Goal: Use online tool/utility: Utilize a website feature to perform a specific function

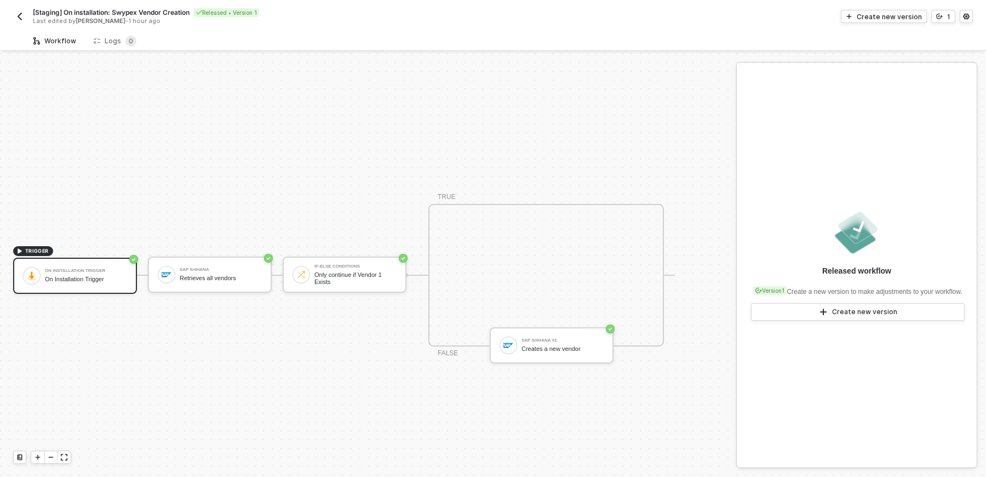
scroll to position [20, 0]
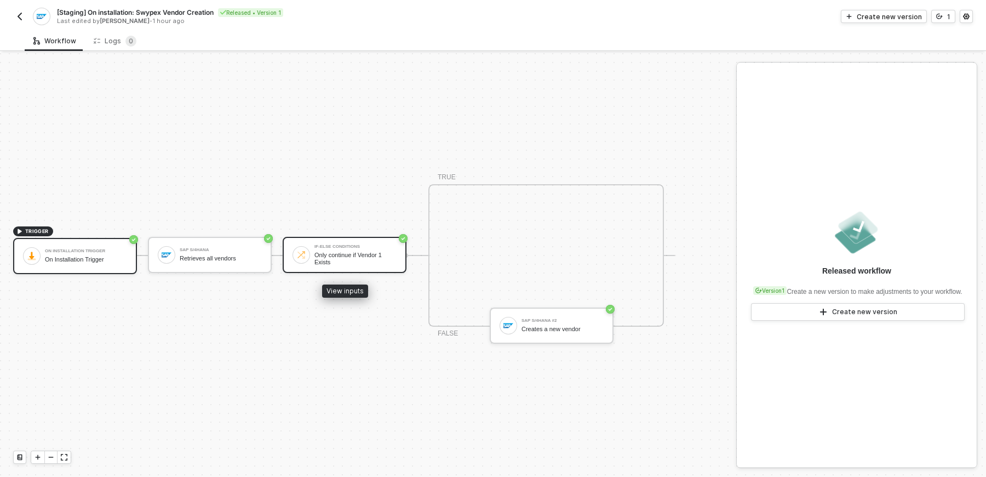
click at [333, 257] on div "Only continue if Vendor 1 Exists" at bounding box center [355, 258] width 82 height 14
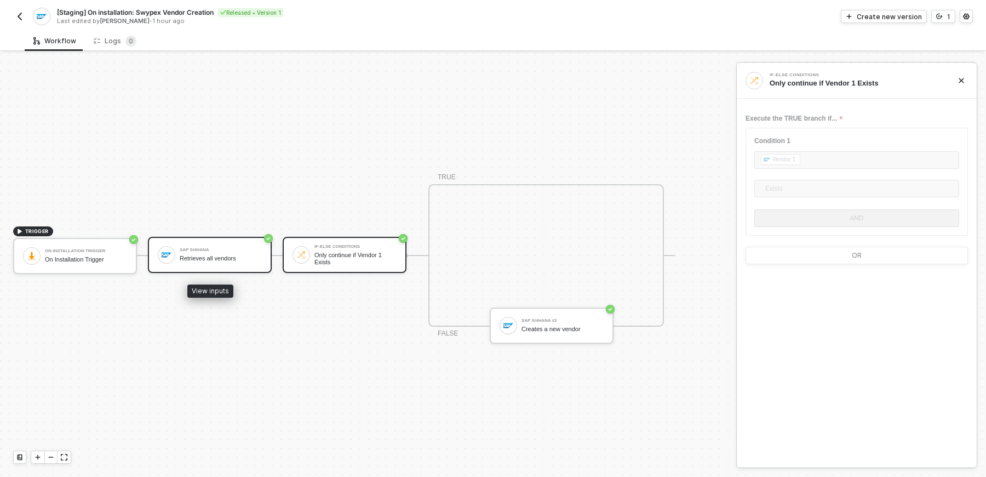
click at [252, 255] on div "Retrieves all vendors" at bounding box center [221, 258] width 82 height 7
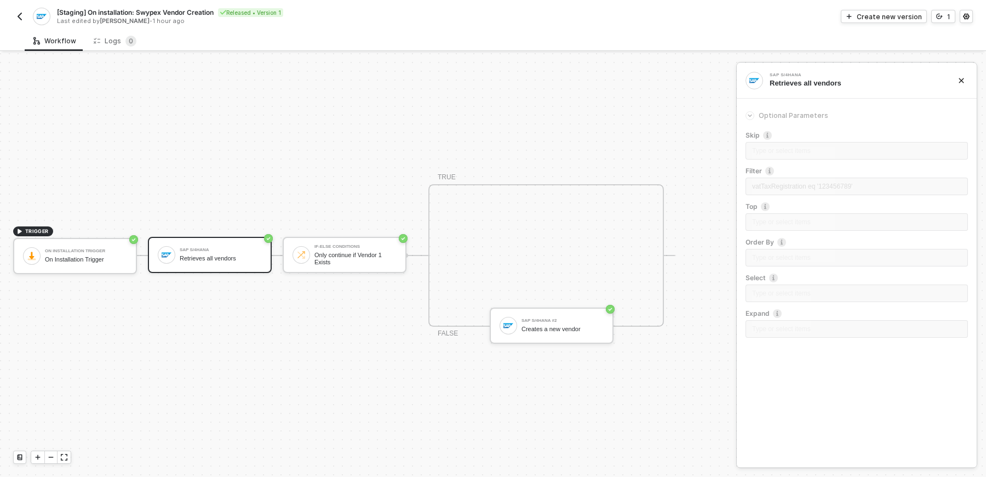
click at [799, 172] on div "Skip Type or select items ﻿ Filter vatTaxRegistration eq '123456789' Top Type o…" at bounding box center [856, 237] width 222 height 214
click at [214, 253] on div "SAP S/4HANA Retrieves all vendors" at bounding box center [221, 254] width 82 height 21
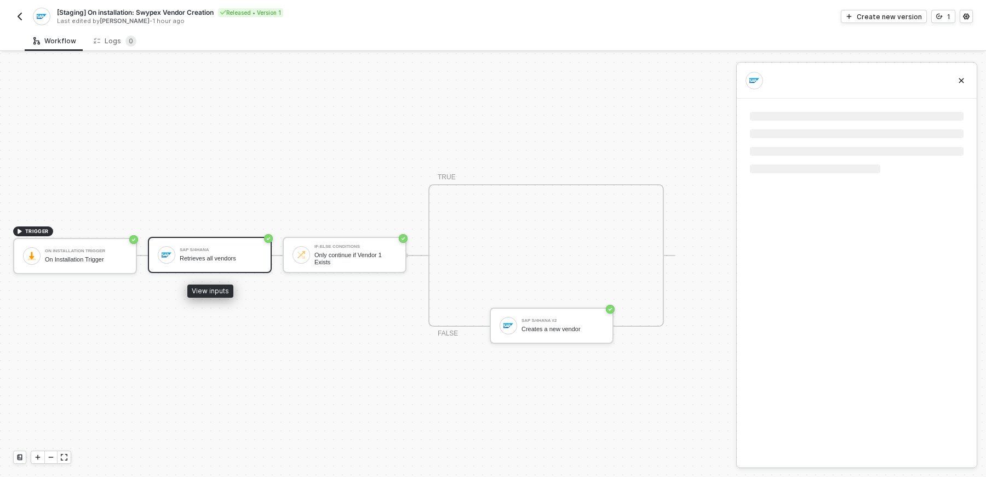
click at [214, 253] on div "SAP S/4HANA Retrieves all vendors" at bounding box center [221, 254] width 82 height 21
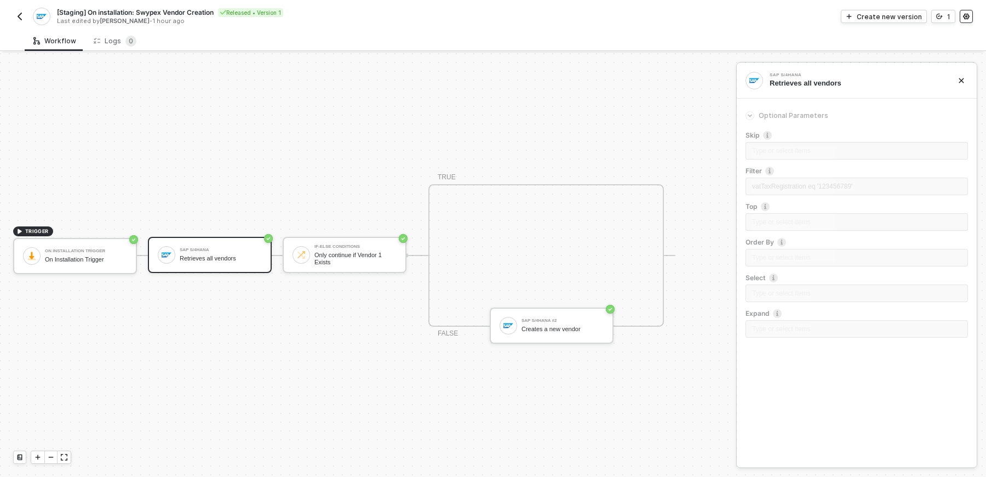
click at [968, 18] on icon "icon-settings" at bounding box center [966, 16] width 7 height 7
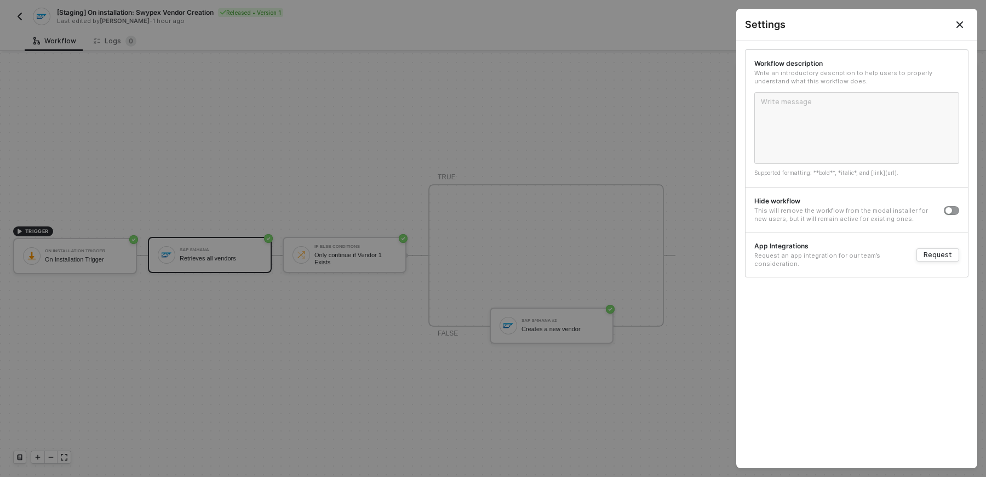
click at [962, 21] on icon "Close" at bounding box center [959, 24] width 9 height 9
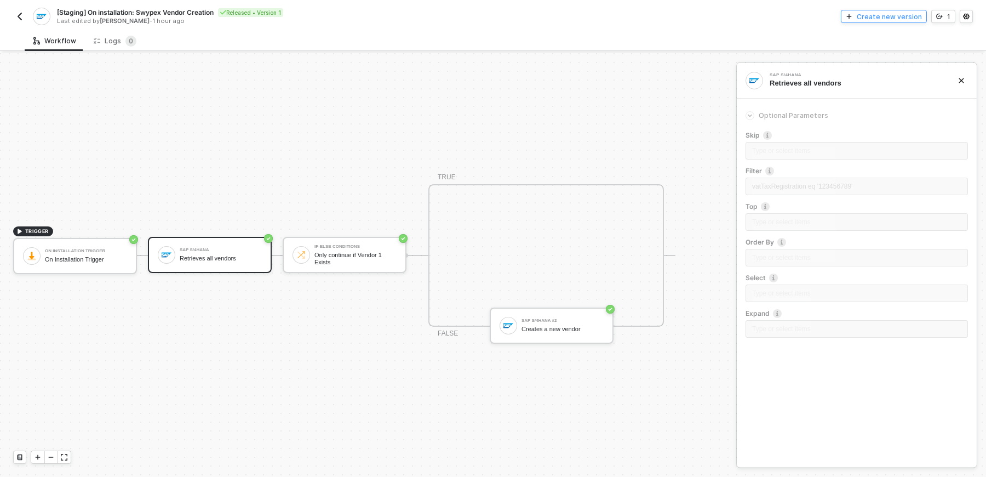
click at [901, 17] on div "Create new version" at bounding box center [889, 16] width 65 height 9
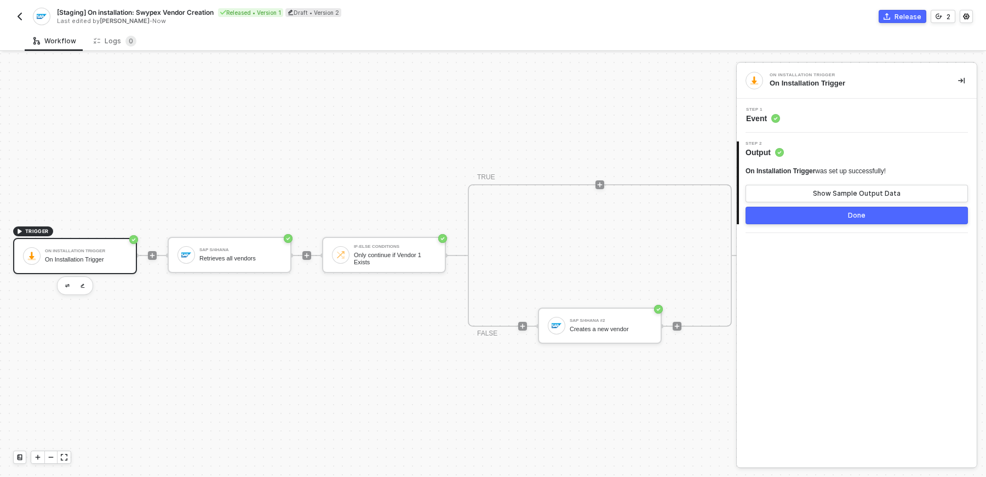
click at [616, 119] on div "TRIGGER On Installation Trigger On Installation Trigger SAP S/4HANA Retrieves a…" at bounding box center [375, 255] width 751 height 444
click at [592, 329] on div "Creates a new vendor" at bounding box center [611, 328] width 82 height 7
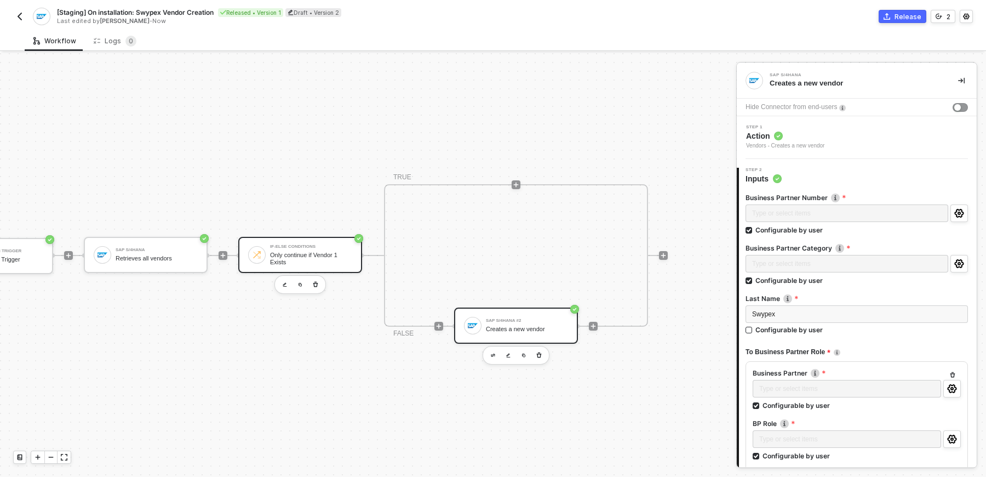
click at [323, 262] on div "Only continue if Vendor 1 Exists" at bounding box center [311, 258] width 82 height 14
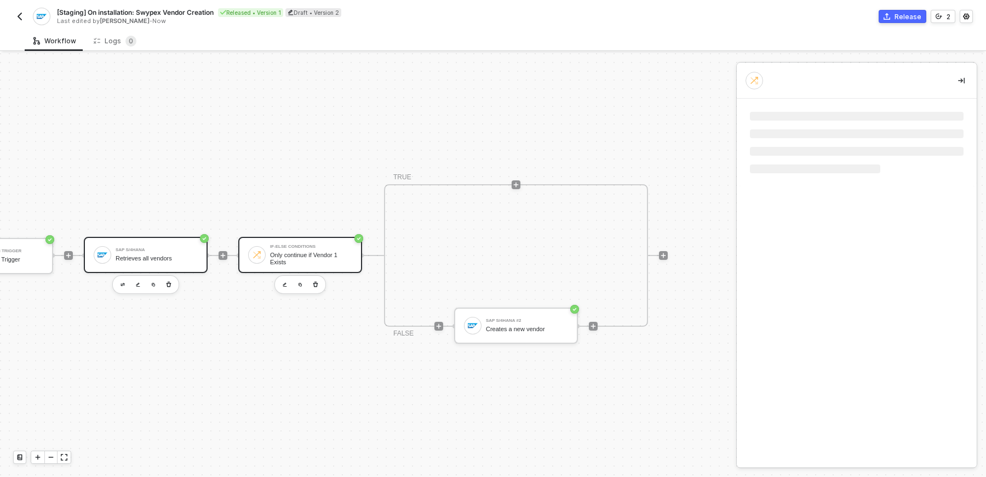
click at [147, 255] on div "Retrieves all vendors" at bounding box center [157, 258] width 82 height 7
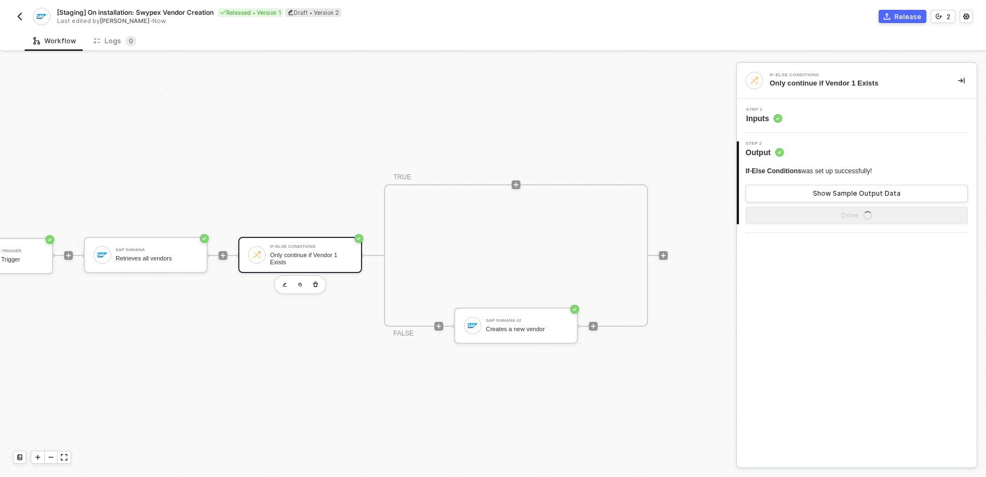
click at [801, 179] on div "If-Else Conditions was set up successfully! Show Sample Output Data" at bounding box center [856, 185] width 222 height 36
click at [795, 117] on div "Step 1 Inputs" at bounding box center [857, 115] width 237 height 16
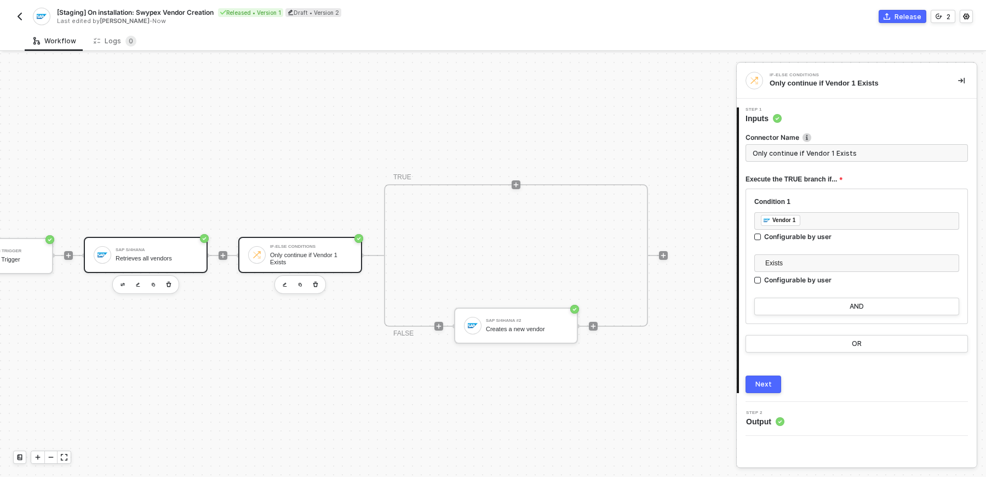
click at [181, 256] on div "Retrieves all vendors" at bounding box center [157, 258] width 82 height 7
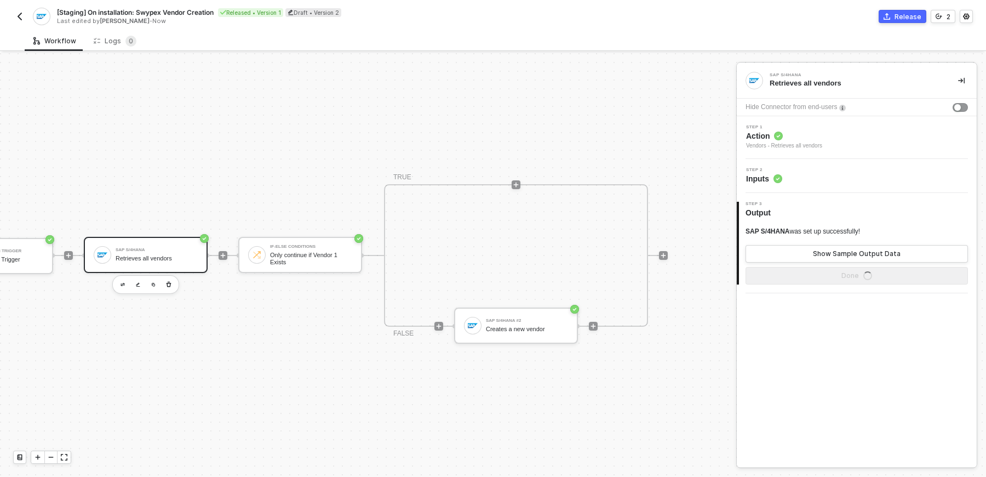
click at [811, 170] on div "Step 2 Inputs" at bounding box center [857, 176] width 237 height 16
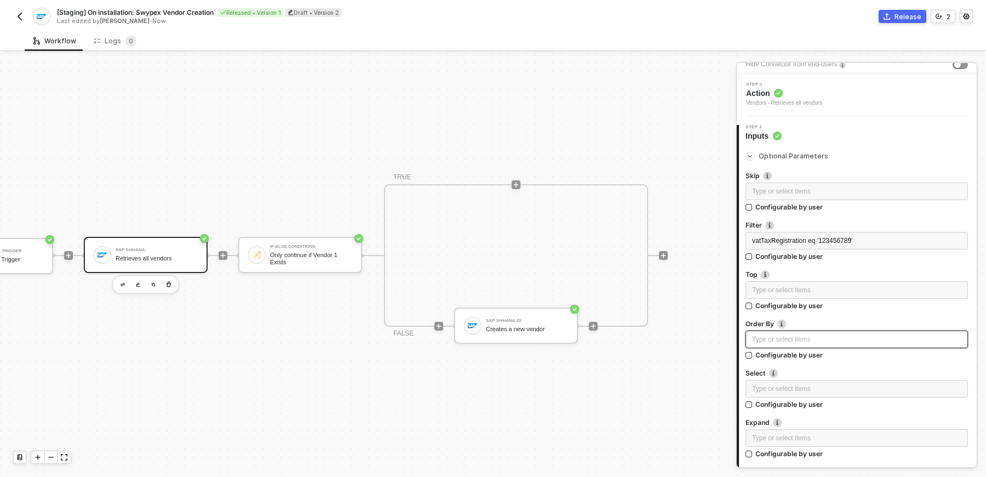
scroll to position [123, 0]
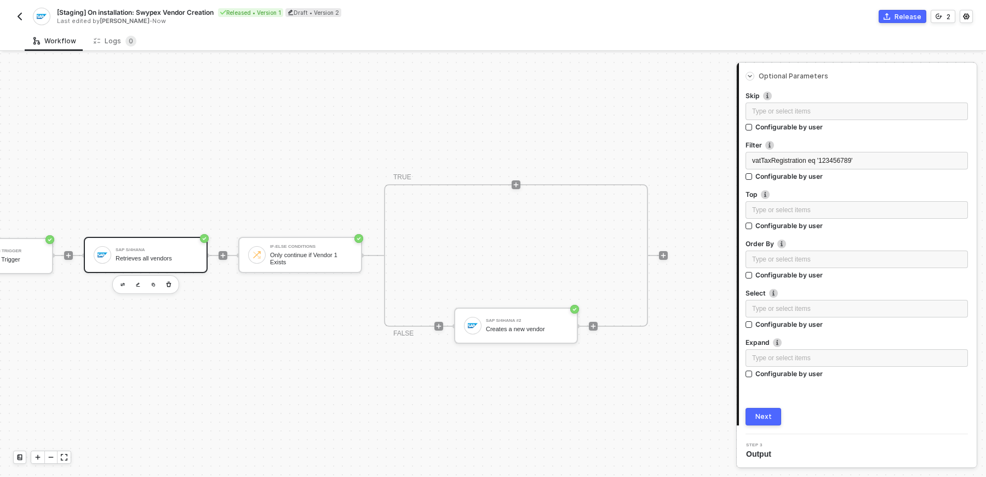
click at [766, 452] on span "Output" at bounding box center [761, 453] width 30 height 11
click at [761, 409] on button "Next" at bounding box center [763, 417] width 36 height 18
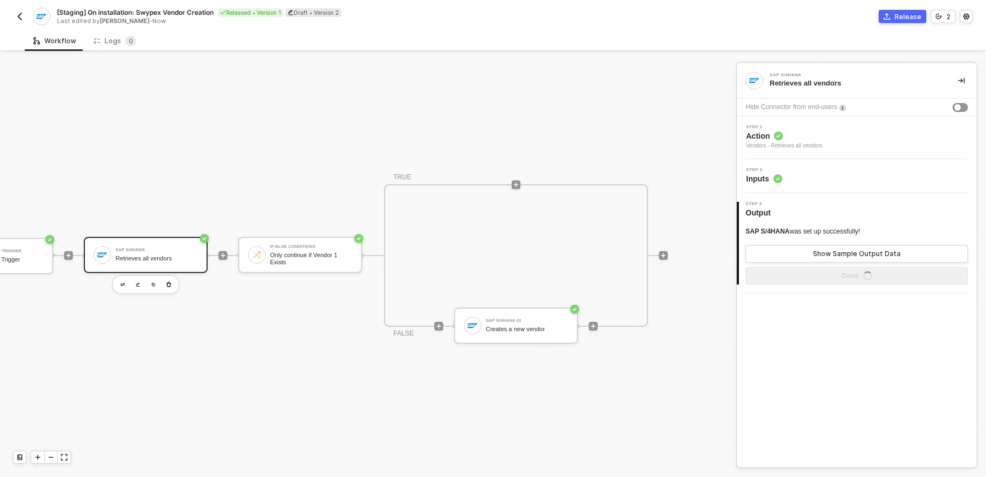
scroll to position [0, 0]
click at [819, 249] on div "Show Sample Output Data" at bounding box center [857, 253] width 88 height 9
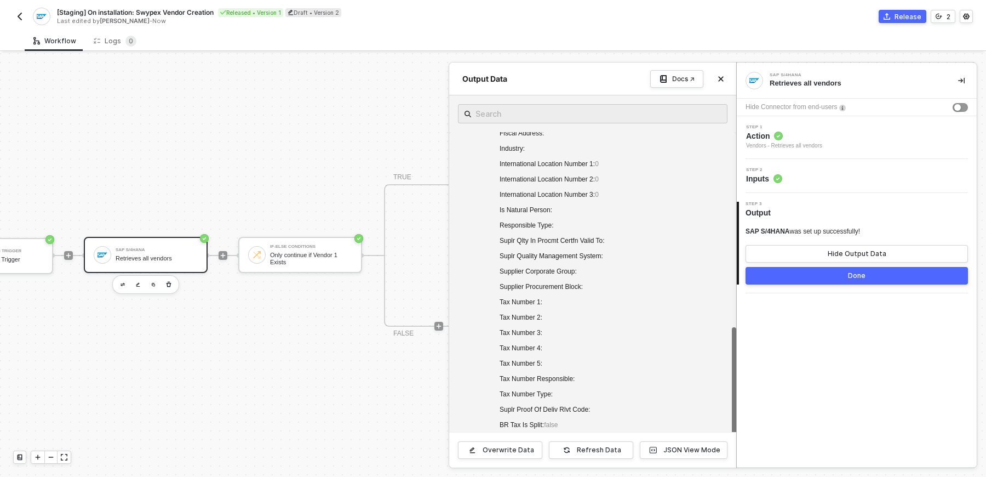
scroll to position [420, 0]
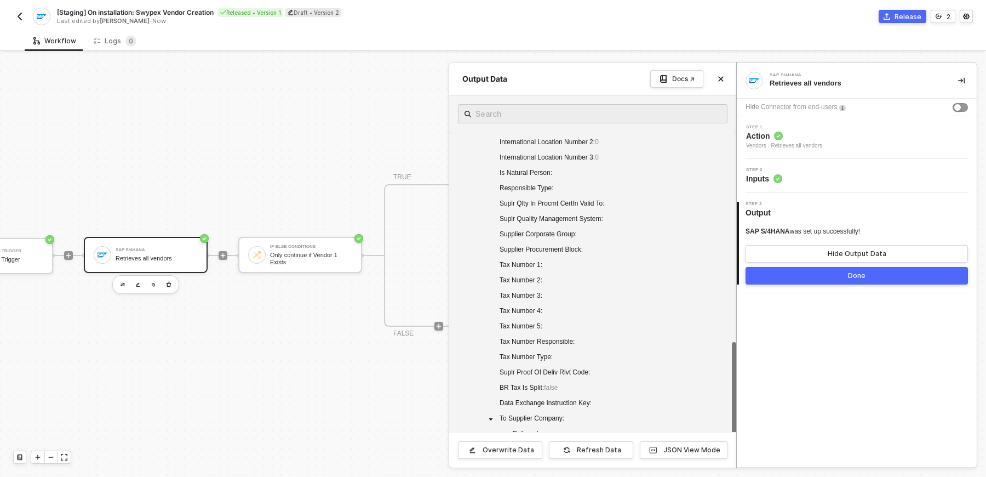
drag, startPoint x: 538, startPoint y: 271, endPoint x: 549, endPoint y: 324, distance: 54.7
click at [549, 324] on div "International Location Number 1 : 0 International Location Number 2 : 0 Interna…" at bounding box center [592, 334] width 269 height 429
drag, startPoint x: 540, startPoint y: 327, endPoint x: 602, endPoint y: 261, distance: 90.3
click at [602, 261] on div "International Location Number 1 : 0 International Location Number 2 : 0 Interna…" at bounding box center [592, 334] width 269 height 429
click at [807, 173] on div "Step 2 Inputs" at bounding box center [857, 176] width 237 height 16
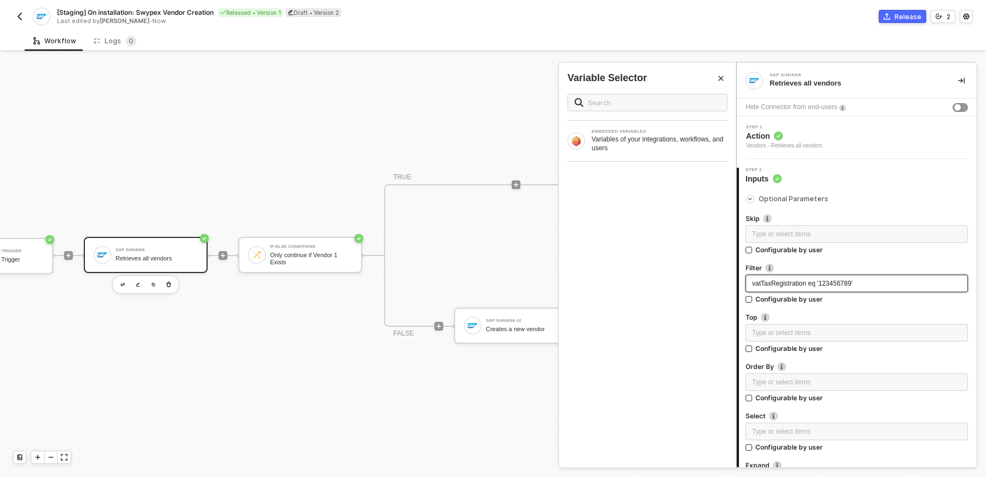
click at [817, 286] on div "vatTaxRegistration eq '123456789'" at bounding box center [856, 283] width 209 height 10
click at [824, 287] on div "vatTaxRegistration eq '123456789'" at bounding box center [856, 283] width 209 height 10
click at [793, 283] on span "vatTaxRegistration eq '123456789'" at bounding box center [802, 283] width 100 height 8
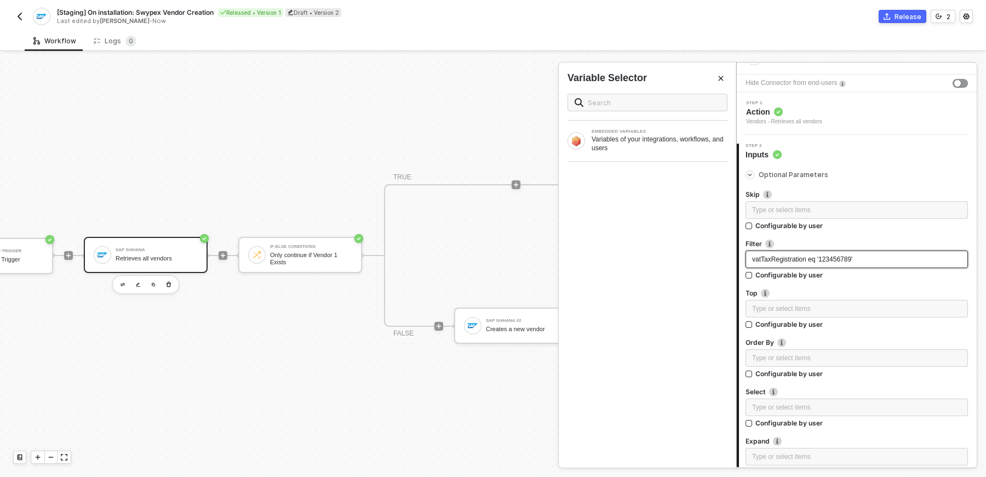
scroll to position [19, 0]
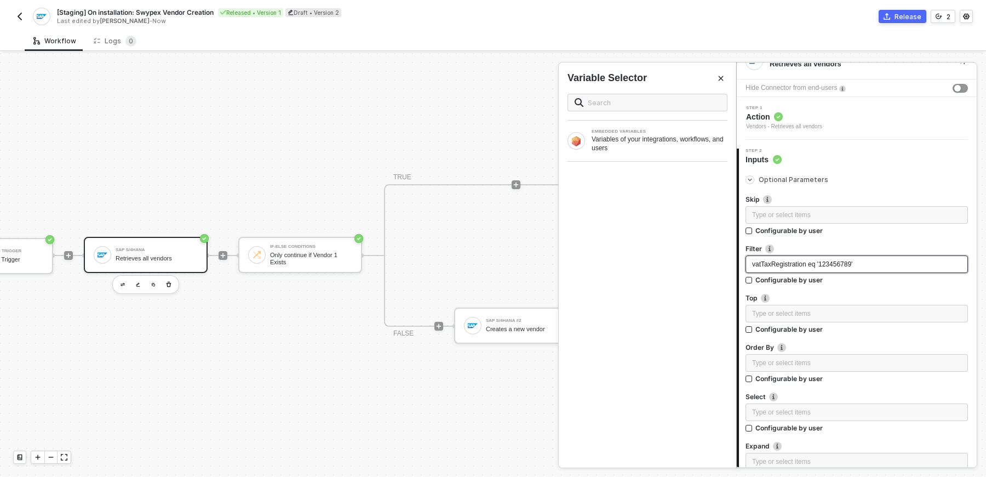
click at [788, 265] on span "vatTaxRegistration eq '123456789'" at bounding box center [802, 264] width 100 height 8
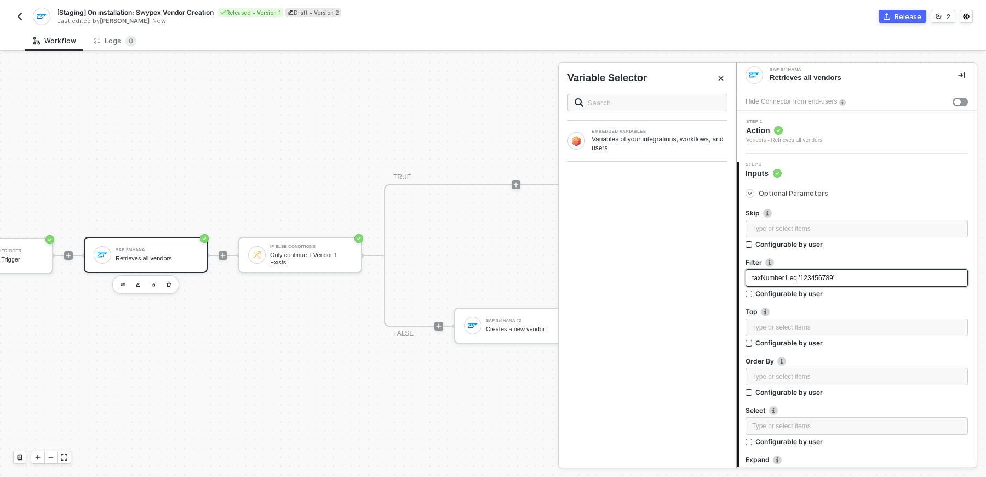
scroll to position [0, 0]
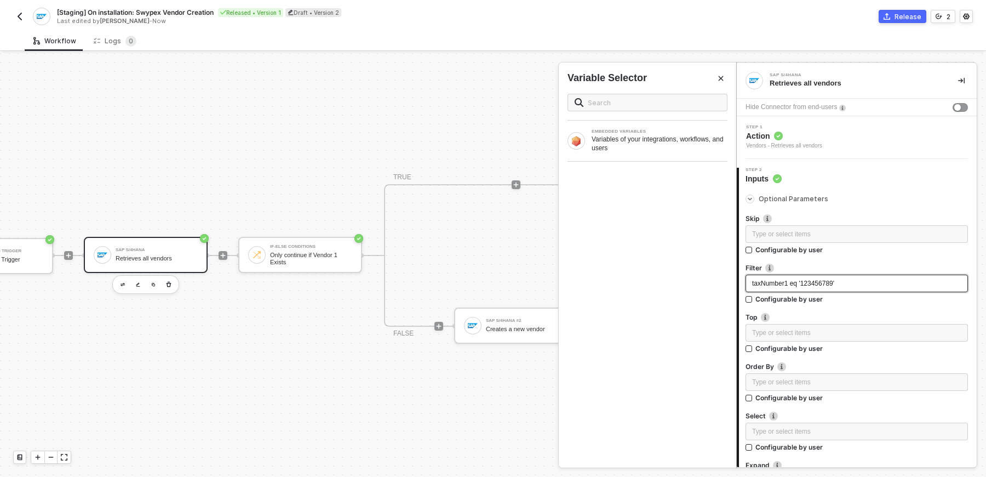
click at [797, 283] on span "taxNumber1 eq '123456789'" at bounding box center [793, 283] width 82 height 8
click at [880, 301] on label "Configurable by user" at bounding box center [856, 298] width 222 height 9
click at [753, 301] on input "Configurable by user" at bounding box center [749, 300] width 8 height 8
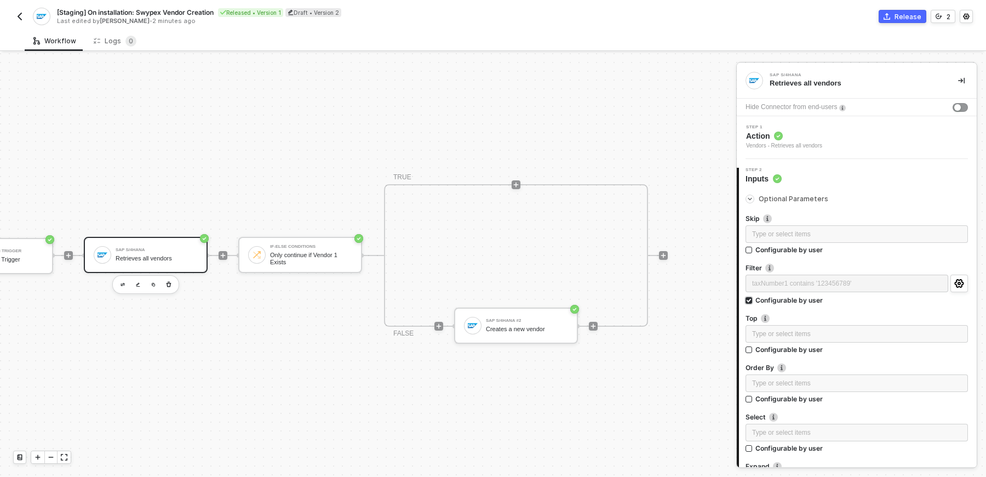
click at [880, 297] on label "Configurable by user" at bounding box center [856, 299] width 222 height 9
click at [753, 297] on input "Configurable by user" at bounding box center [749, 301] width 8 height 8
checkbox input "false"
click at [876, 282] on div "taxNumber1 contains '123456789'" at bounding box center [856, 283] width 209 height 10
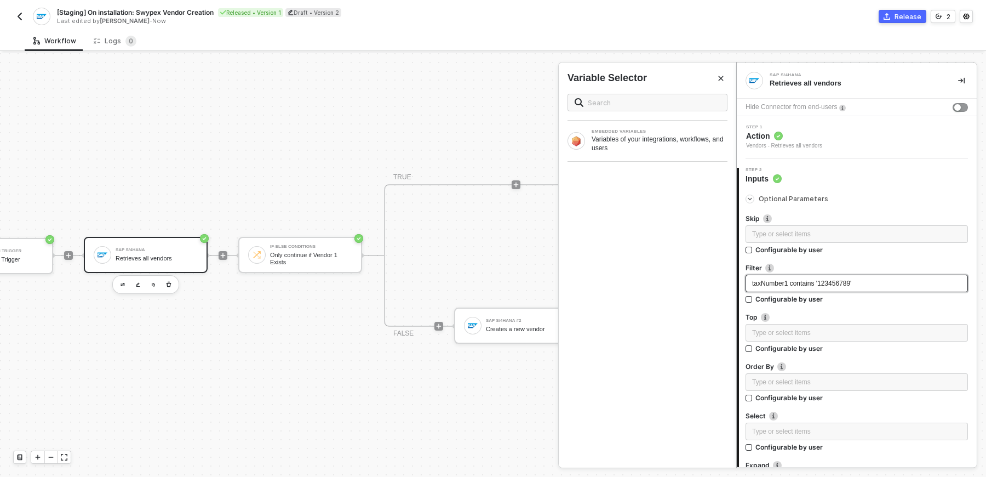
click at [791, 280] on span "taxNumber1 contains '123456789'" at bounding box center [801, 283] width 99 height 8
click at [891, 313] on label "Top" at bounding box center [856, 316] width 222 height 9
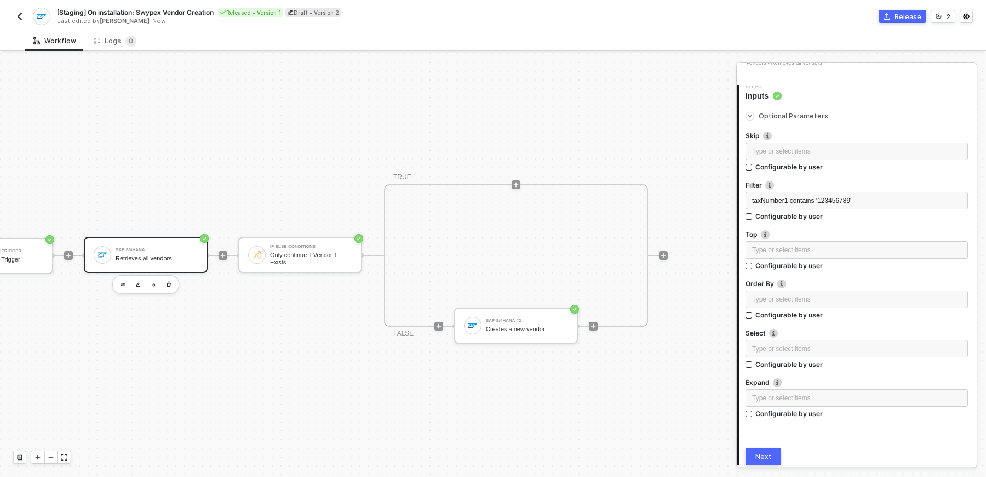
scroll to position [123, 0]
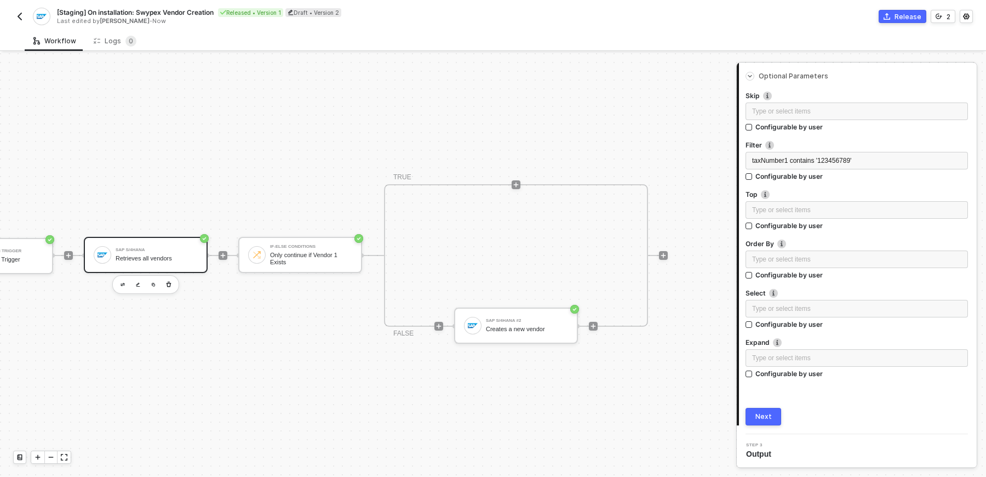
click at [769, 409] on button "Next" at bounding box center [763, 417] width 36 height 18
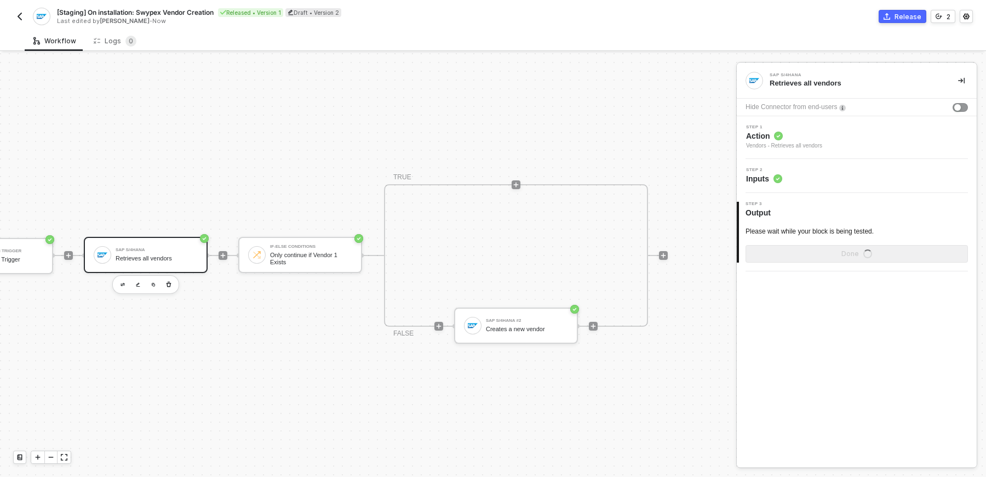
scroll to position [0, 0]
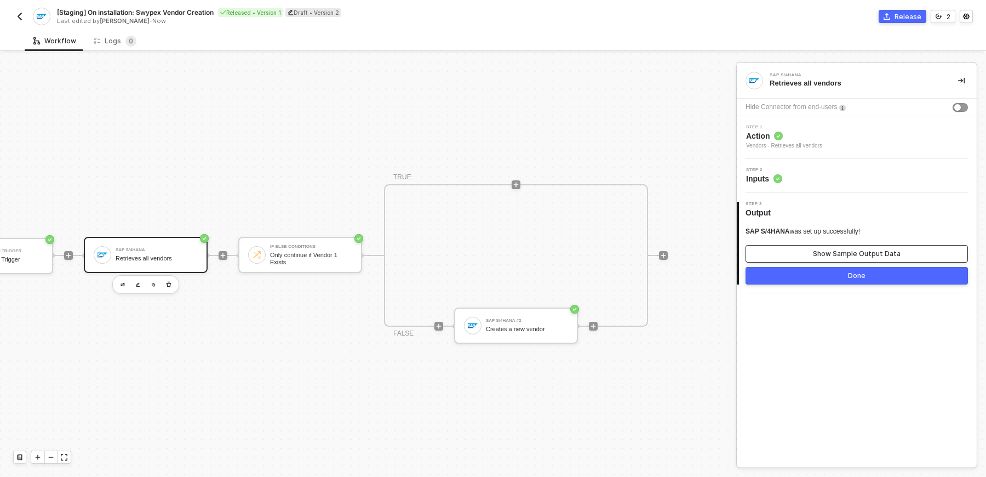
click at [856, 253] on div "Show Sample Output Data" at bounding box center [857, 253] width 88 height 9
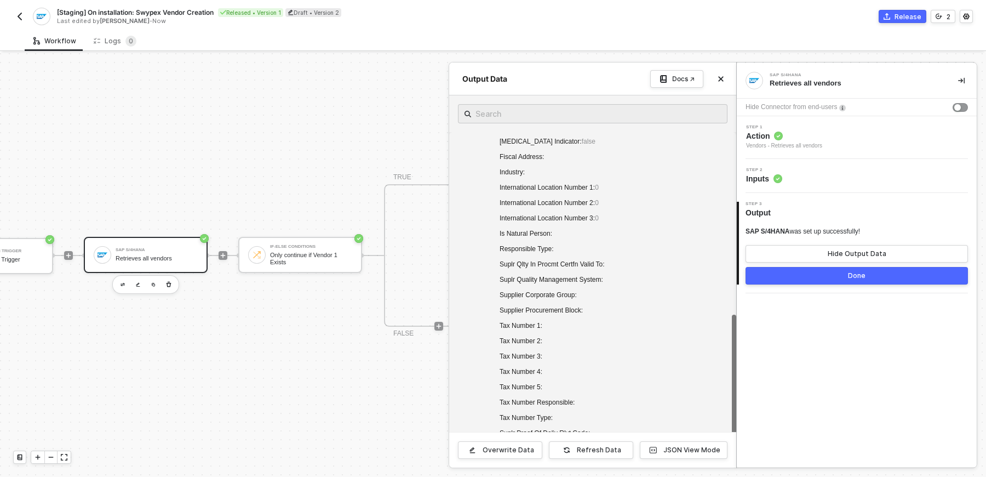
scroll to position [359, 0]
click at [722, 81] on icon "icon-close" at bounding box center [721, 79] width 7 height 7
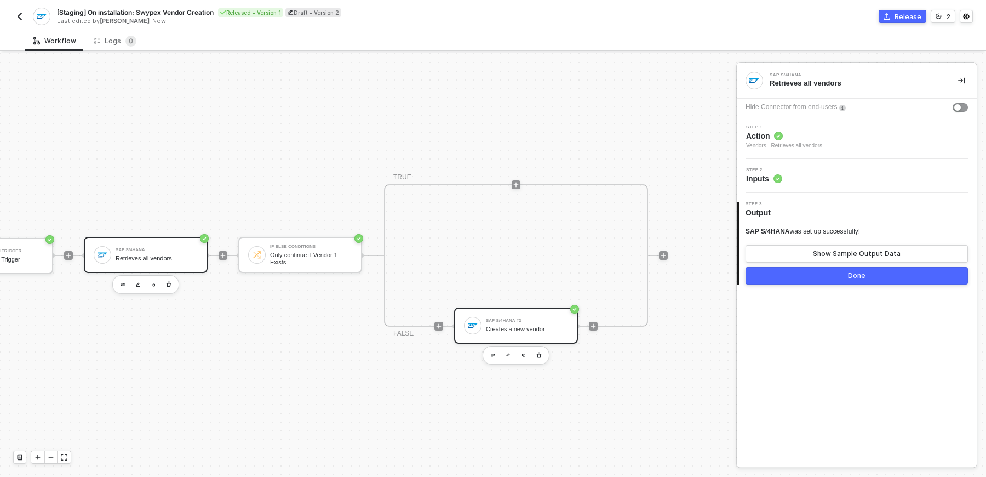
click at [554, 320] on div "SAP S/4HANA #2" at bounding box center [527, 320] width 82 height 4
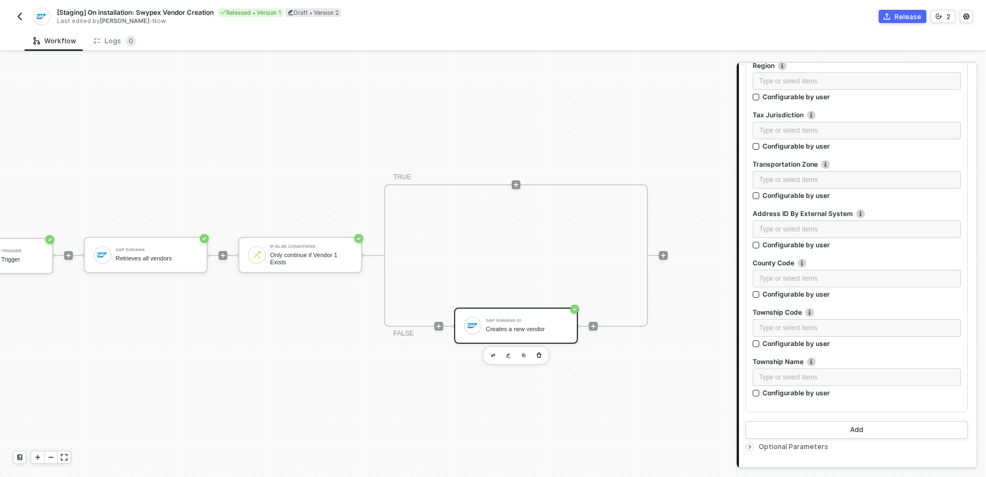
scroll to position [2309, 0]
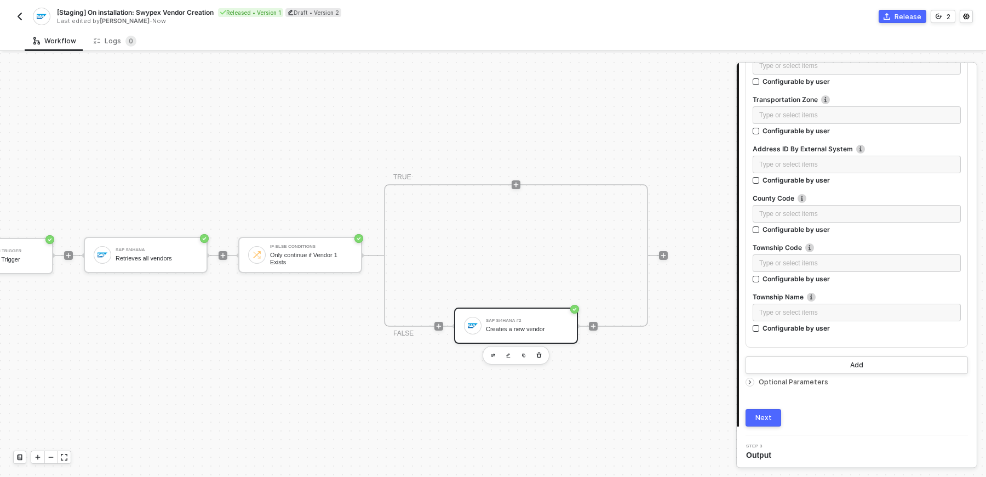
click at [781, 380] on span "Optional Parameters" at bounding box center [794, 381] width 70 height 8
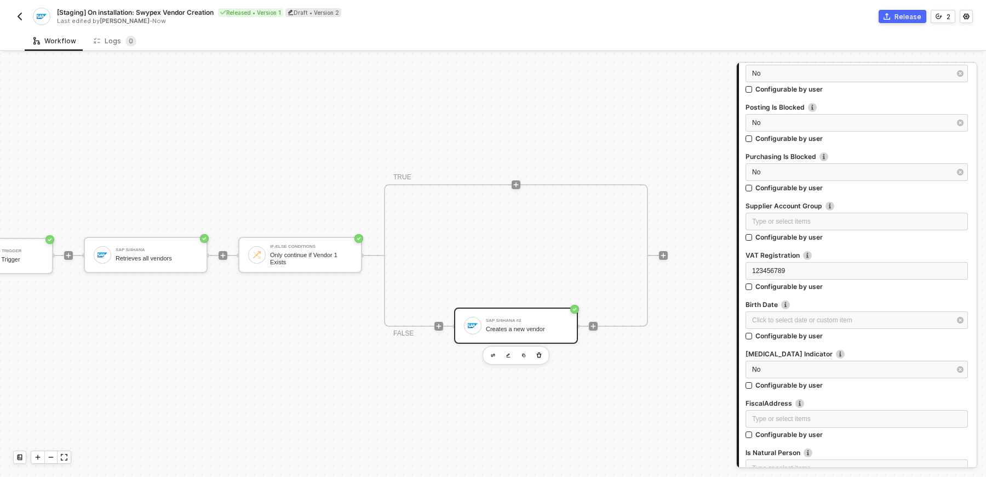
scroll to position [2997, 0]
click at [778, 267] on span "123456789" at bounding box center [768, 271] width 33 height 8
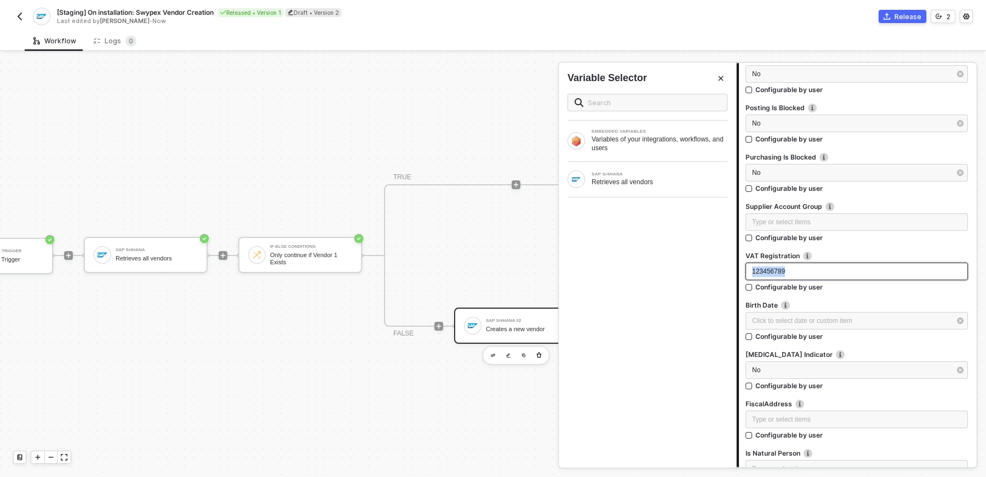
click at [778, 267] on span "123456789" at bounding box center [768, 271] width 33 height 8
click at [783, 216] on div "Type or select items ﻿" at bounding box center [856, 221] width 209 height 10
click at [839, 242] on div "123456789 Configurable by user" at bounding box center [856, 229] width 222 height 33
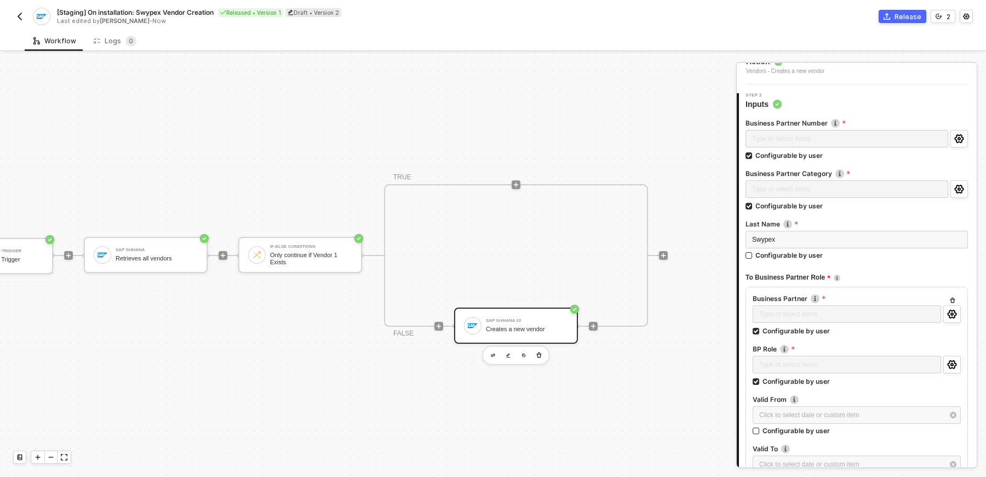
scroll to position [62, 0]
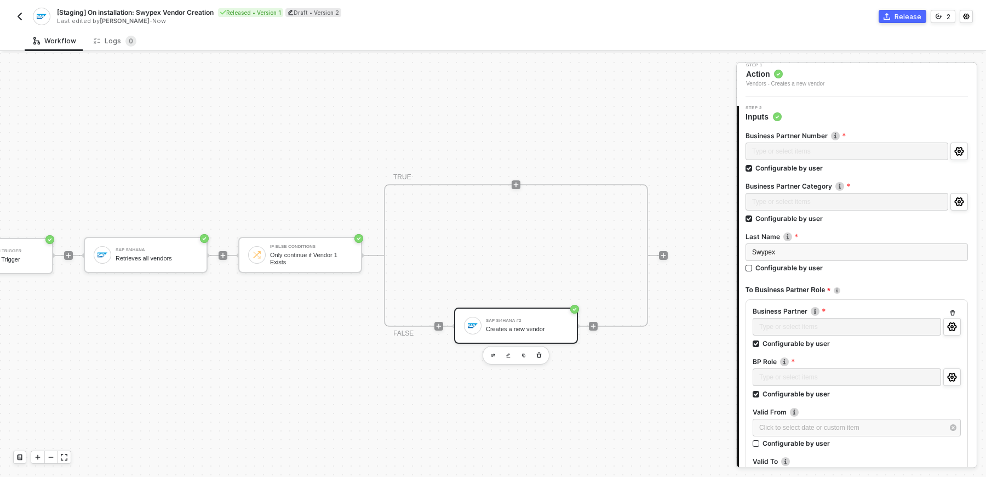
click at [823, 310] on label "Business Partner Business Partner Number" at bounding box center [857, 310] width 208 height 9
click at [955, 310] on icon "button" at bounding box center [952, 312] width 5 height 5
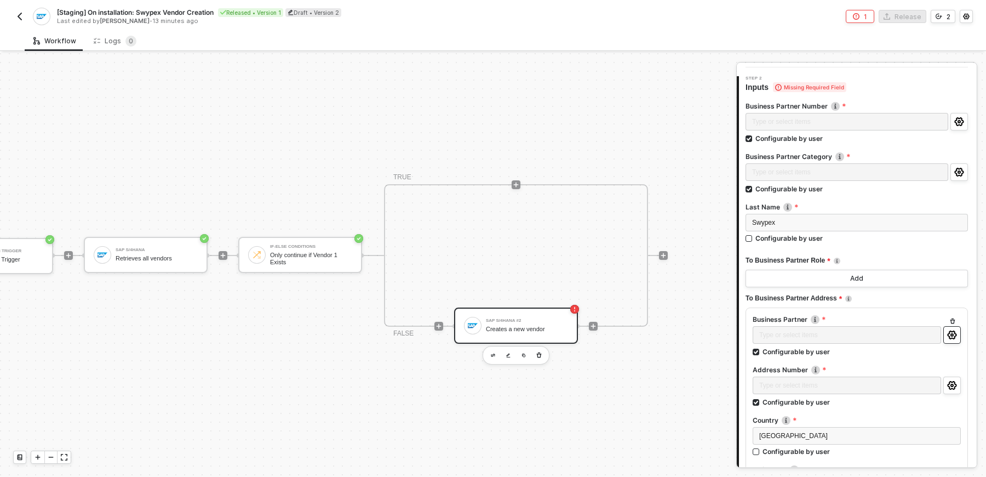
scroll to position [94, 0]
click at [953, 316] on icon "button" at bounding box center [952, 318] width 7 height 7
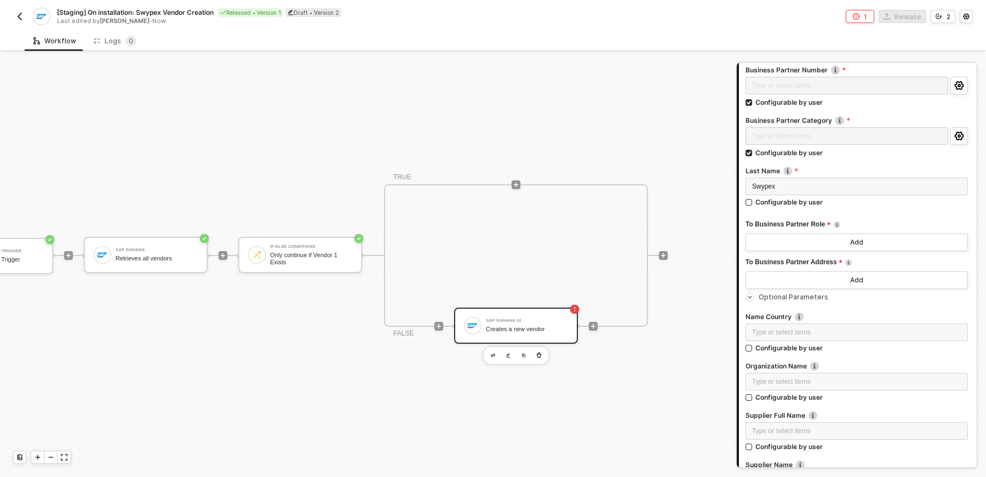
scroll to position [131, 0]
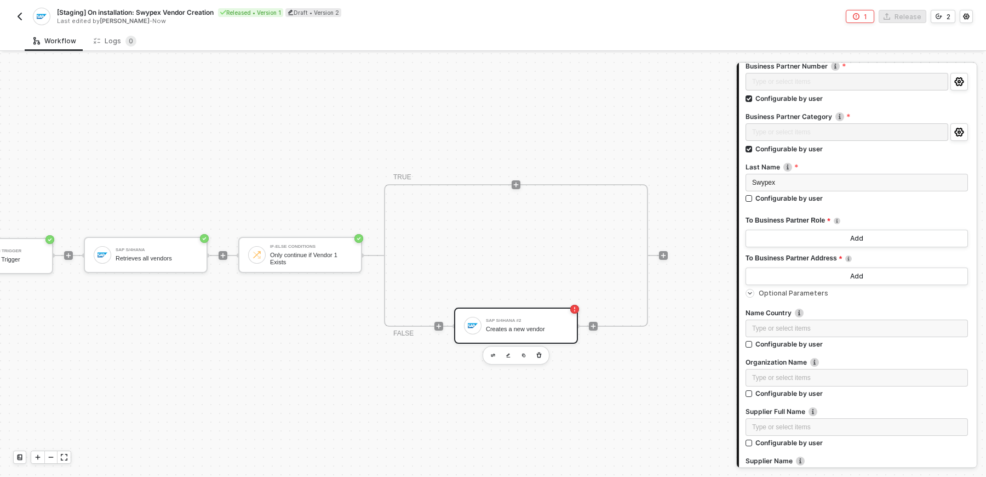
click at [814, 219] on span "To Business Partner Role" at bounding box center [787, 221] width 85 height 14
click at [836, 221] on img at bounding box center [837, 220] width 7 height 7
click at [837, 244] on button "Add" at bounding box center [856, 238] width 222 height 18
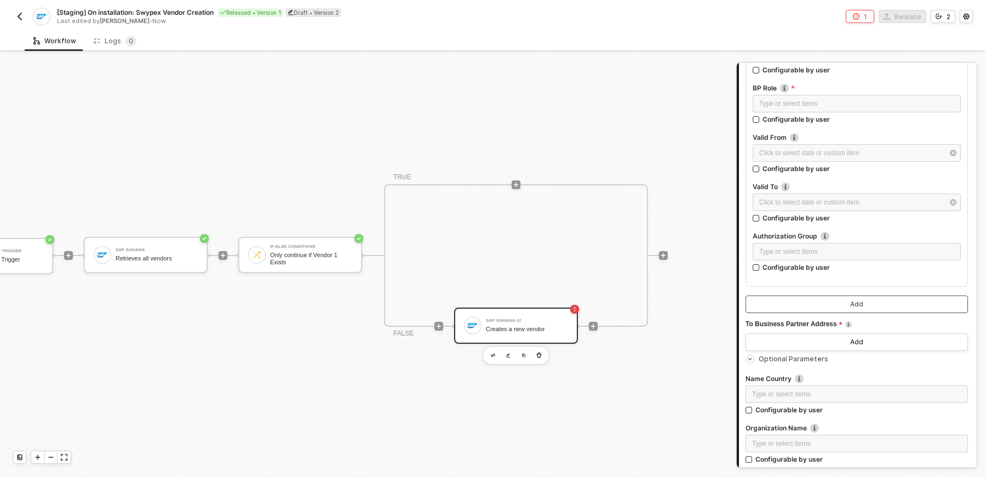
scroll to position [352, 0]
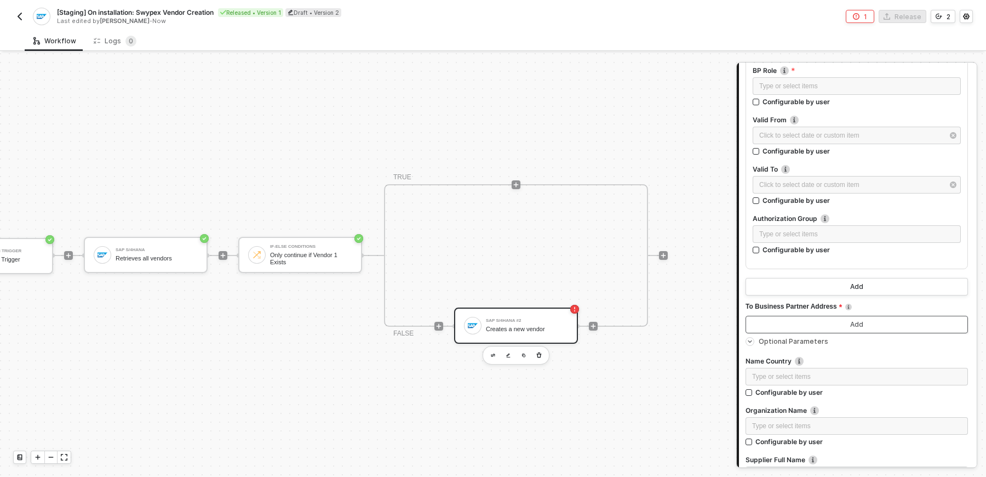
click at [828, 318] on button "Add" at bounding box center [856, 324] width 222 height 18
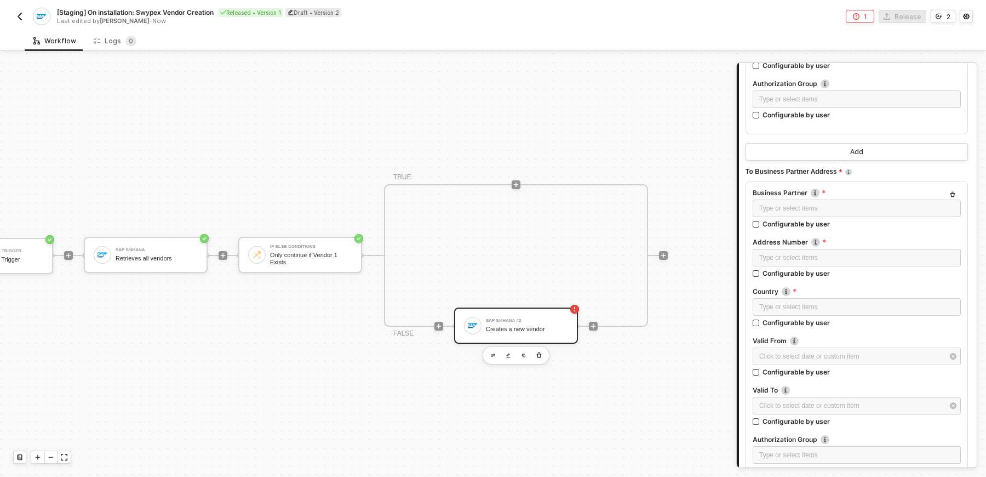
scroll to position [486, 0]
click at [802, 205] on div "Type or select items ﻿" at bounding box center [856, 209] width 195 height 10
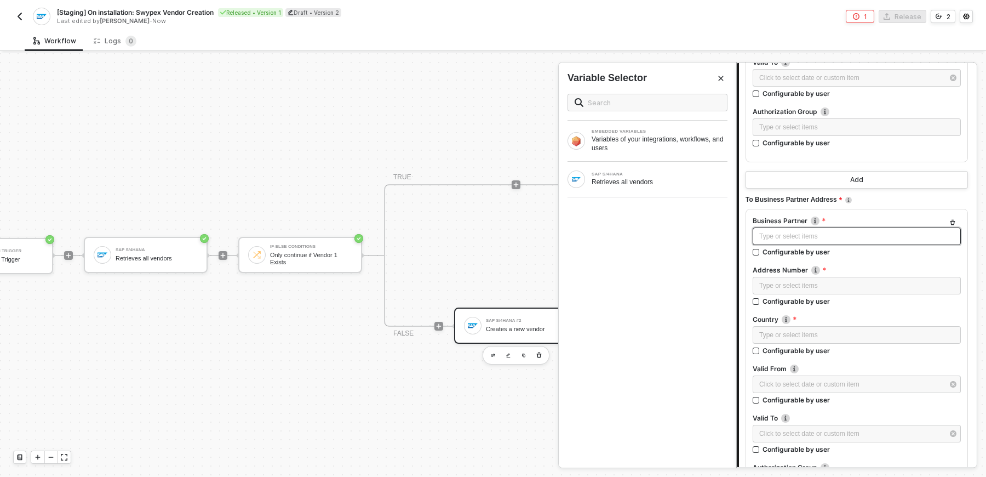
scroll to position [458, 0]
click at [721, 78] on icon "Close" at bounding box center [721, 78] width 5 height 5
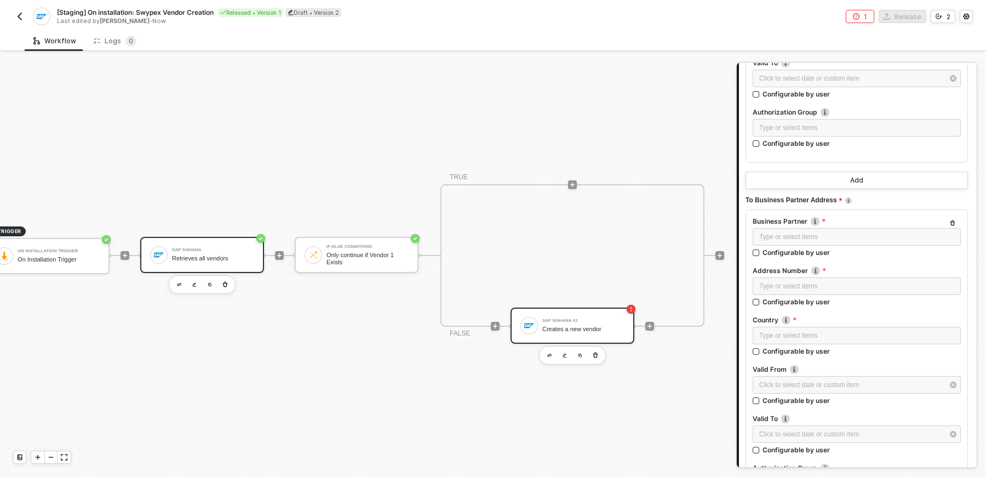
scroll to position [20, 0]
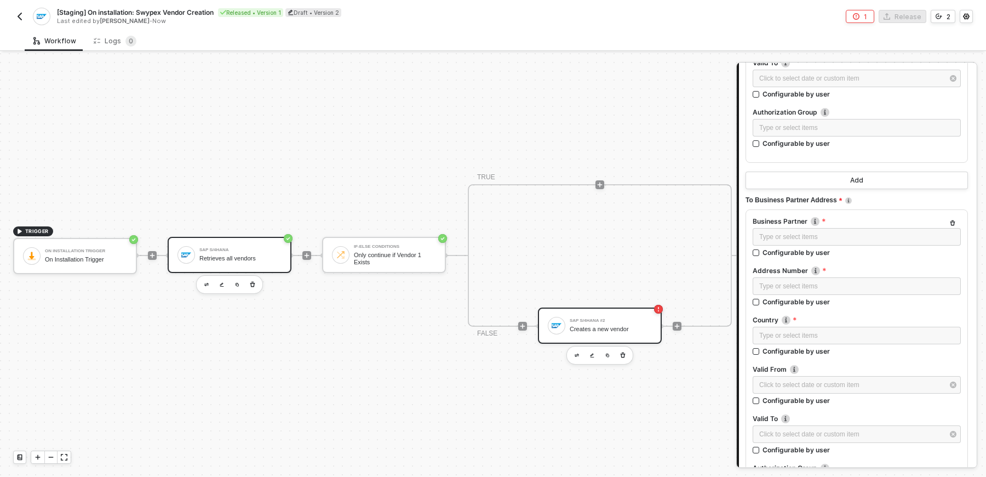
click at [216, 261] on div "Retrieves all vendors" at bounding box center [240, 258] width 82 height 7
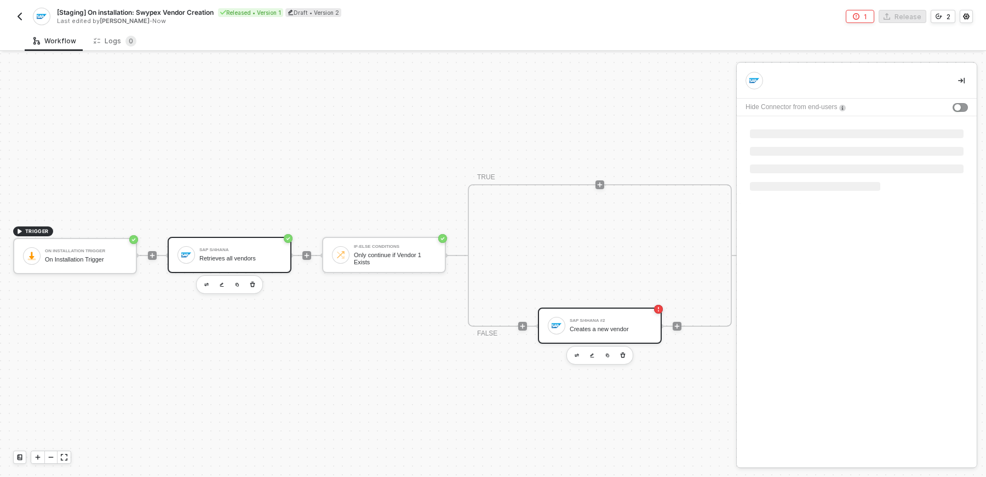
scroll to position [0, 0]
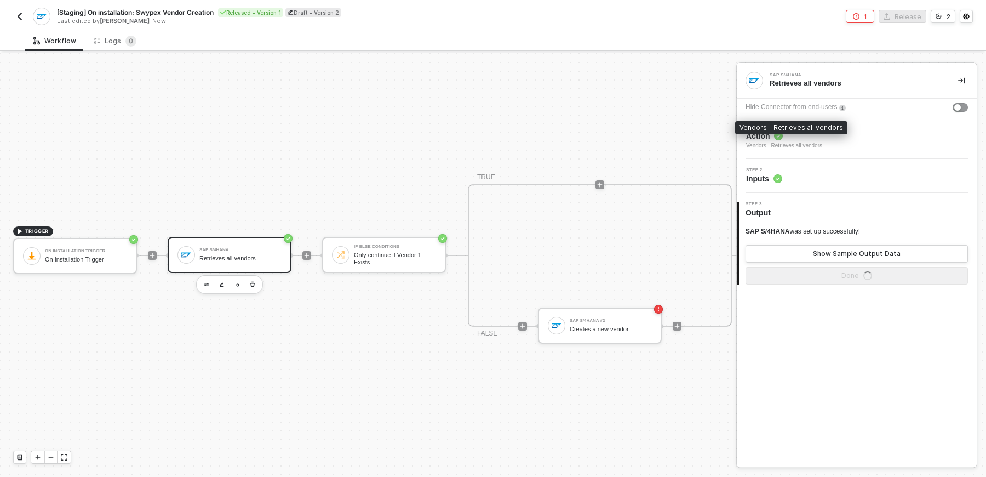
click at [819, 144] on div "Vendors - Retrieves all vendors" at bounding box center [784, 145] width 76 height 9
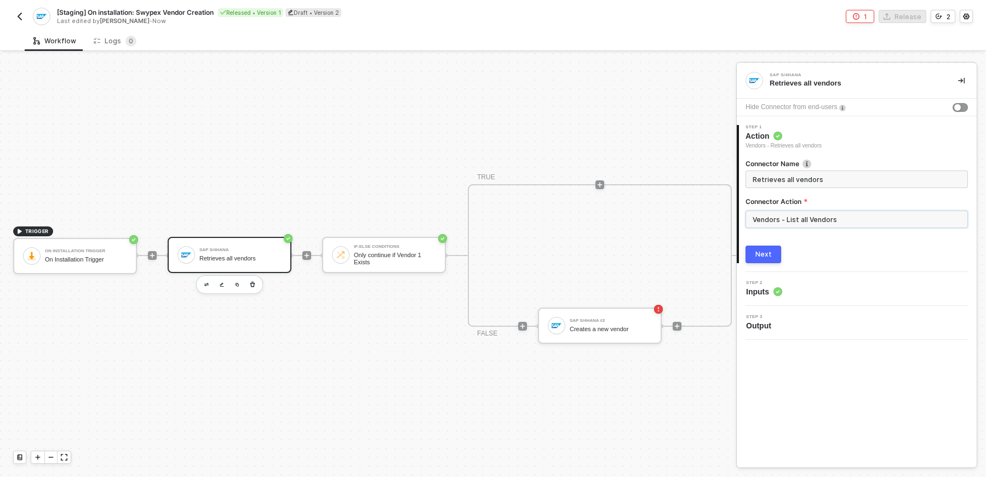
click at [831, 221] on input "Vendors - List all Vendors" at bounding box center [856, 219] width 222 height 18
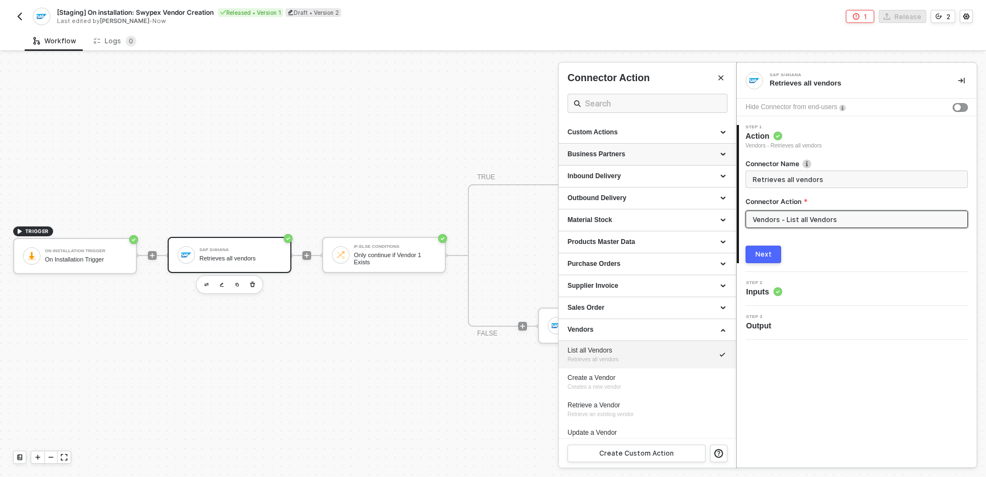
click at [722, 158] on div "Business Partners" at bounding box center [647, 155] width 177 height 22
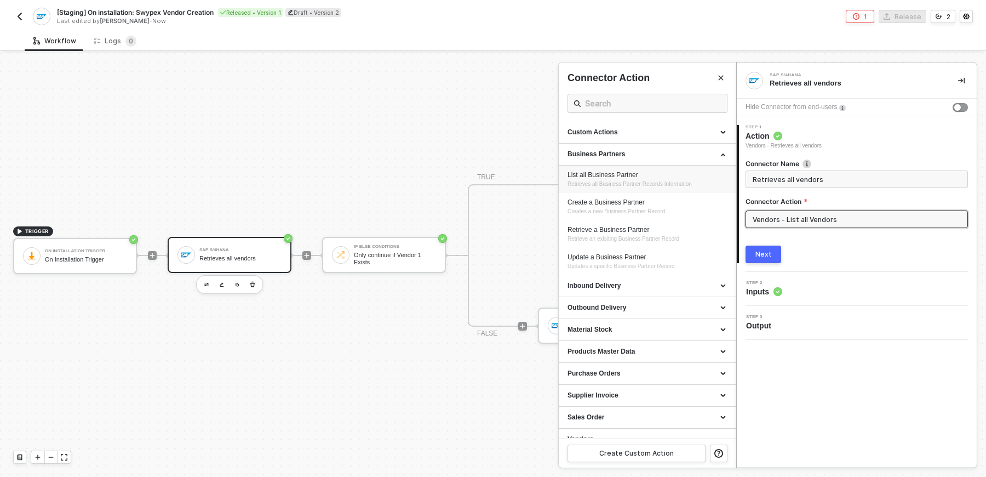
click at [708, 182] on div "List all Business Partner Retrieves all Business Partner Records Information" at bounding box center [646, 179] width 159 height 18
type input "Retrieves all Business Partner Records Information"
type input "Business Partners - List all Business Partner"
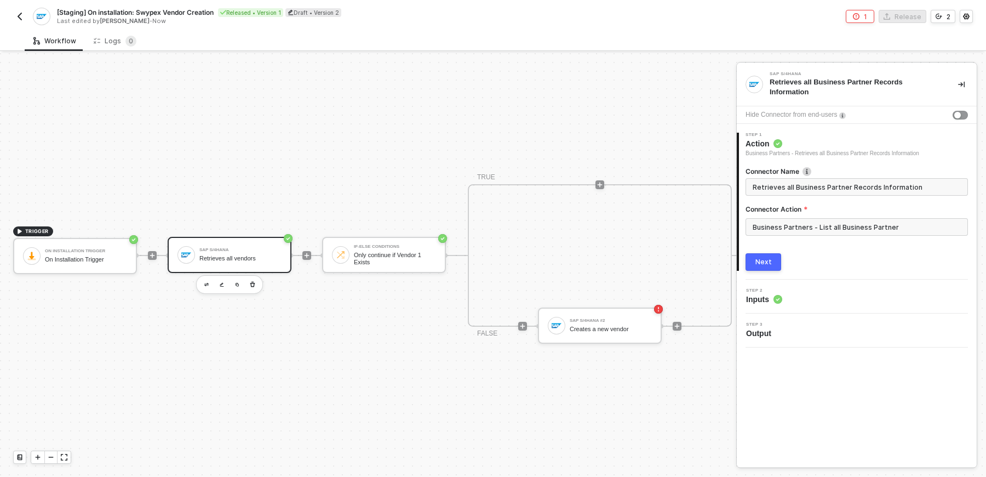
click at [785, 302] on div "Step 2 Inputs" at bounding box center [857, 296] width 237 height 16
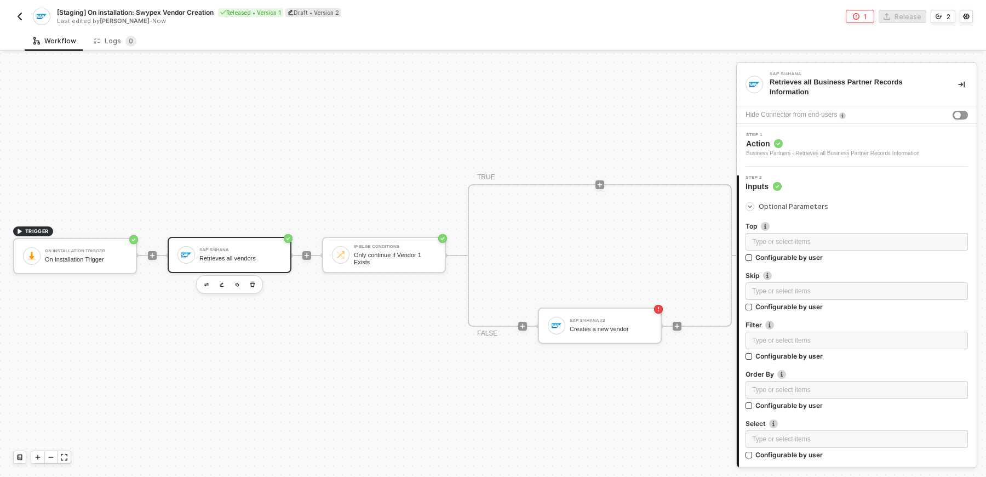
click at [814, 139] on span "Action" at bounding box center [833, 143] width 174 height 11
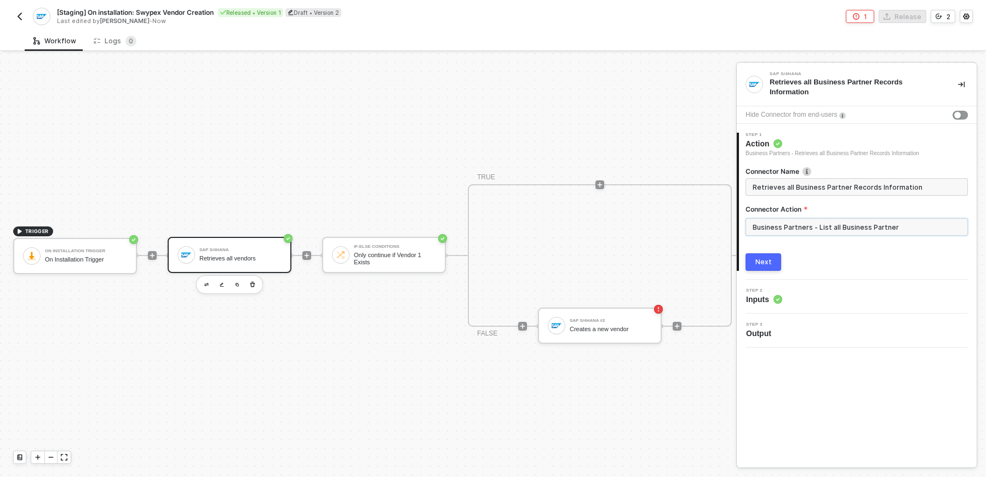
click at [821, 227] on input "Business Partners - List all Business Partner" at bounding box center [856, 227] width 222 height 18
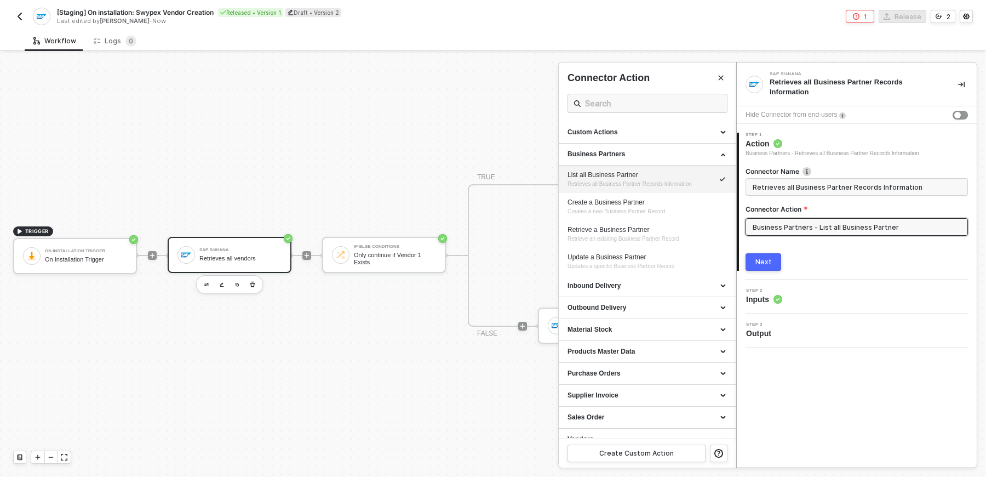
click at [821, 227] on input "Business Partners - List all Business Partner" at bounding box center [856, 227] width 222 height 18
click at [763, 256] on button "Next" at bounding box center [763, 262] width 36 height 18
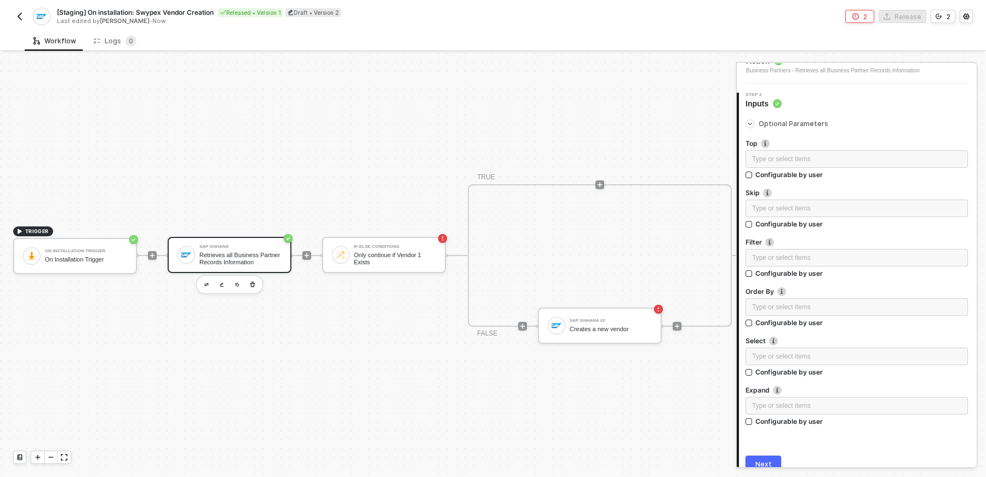
scroll to position [130, 0]
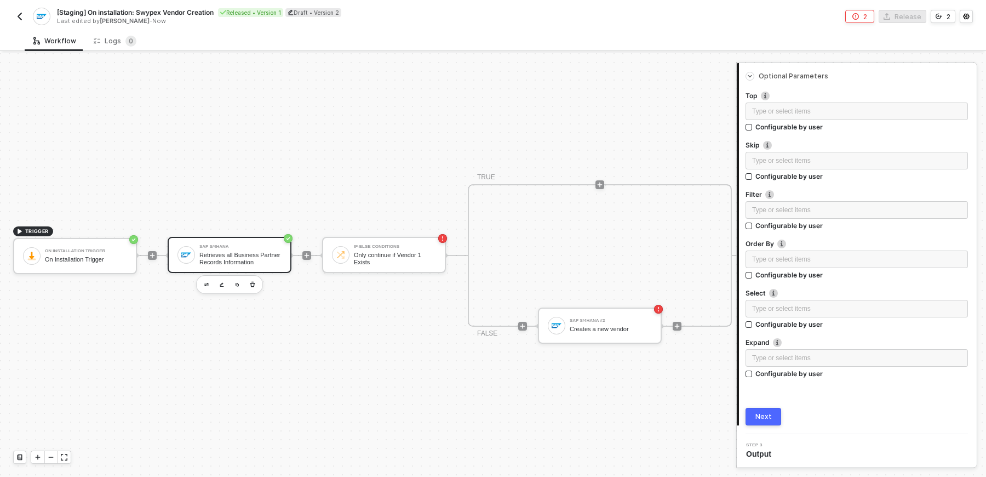
click at [772, 416] on button "Next" at bounding box center [763, 417] width 36 height 18
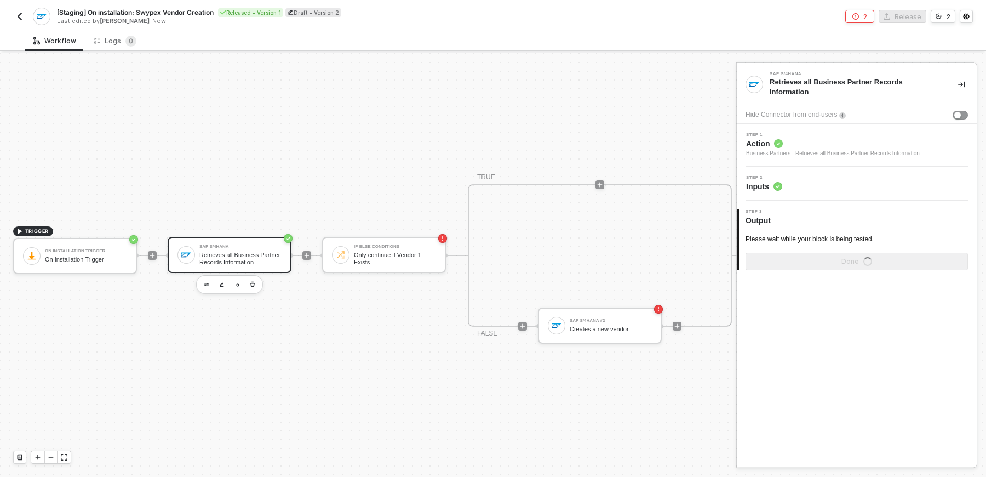
scroll to position [0, 0]
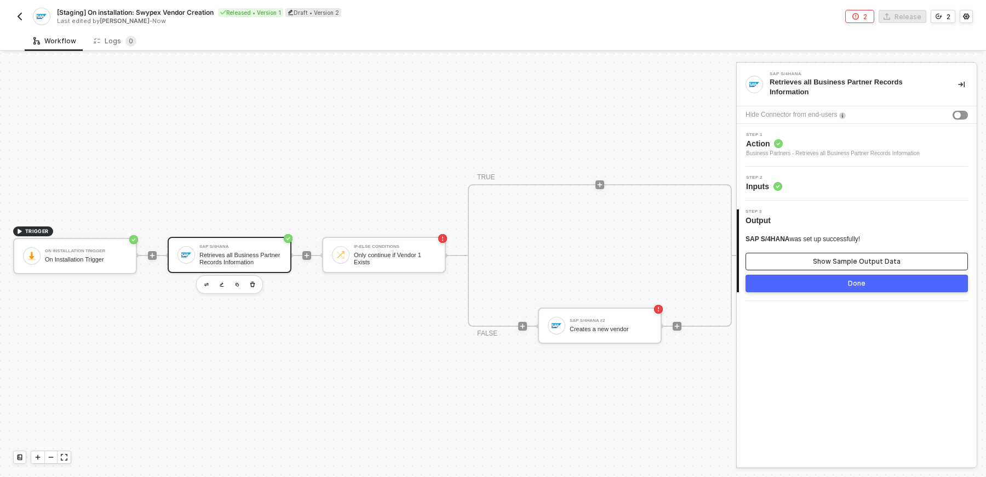
click at [816, 266] on button "Show Sample Output Data" at bounding box center [856, 262] width 222 height 18
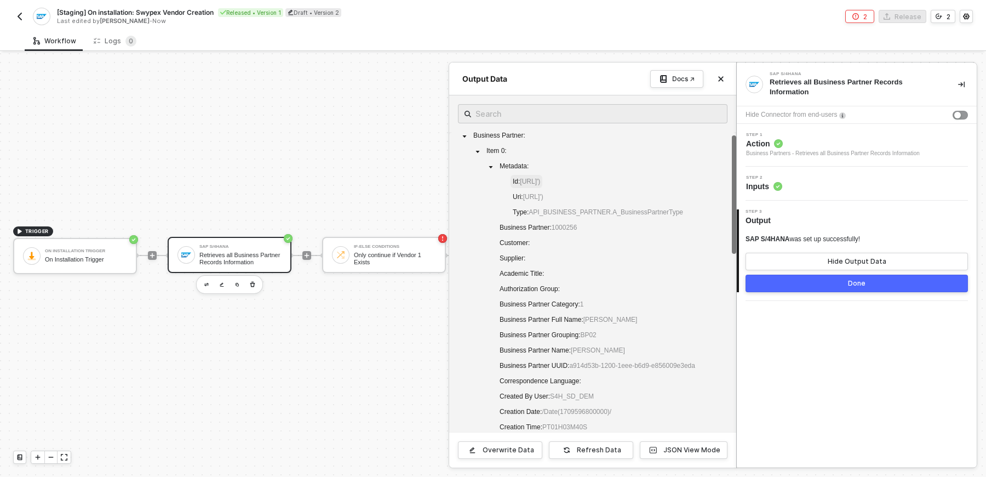
scroll to position [12, 0]
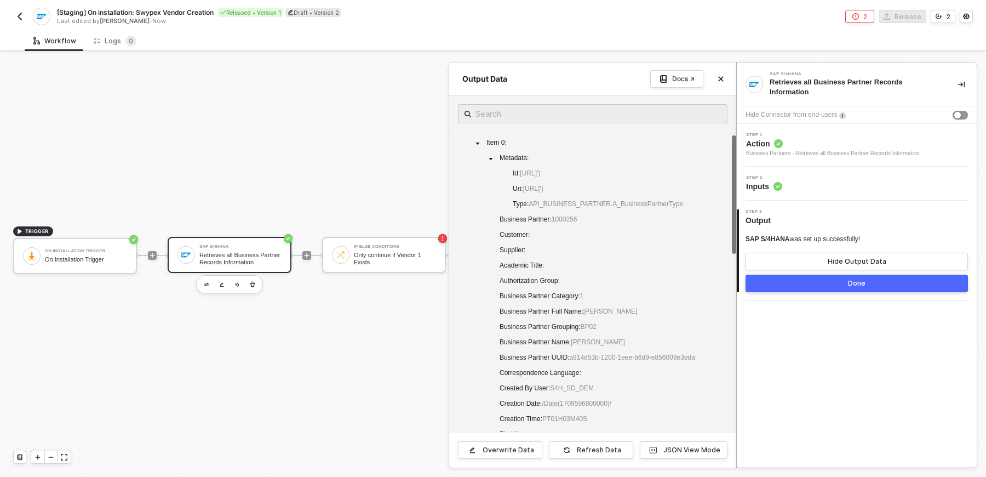
drag, startPoint x: 556, startPoint y: 243, endPoint x: 592, endPoint y: 244, distance: 35.6
click at [592, 244] on div "Business Partner : Item 0 : Metadata : Id : https://sample.som/sap/opu/odata/sa…" at bounding box center [592, 343] width 269 height 445
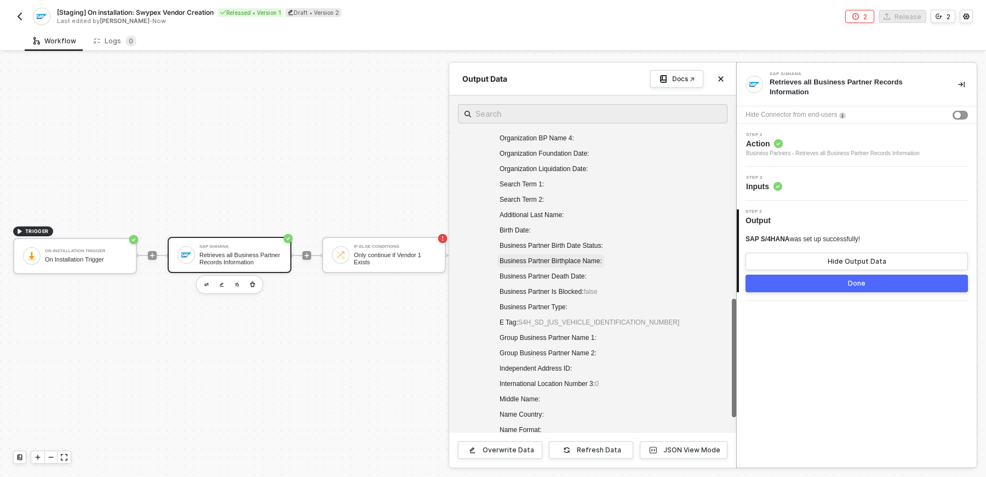
scroll to position [632, 0]
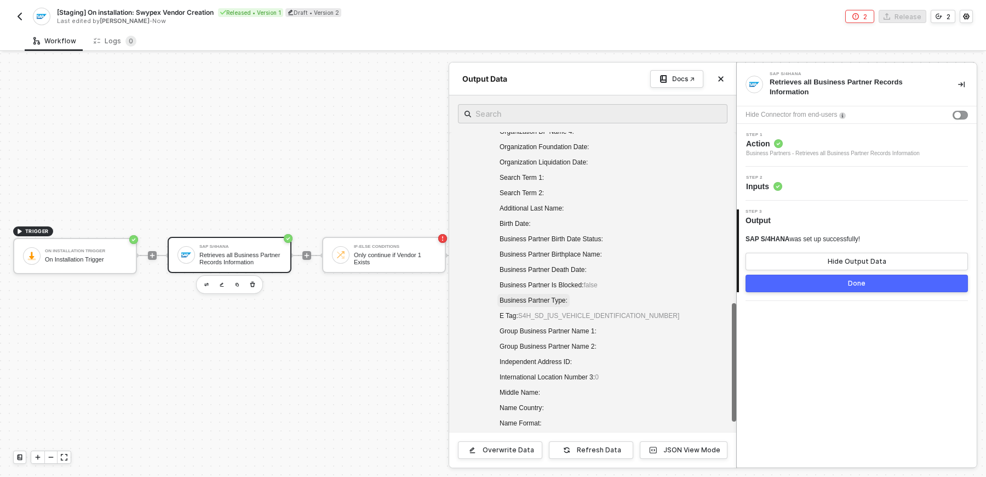
click at [561, 300] on span "Business Partner Type :" at bounding box center [534, 300] width 68 height 8
click at [597, 299] on div "Organization BP Name 4 : Organization Foundation Date : Organization Liquidatio…" at bounding box center [592, 362] width 269 height 475
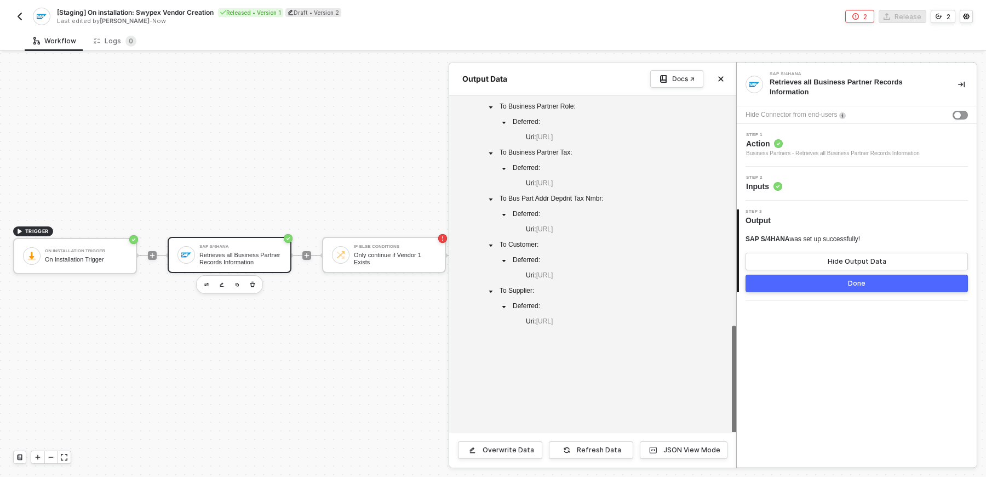
scroll to position [137, 0]
click at [553, 323] on span "https://sample.som/sap/opu/odata/sap/API_BUSINESS_PARTNER/A_BusinessPartner('10…" at bounding box center [544, 319] width 17 height 8
click at [555, 325] on span "Uri : https://sample.som/sap/opu/odata/sap/API_BUSINESS_PARTNER/A_BusinessPartn…" at bounding box center [539, 318] width 31 height 13
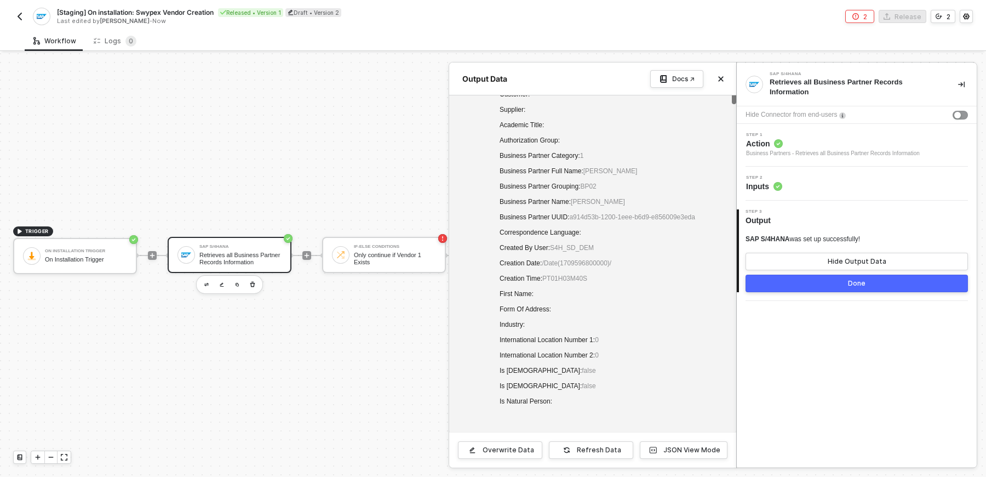
scroll to position [0, 0]
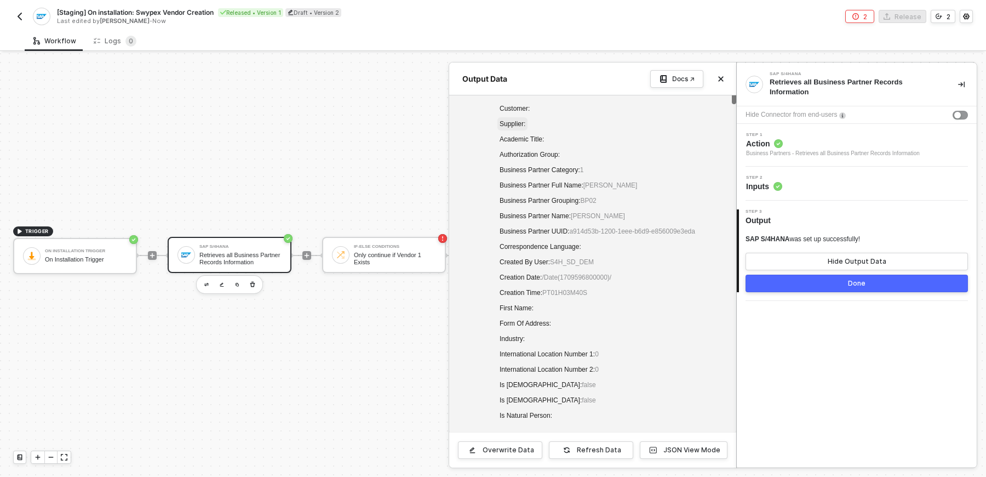
click at [506, 128] on span "Supplier :" at bounding box center [513, 124] width 26 height 8
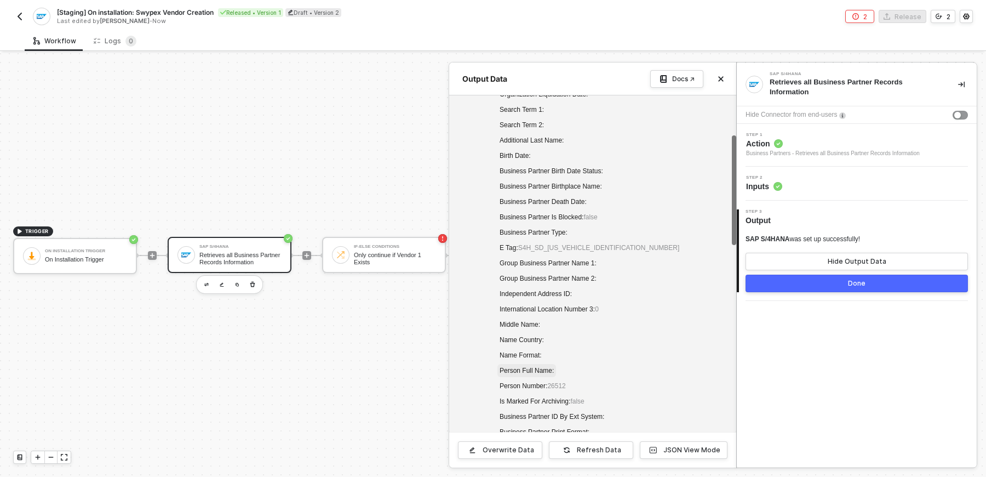
scroll to position [562, 0]
click at [566, 229] on span "Business Partner Type :" at bounding box center [534, 232] width 68 height 8
click at [819, 187] on div "Step 2 Inputs" at bounding box center [857, 183] width 237 height 16
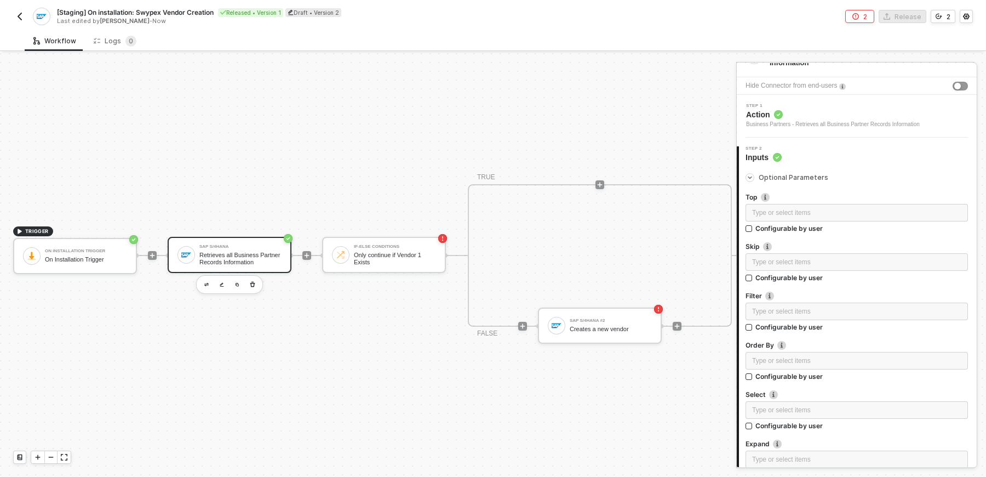
scroll to position [30, 0]
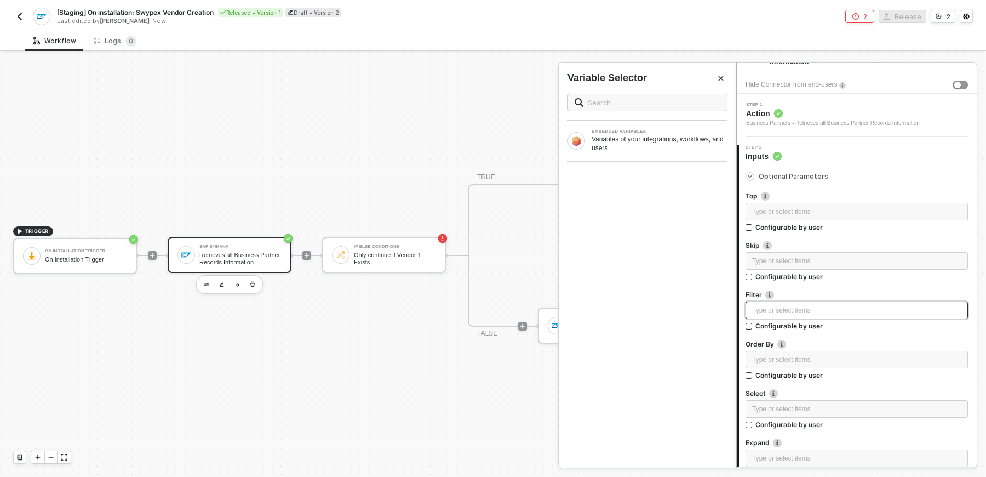
click at [783, 317] on div "Type or select items ﻿" at bounding box center [856, 310] width 222 height 18
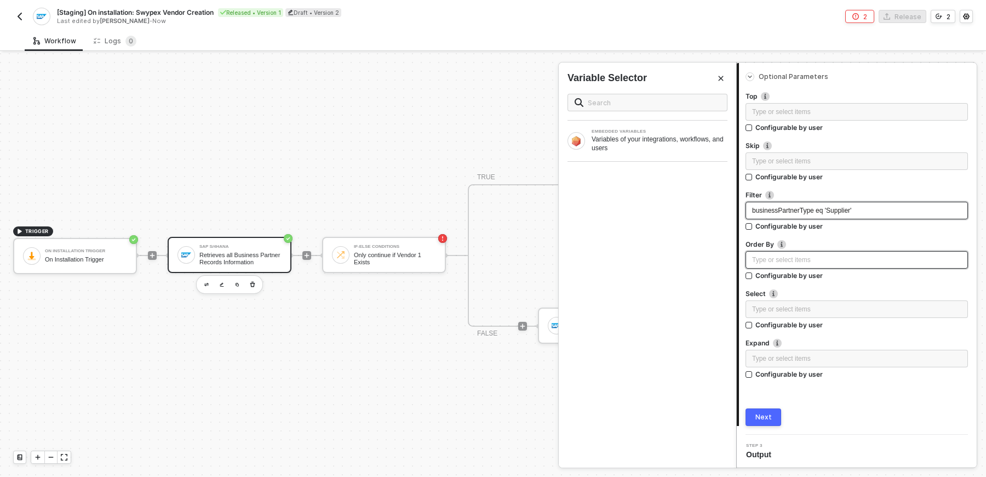
scroll to position [130, 0]
click at [845, 221] on div "businessPartnerType eq 'Supplier' AND businessPartnerCategory eq ''" at bounding box center [856, 211] width 222 height 20
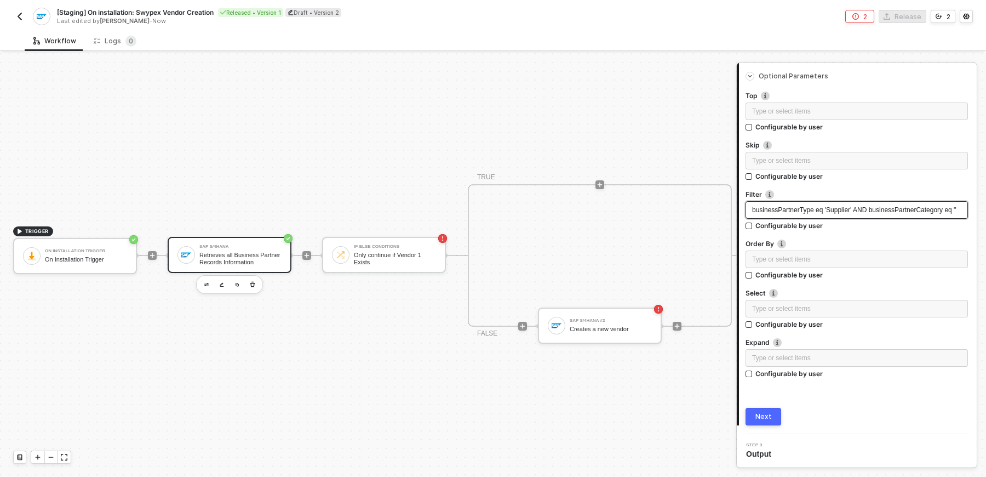
click at [838, 214] on div "businessPartnerType eq 'Supplier' AND businessPartnerCategory eq ''" at bounding box center [856, 210] width 209 height 10
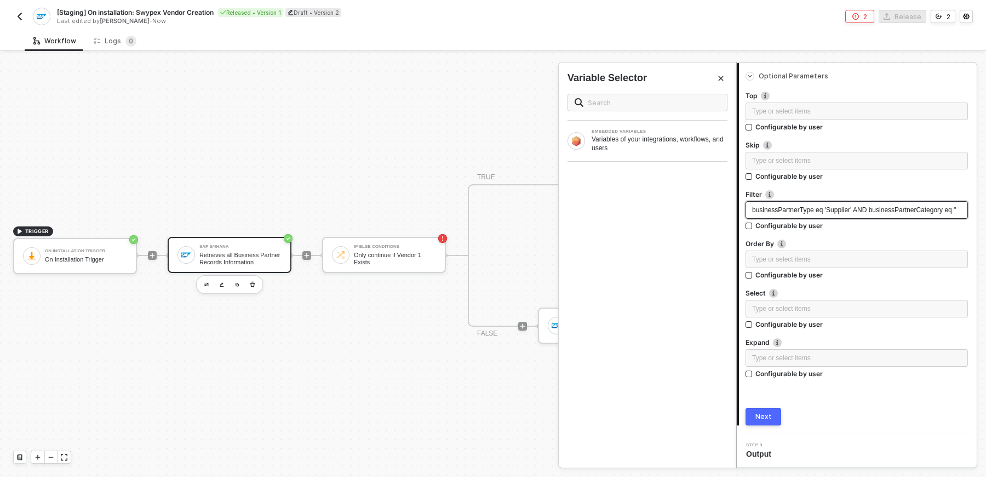
click at [761, 214] on span "businessPartnerType eq 'Supplier' AND businessPartnerCategory eq ''" at bounding box center [854, 210] width 204 height 8
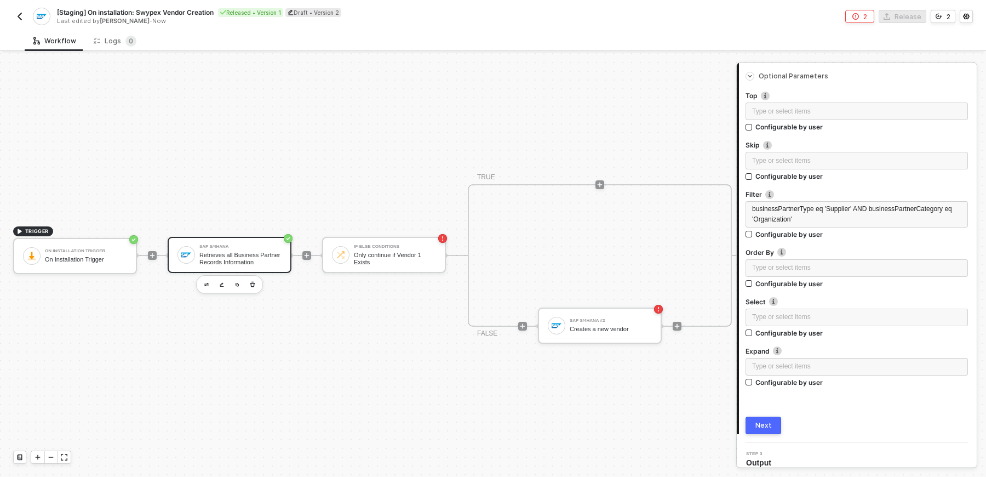
click at [877, 417] on div "Next" at bounding box center [856, 425] width 222 height 18
click at [766, 423] on div "Next" at bounding box center [763, 425] width 16 height 9
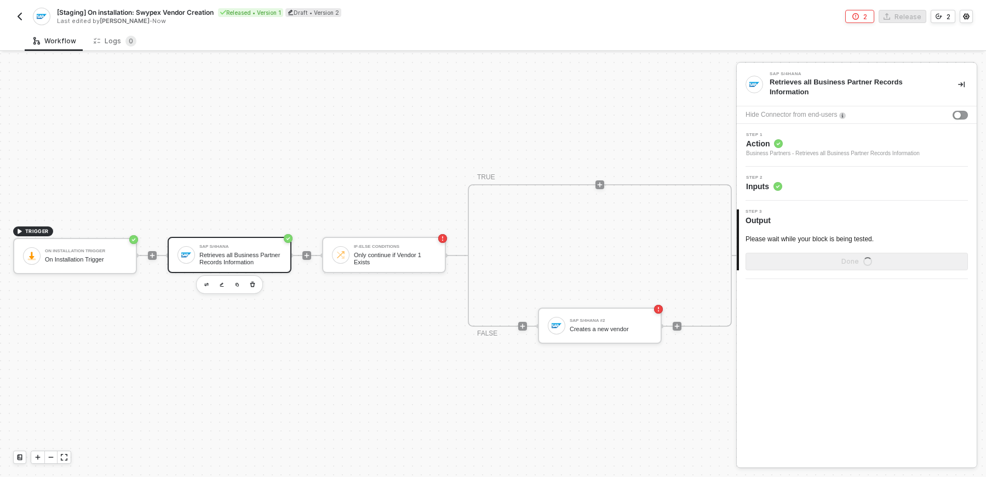
scroll to position [0, 0]
click at [852, 258] on div "Show Sample Output Data" at bounding box center [857, 261] width 88 height 9
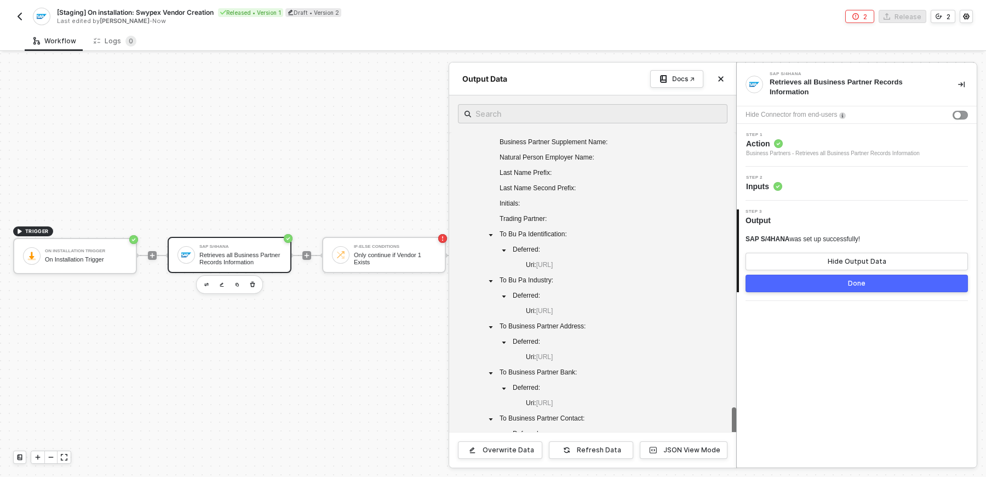
scroll to position [1135, 0]
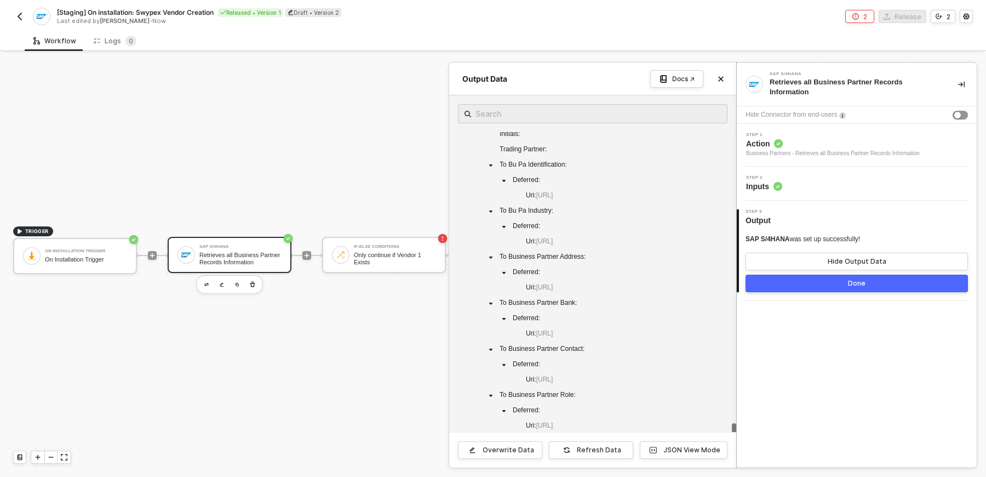
click at [823, 348] on div "SAP S/4HANA Retrieves all Business Partner Records Information Hide Connector f…" at bounding box center [857, 265] width 240 height 404
click at [833, 296] on div "3 Step 3 Output SAP S/4HANA was set up successfully! Hide Output Data Done" at bounding box center [857, 250] width 240 height 100
click at [833, 289] on button "Done" at bounding box center [856, 283] width 222 height 18
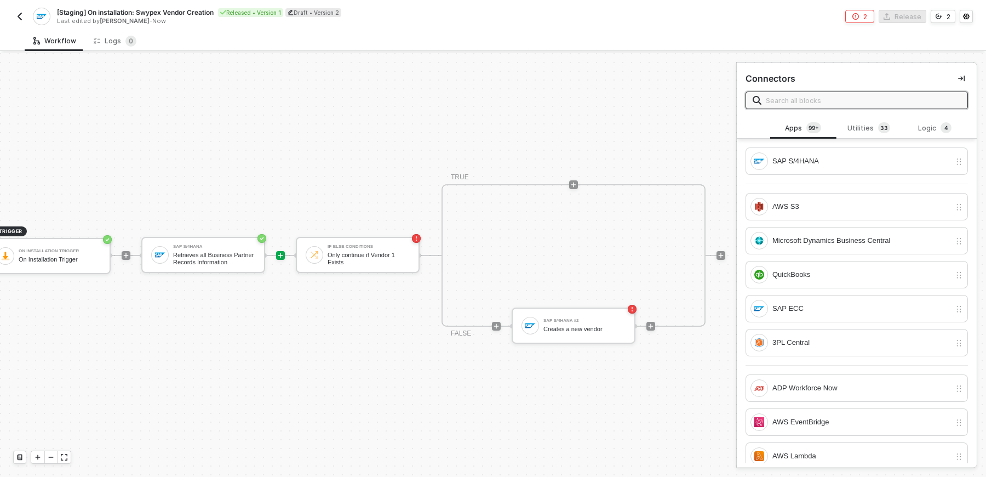
scroll to position [20, 27]
click at [386, 261] on div "Only continue if Vendor 1 Exists" at bounding box center [367, 258] width 82 height 14
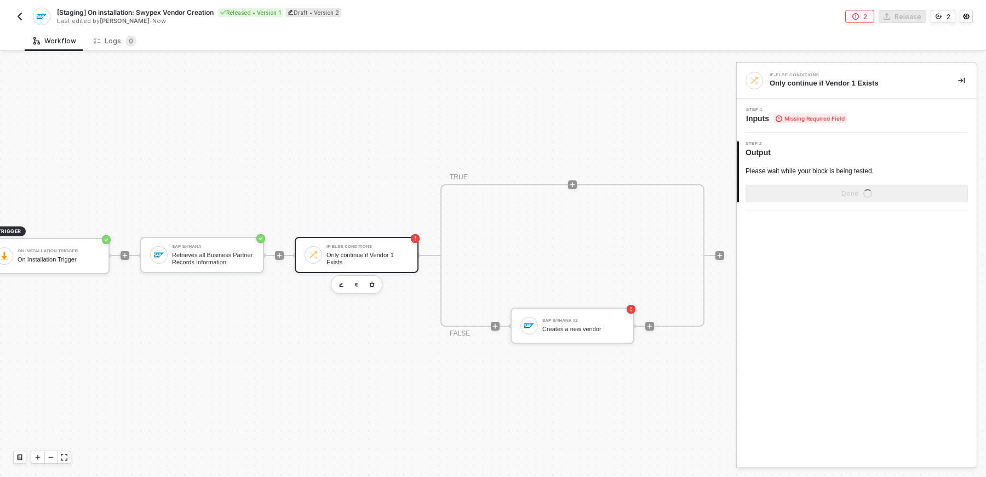
click at [386, 261] on div "Only continue if Vendor 1 Exists" at bounding box center [367, 258] width 82 height 14
click at [821, 117] on span "Missing Required Field" at bounding box center [809, 118] width 73 height 10
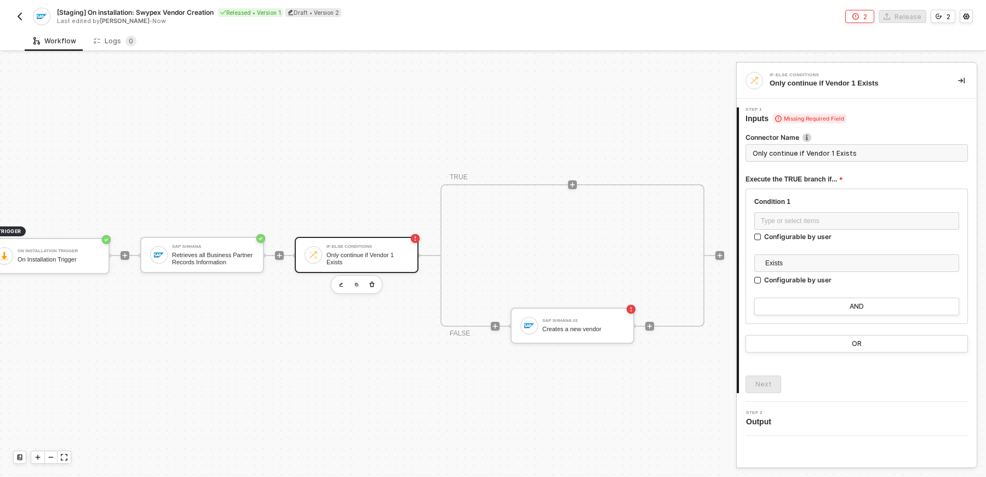
click at [823, 151] on input "Only continue if Vendor 1 Exists" at bounding box center [856, 153] width 222 height 18
type input "If Swypex BP exists"
click at [203, 250] on div "SAP S/4HANA Retrieves all Business Partner Records Information" at bounding box center [213, 254] width 82 height 21
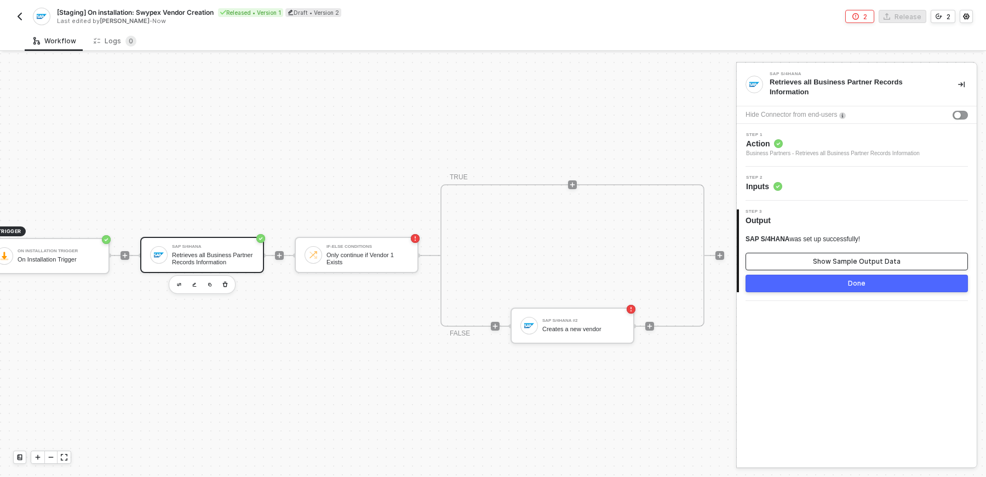
click at [818, 257] on div "Show Sample Output Data" at bounding box center [857, 261] width 88 height 9
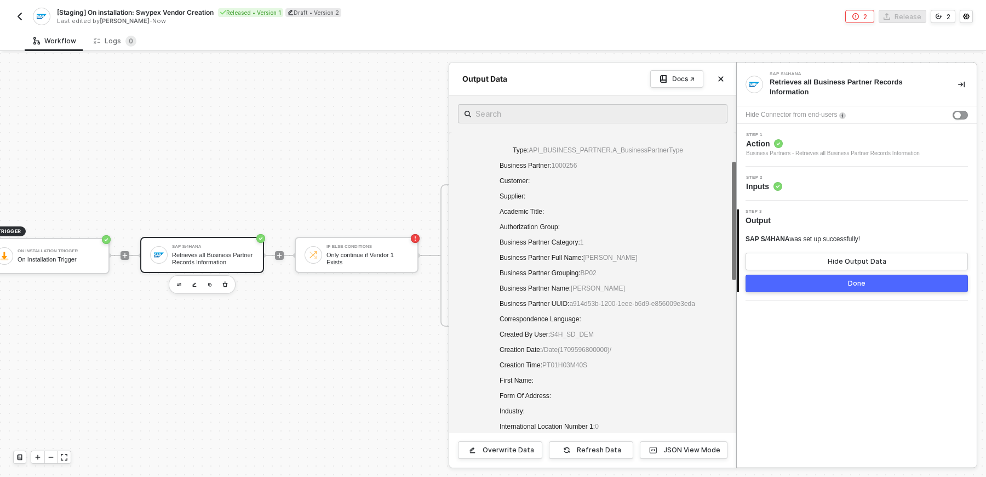
scroll to position [129, 0]
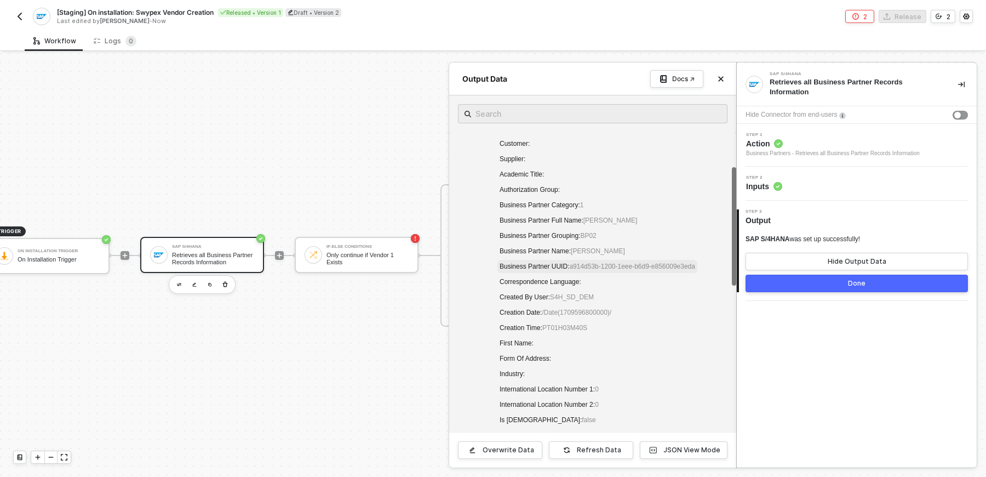
click at [644, 265] on span "a914d53b-1200-1eee-b6d9-e856009e3eda" at bounding box center [632, 266] width 126 height 8
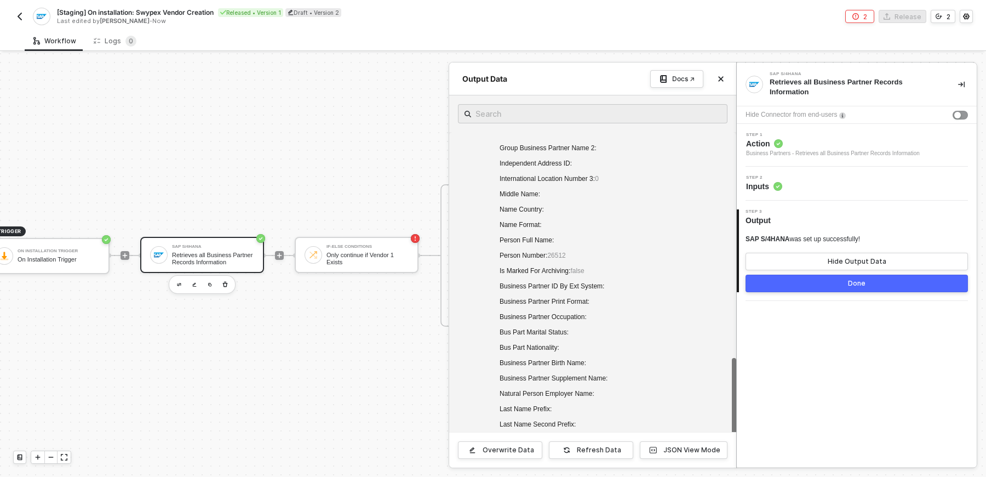
scroll to position [858, 0]
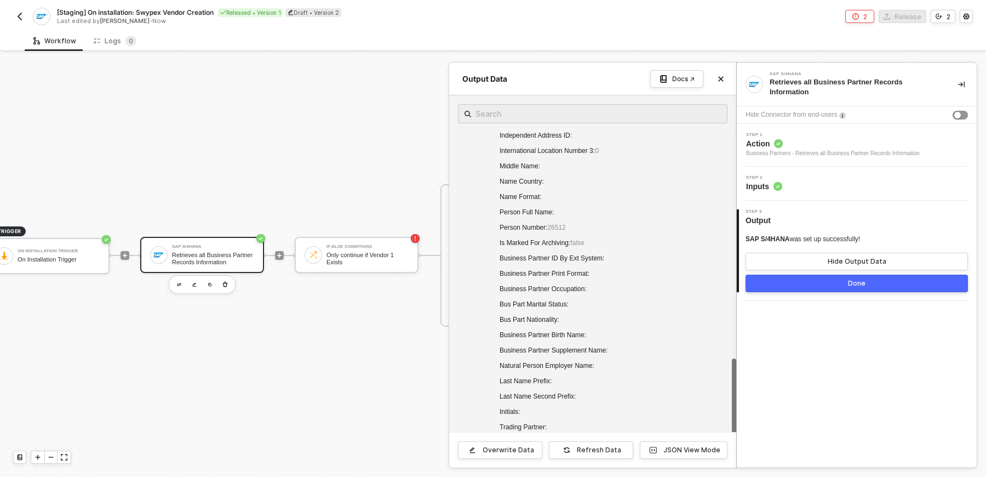
click at [968, 81] on div "SAP S/4HANA Retrieves all Business Partner Records Information" at bounding box center [857, 84] width 240 height 43
click at [956, 90] on button "button" at bounding box center [961, 84] width 13 height 13
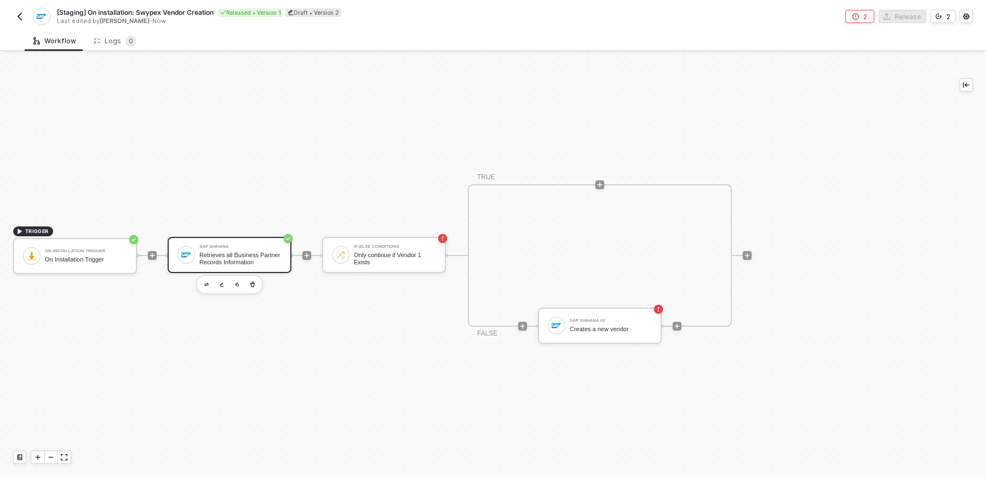
click at [220, 253] on div "Retrieves all Business Partner Records Information" at bounding box center [240, 258] width 82 height 14
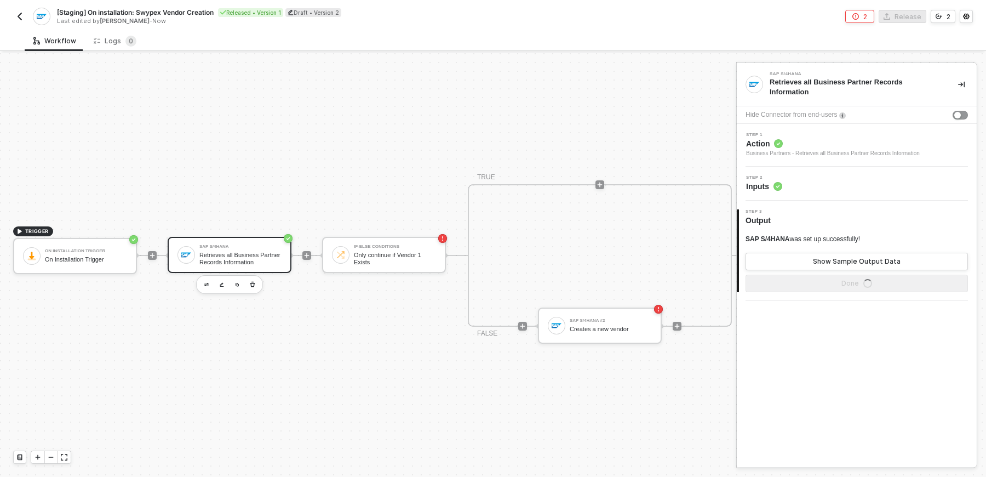
click at [827, 145] on span "Action" at bounding box center [833, 143] width 174 height 11
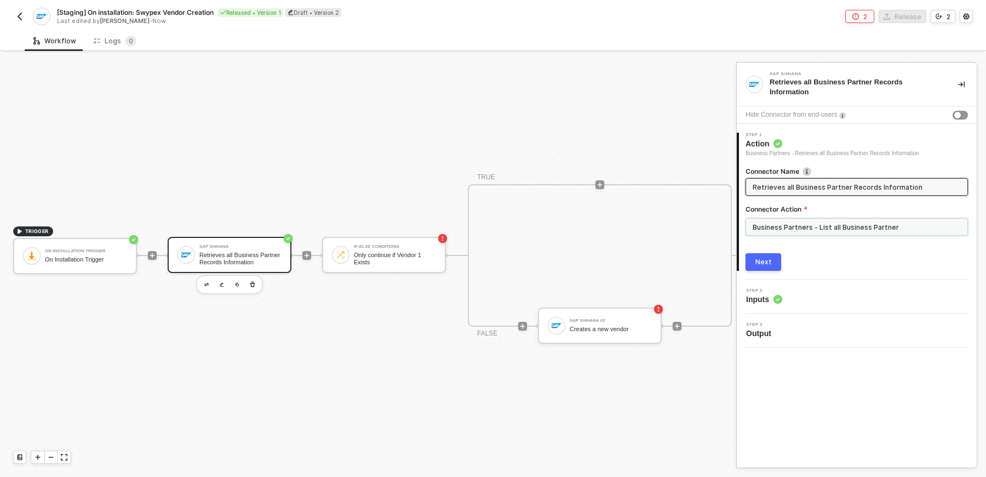
click at [865, 226] on input "Business Partners - List all Business Partner" at bounding box center [856, 227] width 222 height 18
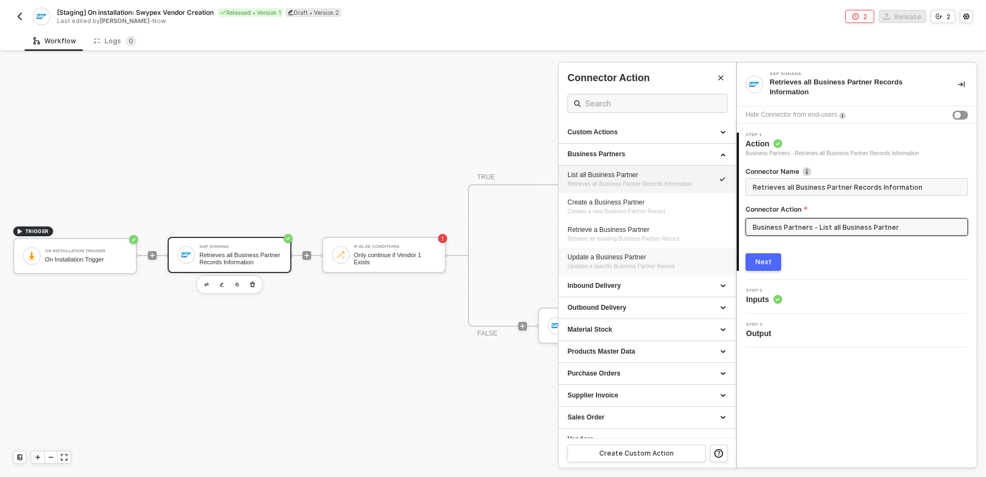
scroll to position [12, 0]
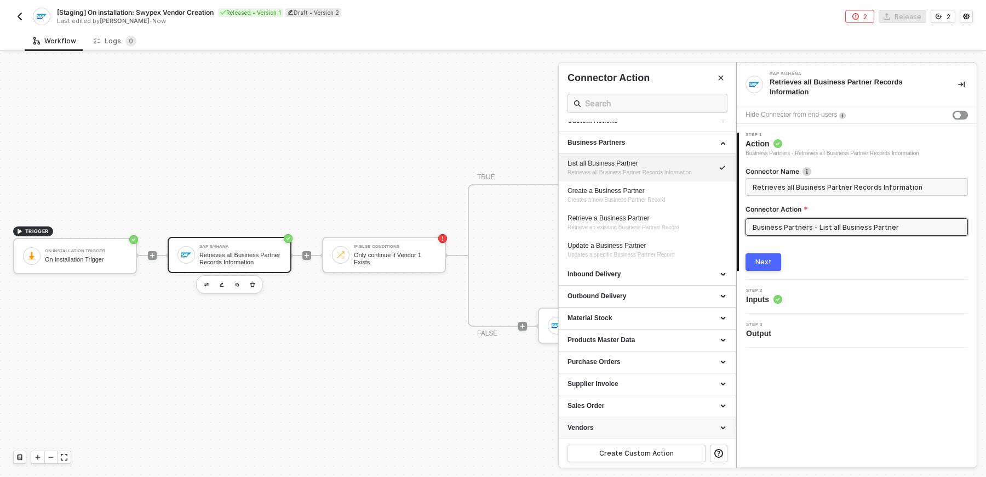
click at [630, 425] on div "Vendors" at bounding box center [646, 427] width 159 height 9
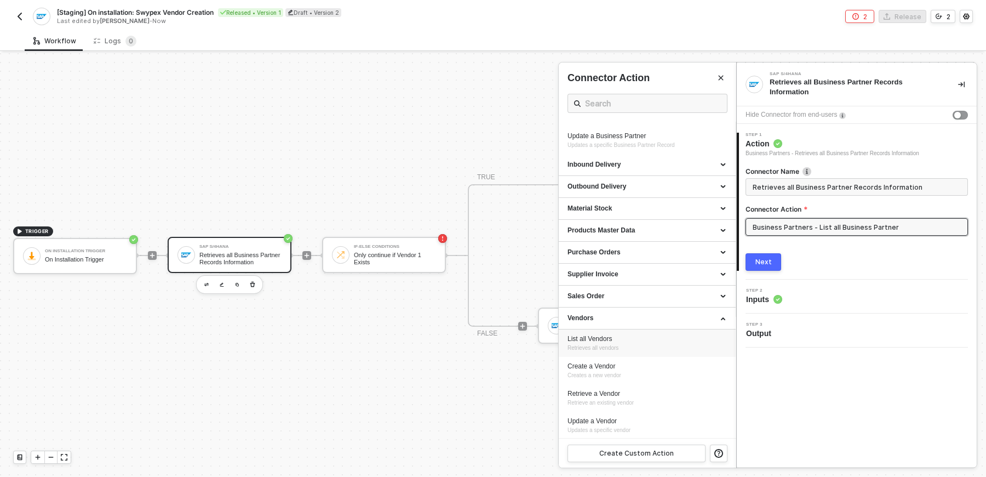
click at [659, 346] on div "List all Vendors Retrieves all vendors" at bounding box center [646, 343] width 159 height 18
type input "Retrieves all vendors"
type input "Vendors - List all Vendors"
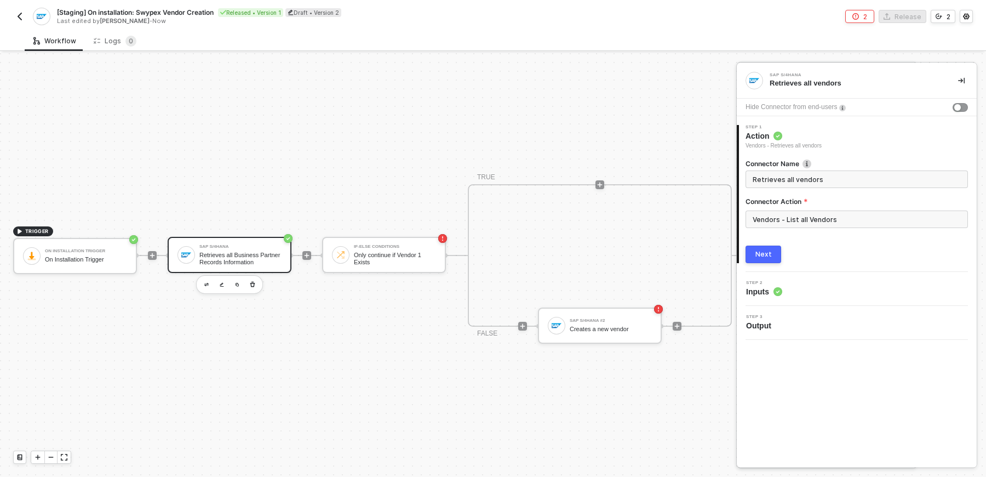
scroll to position [0, 0]
click at [766, 255] on div "Next" at bounding box center [763, 254] width 16 height 9
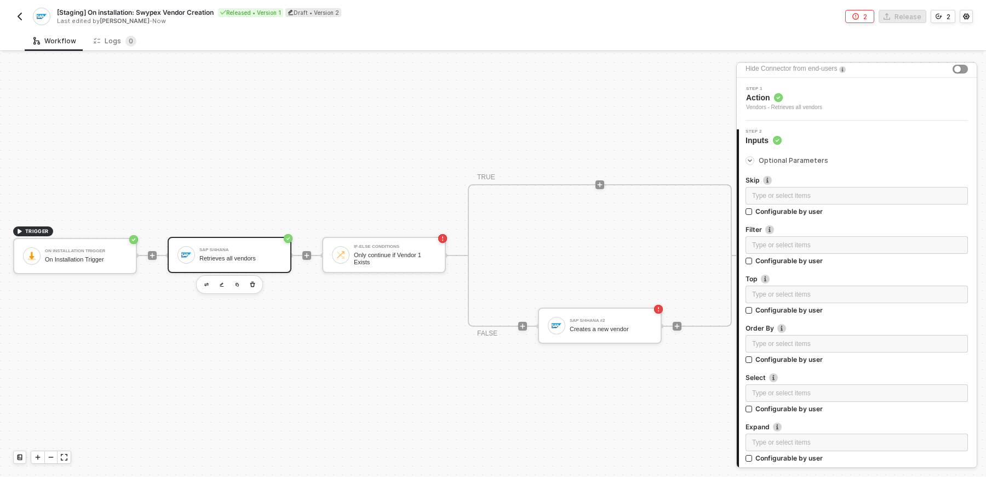
scroll to position [37, 0]
click at [810, 238] on div "Type or select items ﻿" at bounding box center [856, 246] width 222 height 18
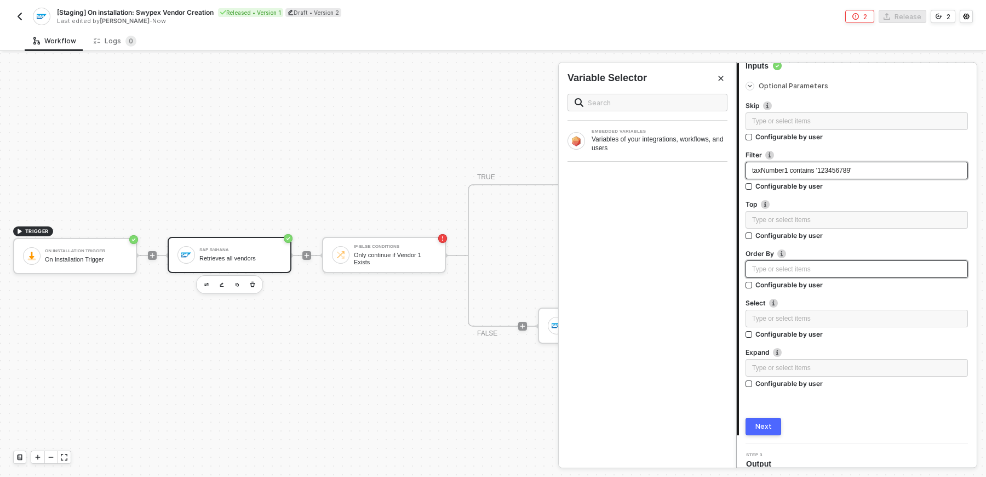
scroll to position [123, 0]
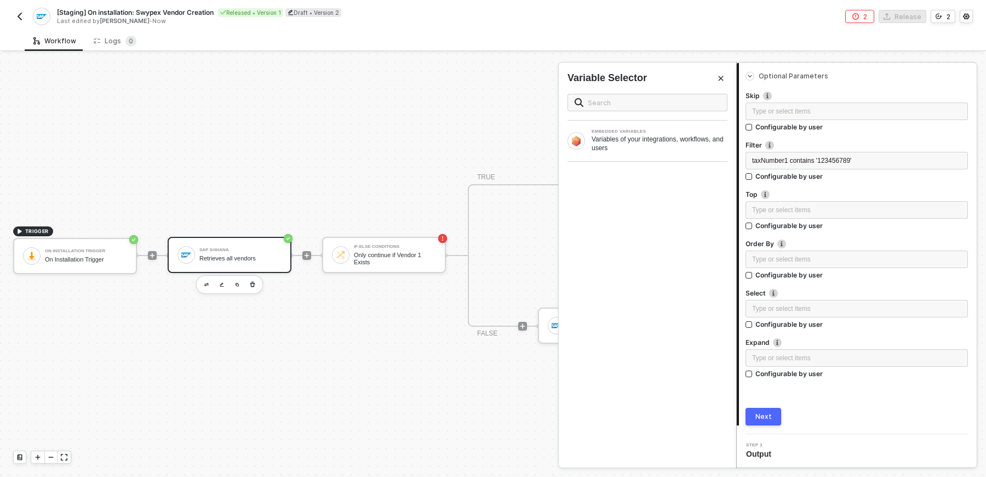
click at [760, 427] on div "2 Step 2 Inputs Optional Parameters Skip Type or select items ﻿ Configurable by…" at bounding box center [857, 235] width 240 height 398
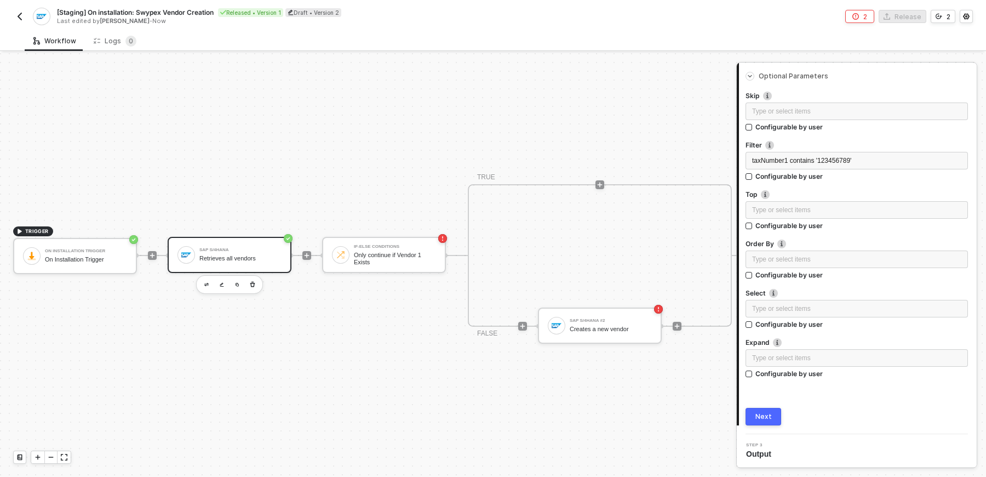
click at [762, 418] on div "Next" at bounding box center [763, 416] width 16 height 9
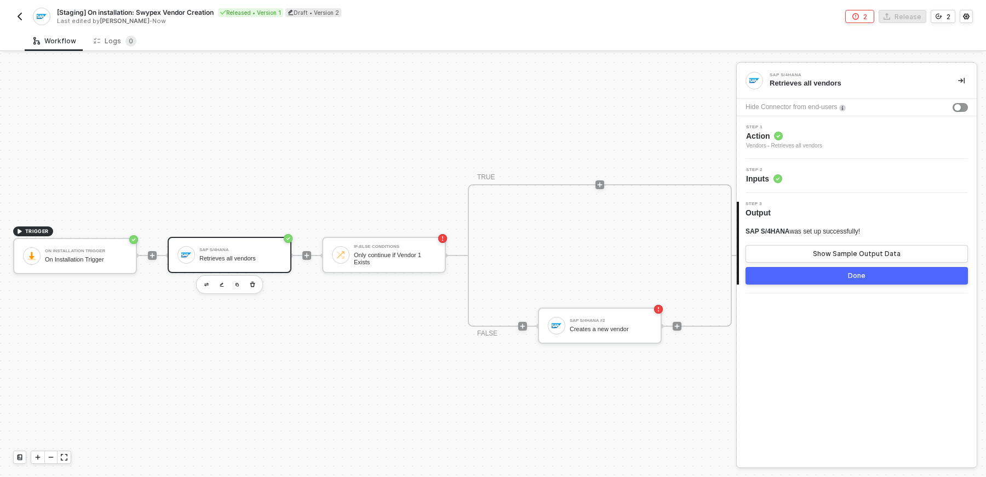
click at [804, 277] on button "Done" at bounding box center [856, 276] width 222 height 18
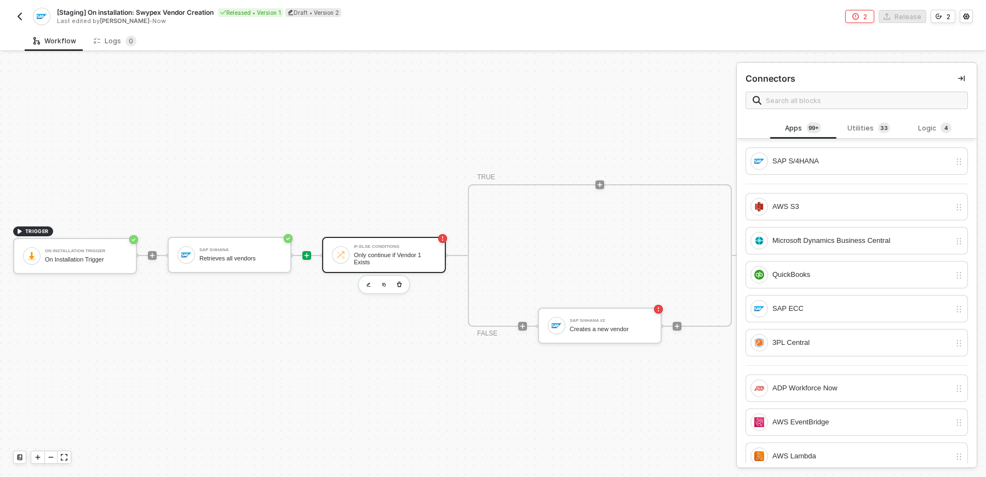
click at [373, 256] on div "Only continue if Vendor 1 Exists" at bounding box center [395, 258] width 82 height 14
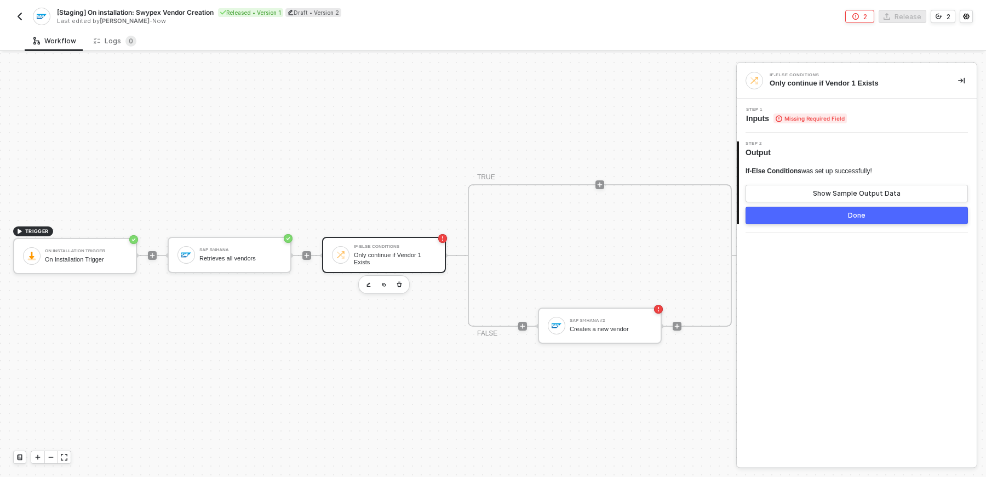
click at [823, 113] on span "Missing Required Field" at bounding box center [809, 118] width 73 height 10
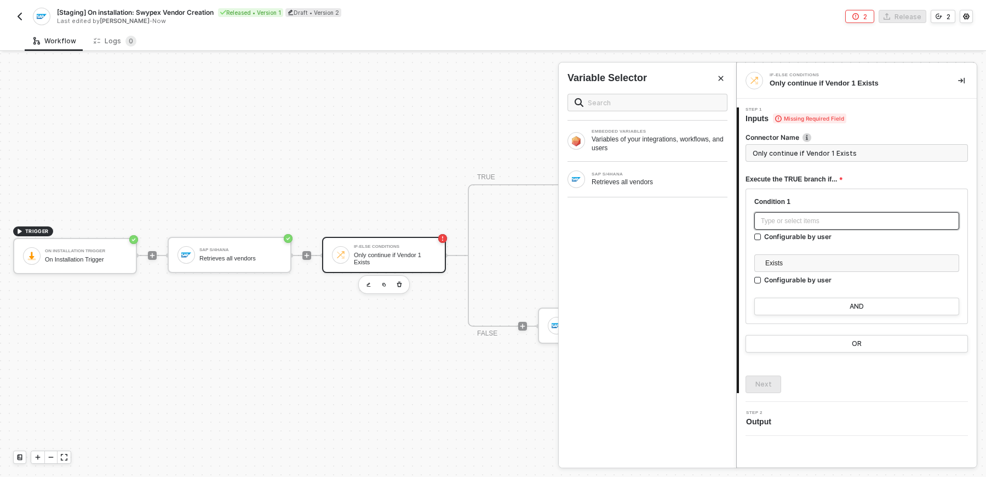
click at [791, 217] on div "Type or select items ﻿" at bounding box center [857, 221] width 192 height 10
click at [662, 168] on div "SAP S/4HANA Retrieves all vendors" at bounding box center [647, 179] width 177 height 35
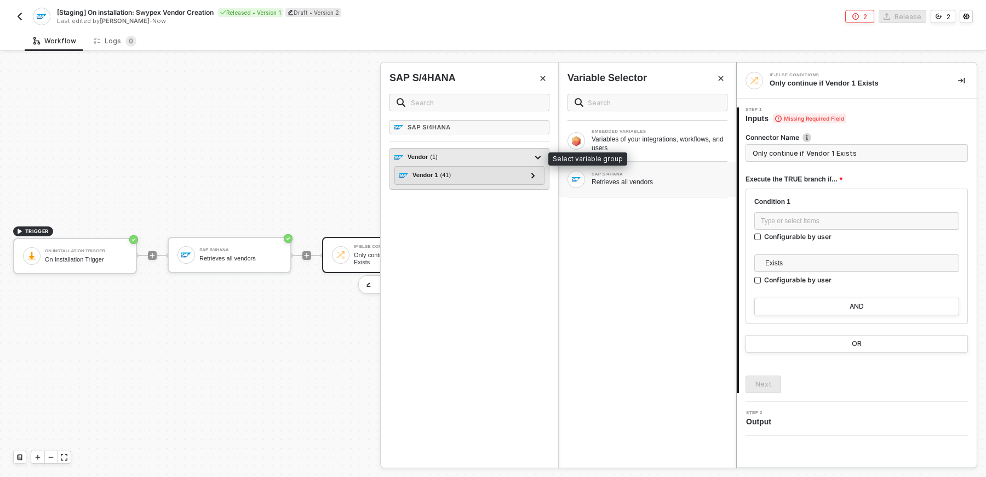
click at [464, 156] on div "Vendor ( 1 )" at bounding box center [462, 157] width 137 height 13
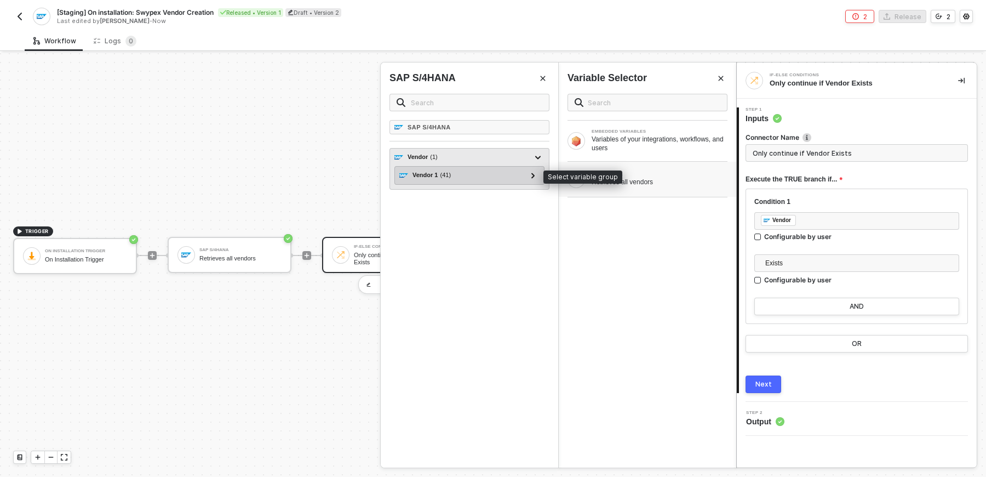
click at [467, 169] on div "Vendor 1 ( 41 )" at bounding box center [462, 175] width 127 height 13
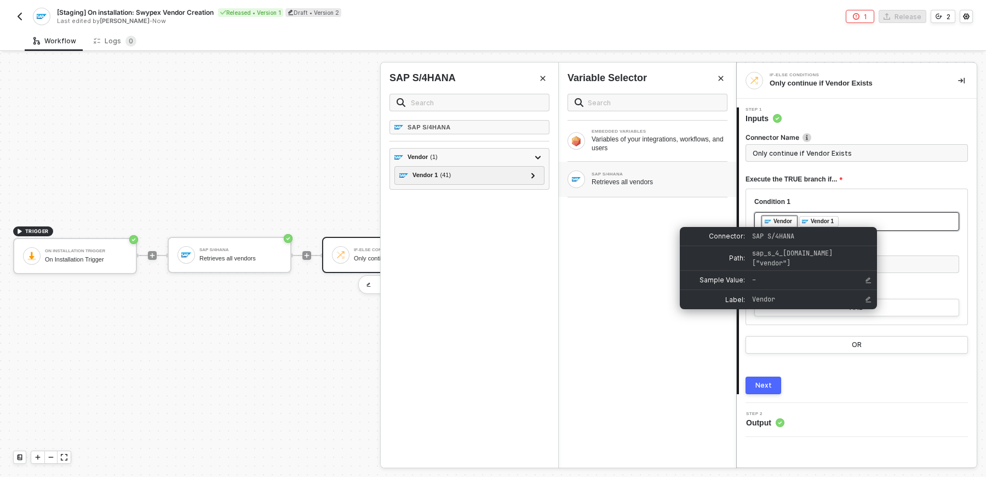
type input "Only continue if Vendor 1 Exists"
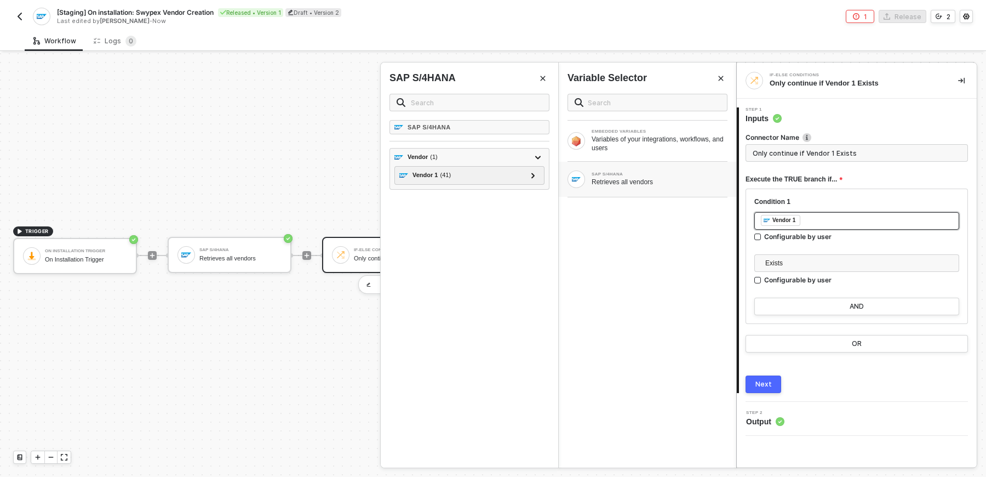
click at [899, 225] on div "﻿ ﻿ Vendor 1 ﻿" at bounding box center [857, 221] width 192 height 12
click at [756, 381] on div "Next" at bounding box center [763, 384] width 16 height 9
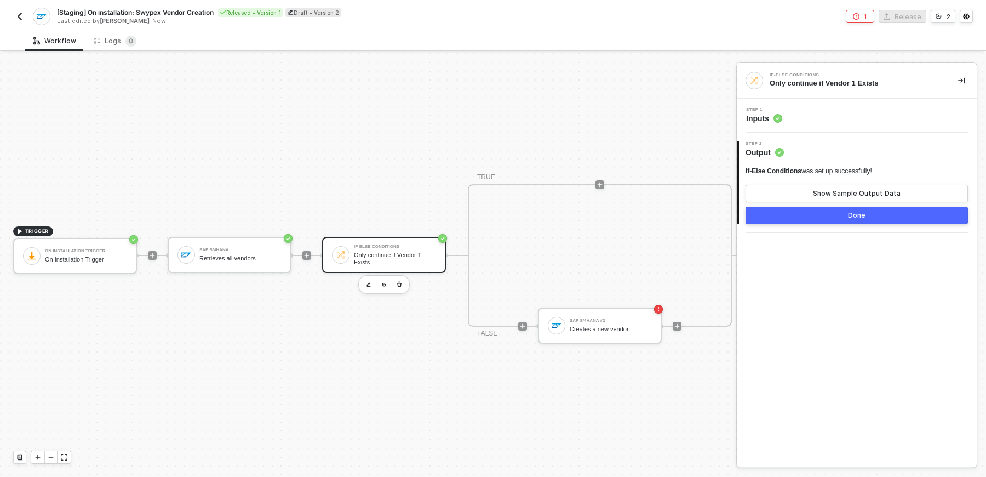
click at [831, 210] on button "Done" at bounding box center [856, 215] width 222 height 18
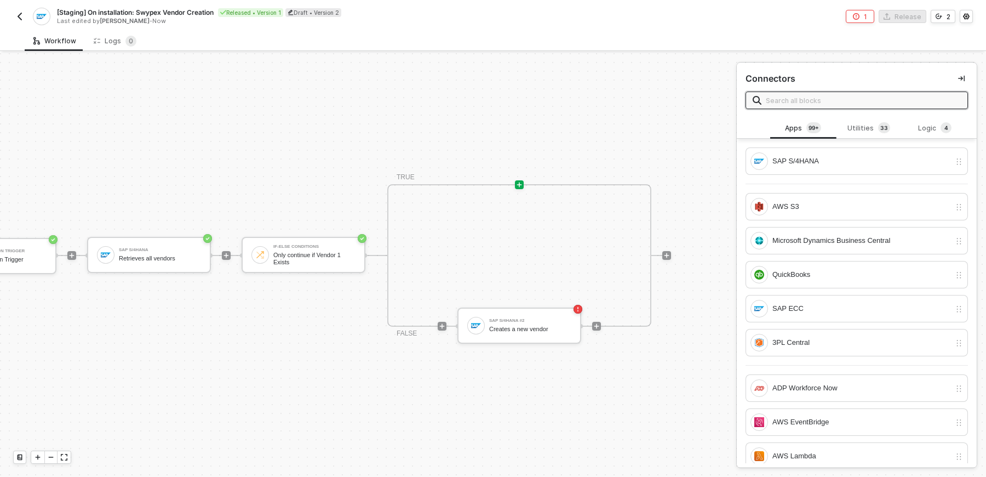
scroll to position [20, 84]
click at [518, 181] on icon "icon-play" at bounding box center [516, 184] width 7 height 7
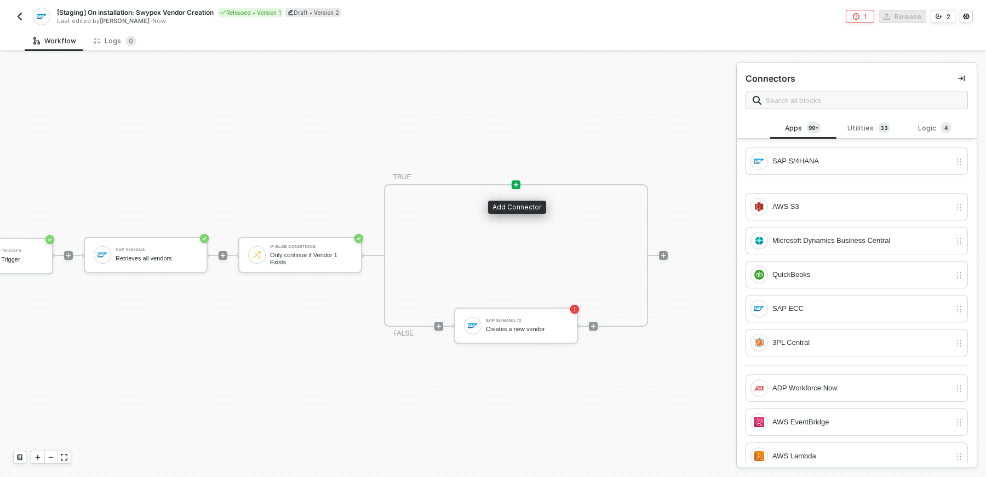
click at [518, 181] on icon "icon-play" at bounding box center [516, 184] width 7 height 7
click at [527, 246] on div "TRUE FALSE SAP S/4HANA #2 Creates a new vendor" at bounding box center [516, 255] width 264 height 142
click at [517, 184] on icon "icon-play" at bounding box center [516, 184] width 5 height 5
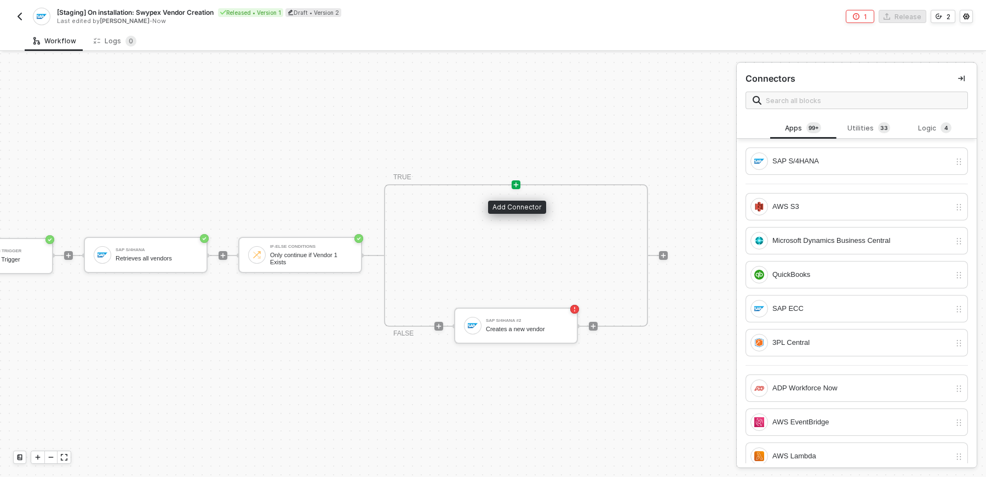
click at [517, 184] on icon "icon-play" at bounding box center [516, 184] width 5 height 5
click at [411, 259] on div "TRUE FALSE SAP S/4HANA #2 Creates a new vendor" at bounding box center [516, 255] width 264 height 142
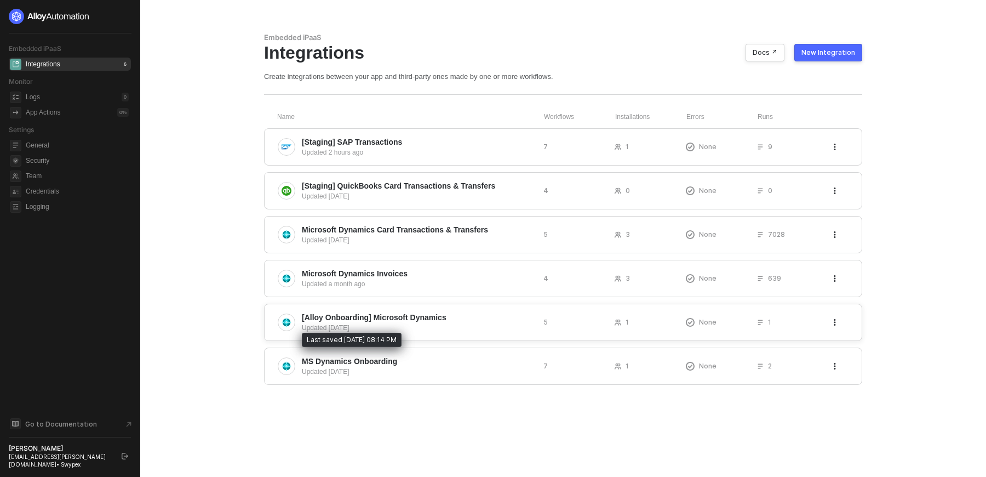
click at [487, 324] on div "Updated 2 months ago" at bounding box center [418, 328] width 233 height 10
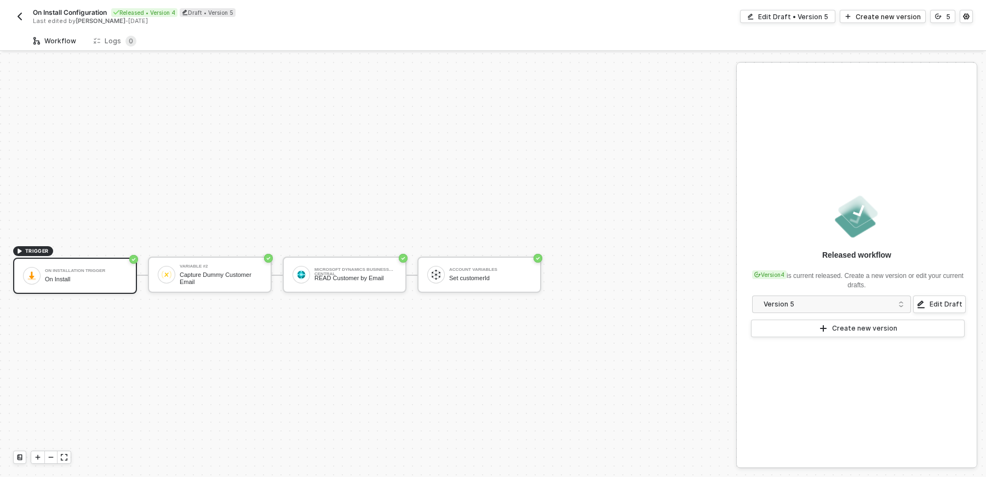
scroll to position [20, 0]
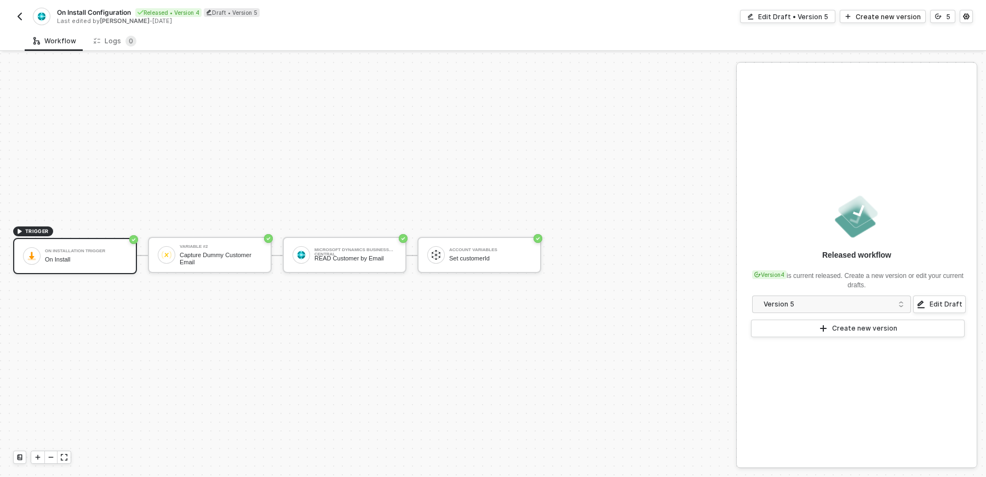
click at [21, 17] on img "button" at bounding box center [19, 16] width 9 height 9
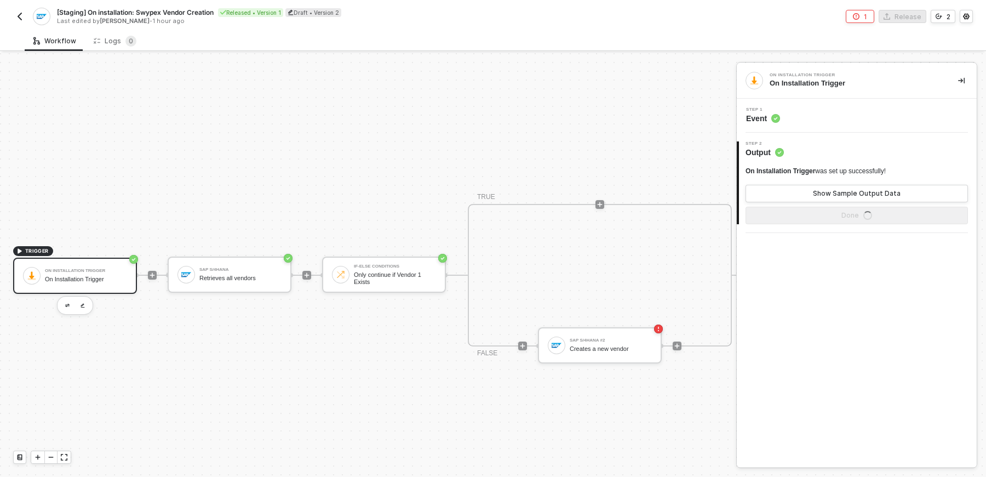
scroll to position [20, 0]
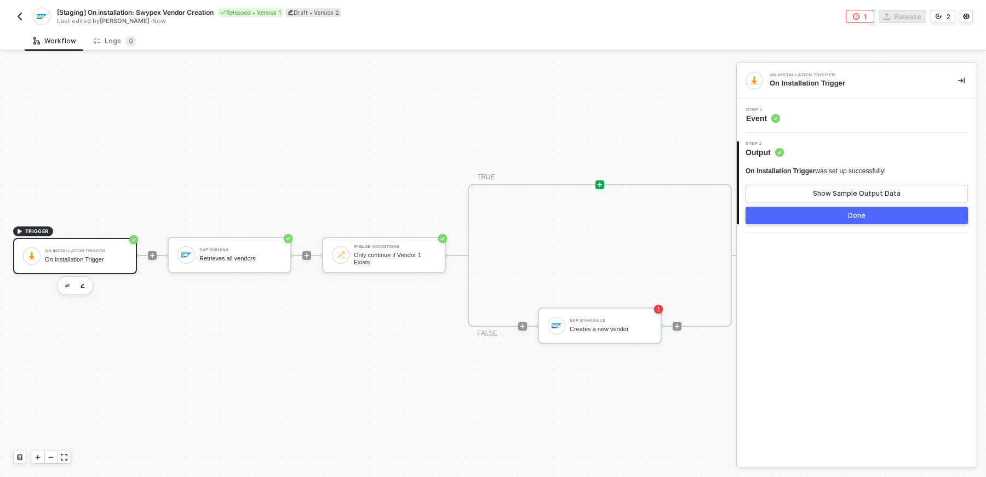
click at [601, 182] on icon "icon-play" at bounding box center [599, 184] width 7 height 7
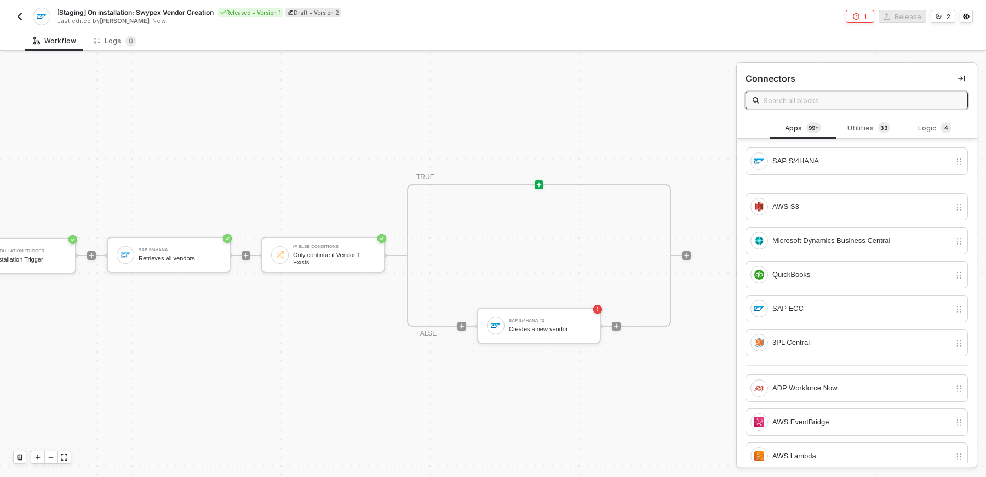
scroll to position [20, 84]
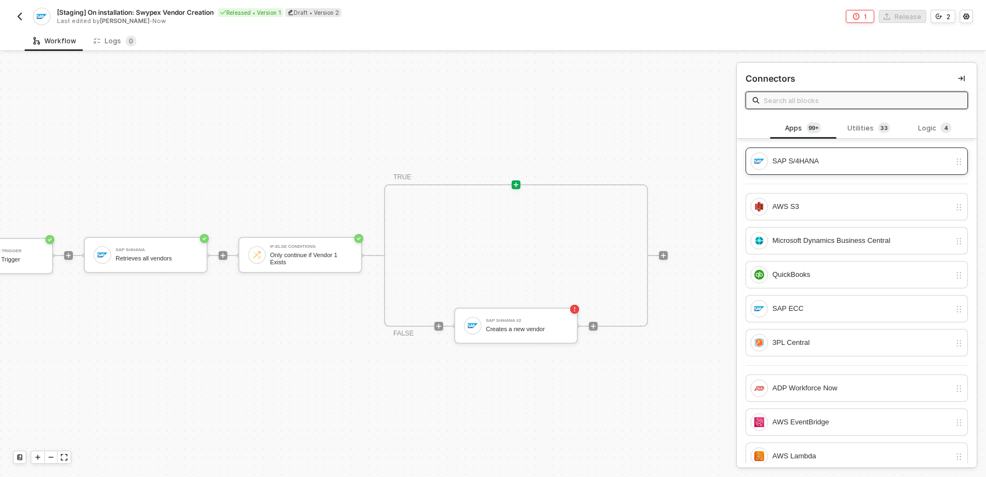
click at [832, 155] on div "SAP S/4HANA" at bounding box center [861, 161] width 178 height 12
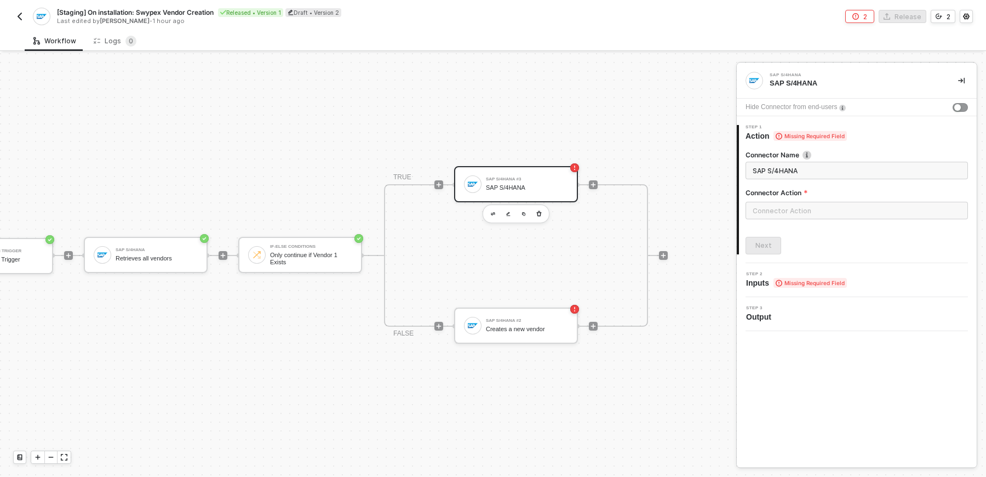
click at [518, 185] on div "SAP S/4HANA" at bounding box center [527, 187] width 82 height 7
click at [811, 166] on input "SAP S/4HANA" at bounding box center [856, 170] width 206 height 12
type input "Get BP data"
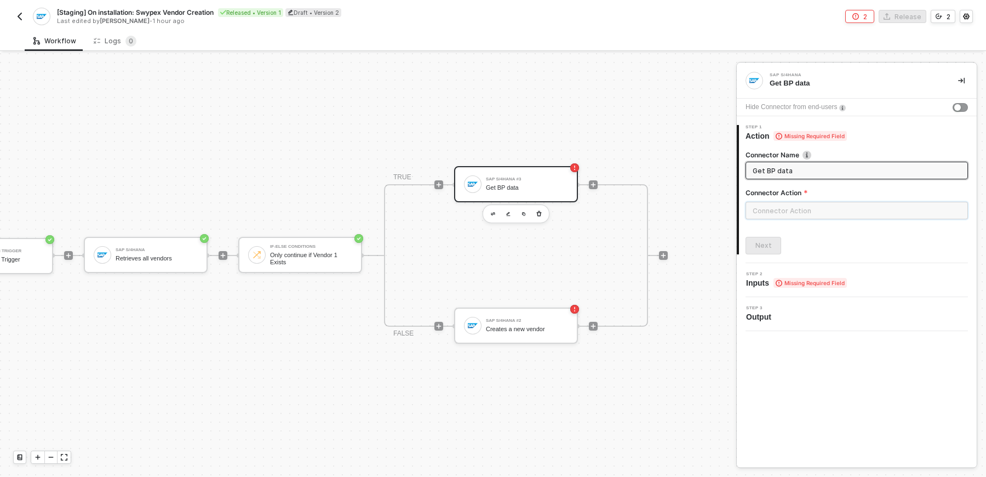
click at [824, 217] on input "text" at bounding box center [856, 211] width 222 height 18
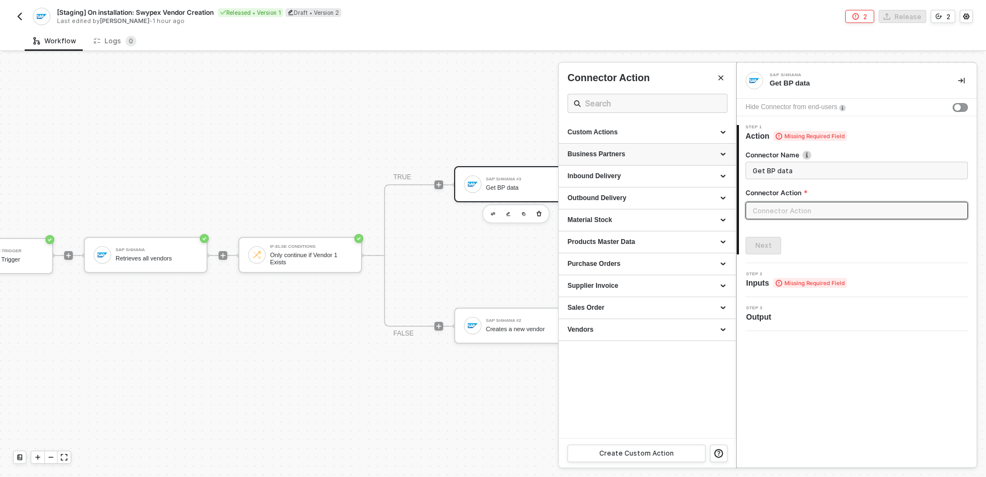
click at [635, 153] on div "Business Partners" at bounding box center [646, 154] width 159 height 9
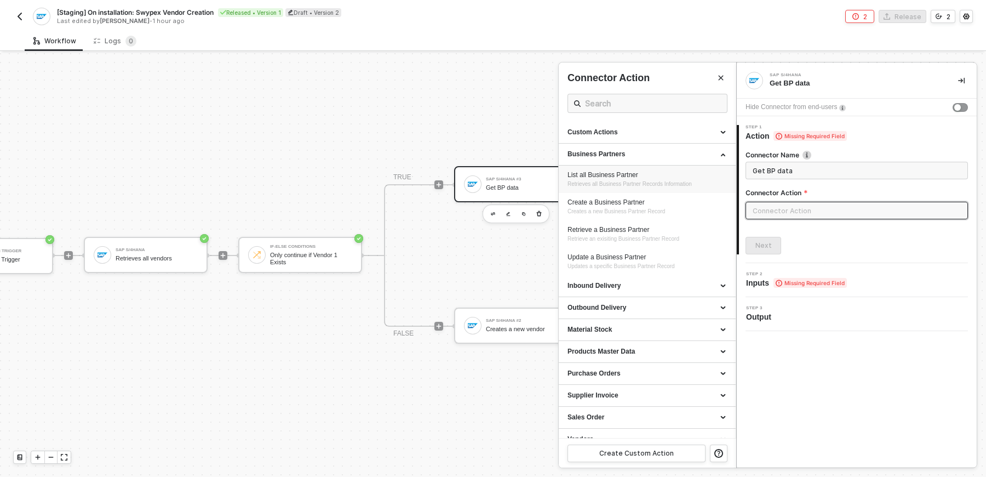
click at [628, 172] on div "List all Business Partner" at bounding box center [646, 174] width 159 height 9
type input "Business Partners - List all Business Partner"
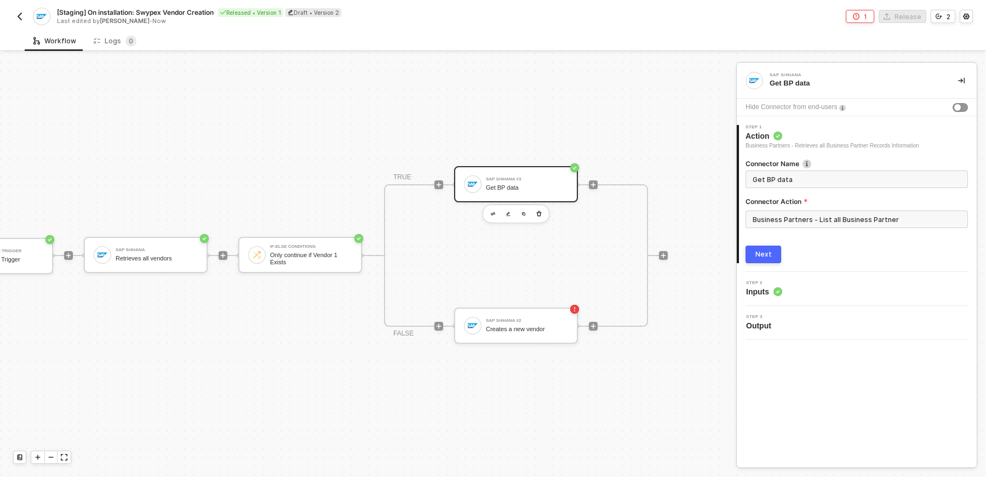
click at [773, 250] on button "Next" at bounding box center [763, 254] width 36 height 18
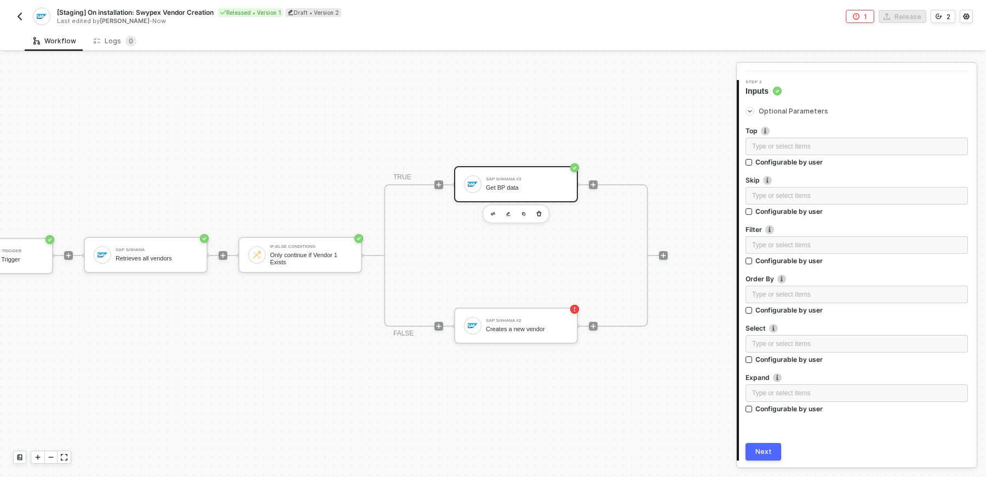
scroll to position [89, 0]
click at [868, 246] on div "Type or select items ﻿" at bounding box center [856, 244] width 209 height 10
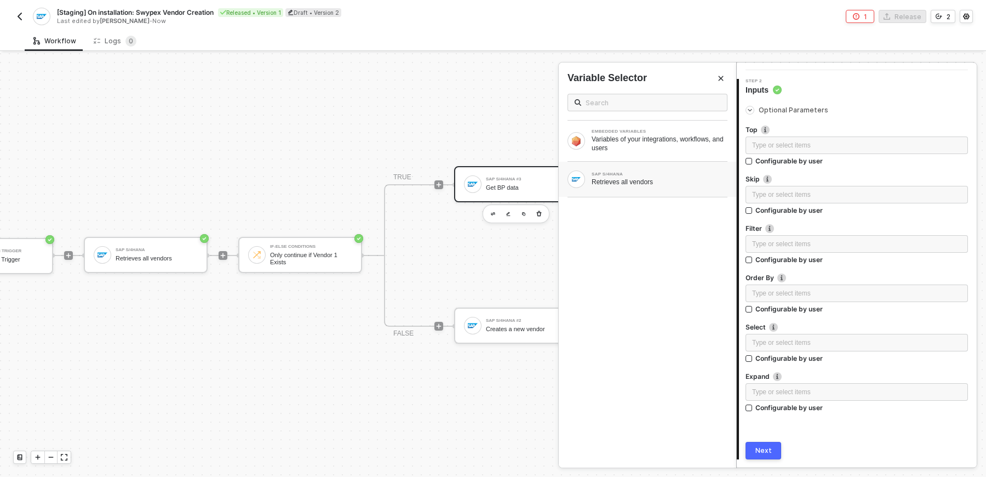
click at [663, 187] on div "SAP S/4HANA Retrieves all vendors" at bounding box center [647, 179] width 177 height 35
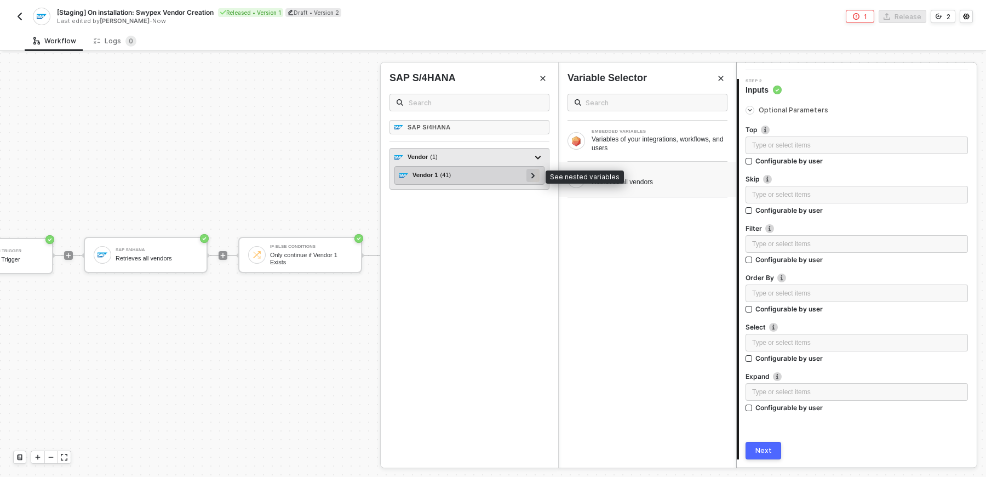
click at [536, 173] on div at bounding box center [532, 175] width 13 height 13
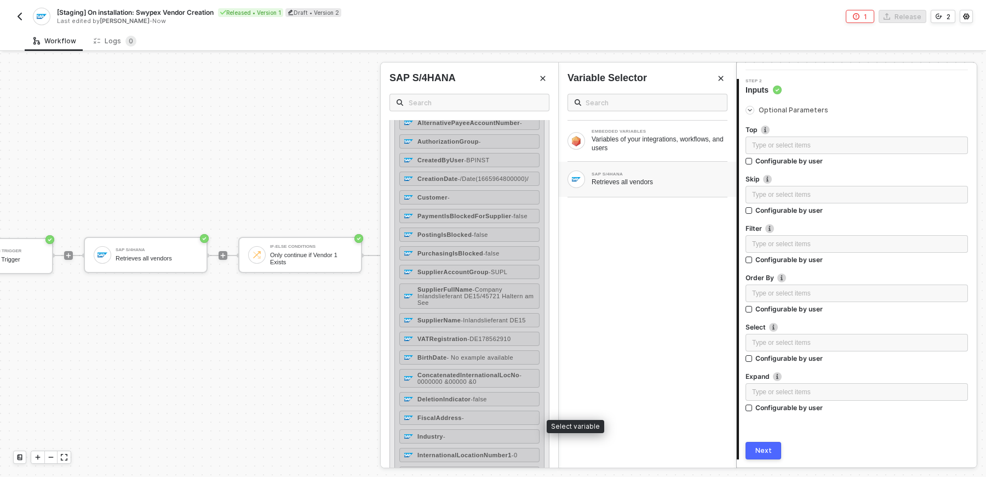
scroll to position [0, 0]
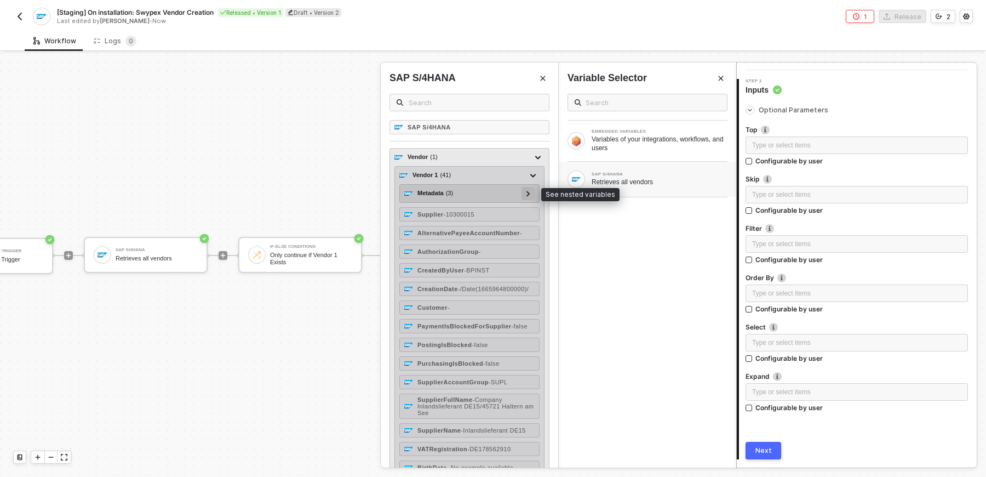
click at [530, 191] on icon at bounding box center [528, 193] width 4 height 5
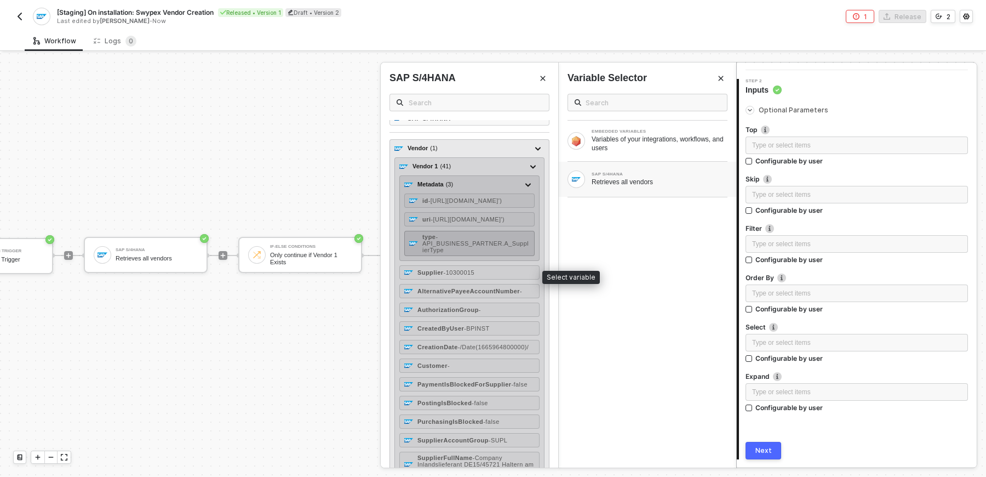
scroll to position [8, 0]
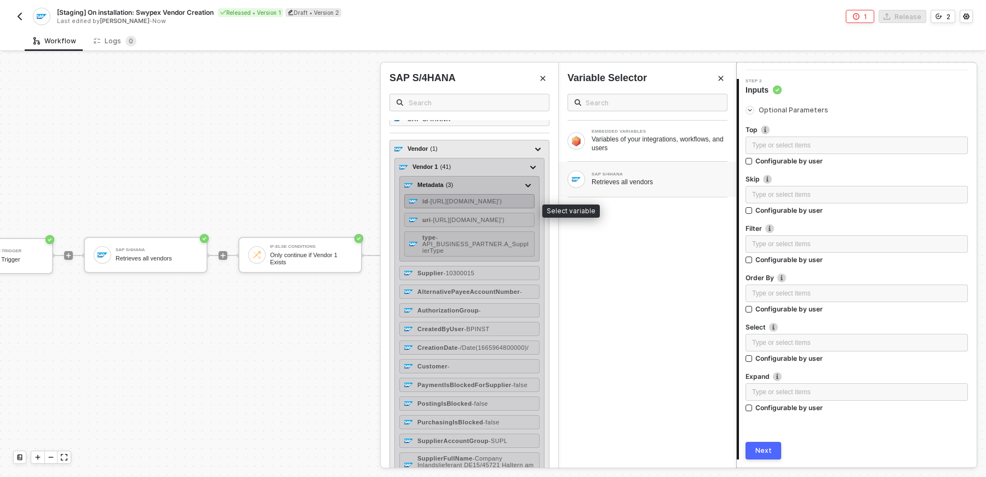
click at [493, 204] on div "id - https://sample.com/sap/opu/odata/sap/API_BUSINESS_PARTNER/A_Supplier('1030…" at bounding box center [461, 201] width 79 height 7
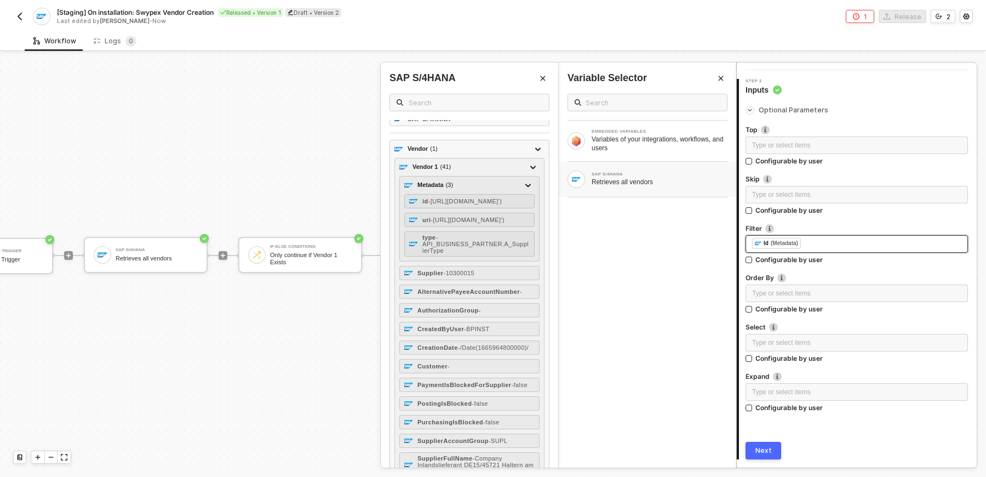
click at [750, 244] on div "﻿ ﻿ Id (Metadata) ﻿" at bounding box center [856, 244] width 222 height 18
click at [897, 239] on div "id eq ' ﻿ Id (Metadata) ﻿" at bounding box center [856, 244] width 209 height 12
click at [838, 223] on label "Filter" at bounding box center [856, 227] width 222 height 9
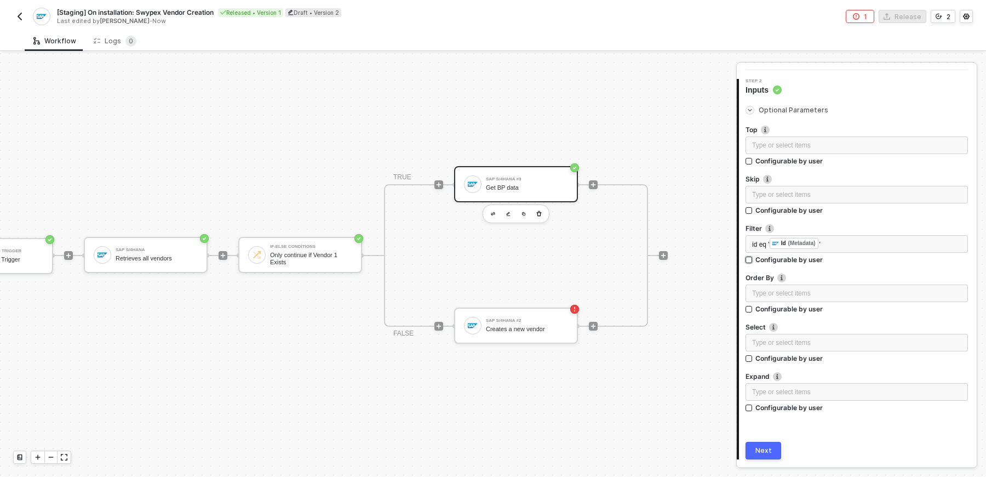
click at [836, 256] on label "Configurable by user" at bounding box center [856, 259] width 222 height 9
click at [753, 256] on input "Configurable by user" at bounding box center [749, 260] width 8 height 8
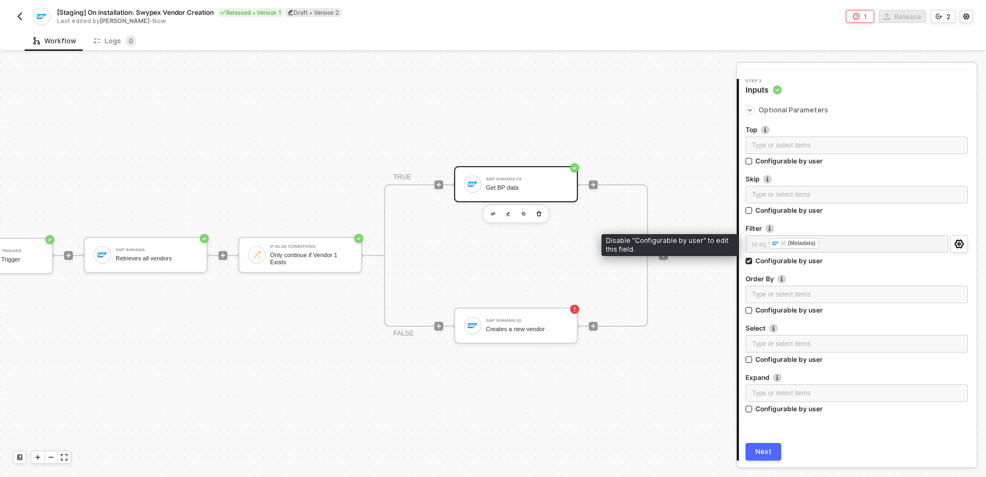
click at [851, 244] on div "id eq ' ﻿ Id (Metadata) '" at bounding box center [846, 245] width 203 height 20
click at [811, 260] on div "Configurable by user" at bounding box center [788, 260] width 67 height 9
click at [753, 260] on input "Configurable by user" at bounding box center [749, 261] width 8 height 8
checkbox input "false"
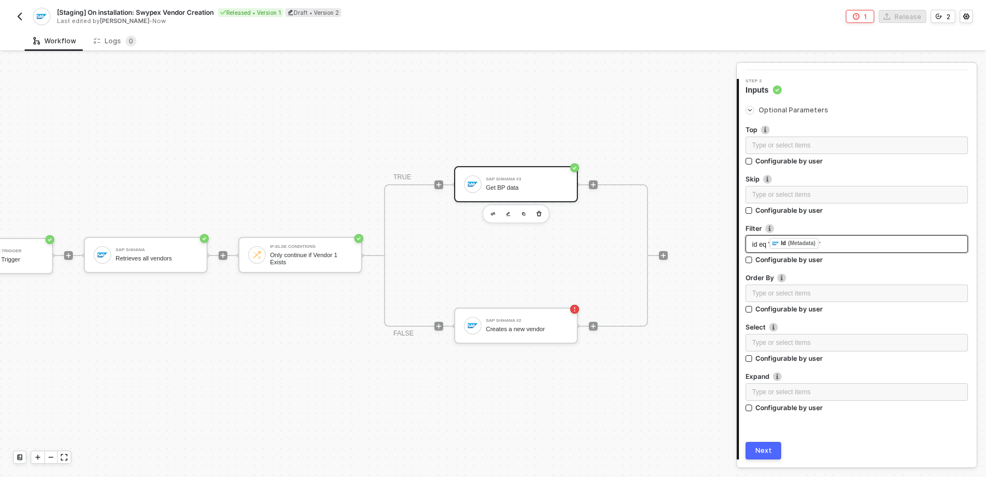
click at [832, 245] on div "id eq ' ﻿ Id (Metadata) '" at bounding box center [856, 244] width 209 height 12
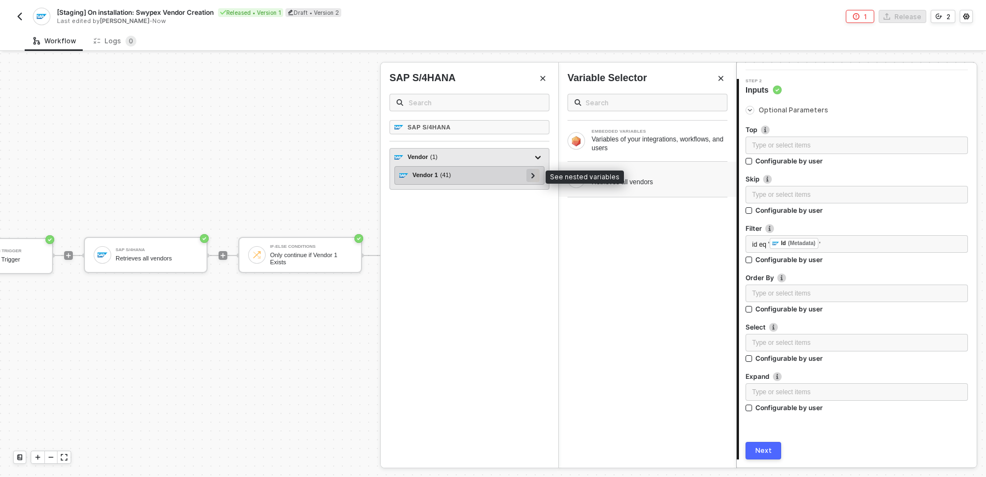
click at [531, 176] on icon at bounding box center [533, 175] width 4 height 5
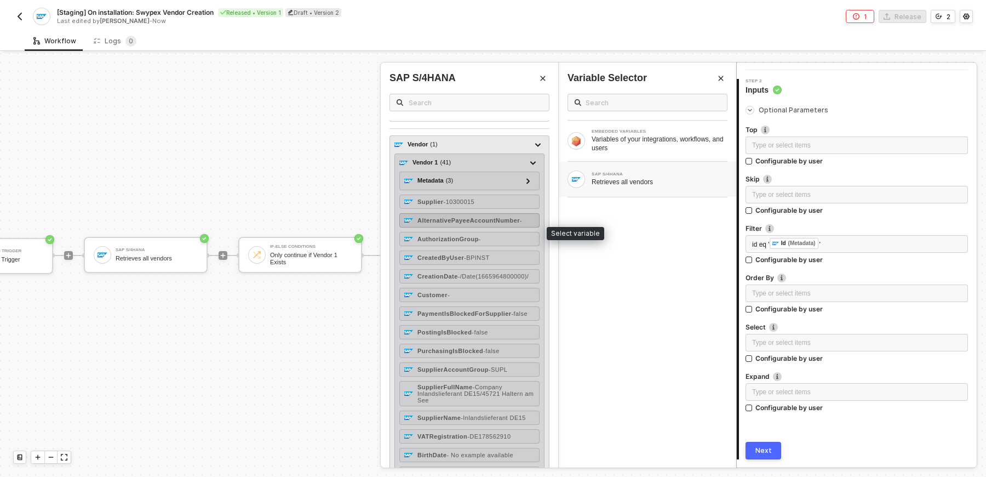
scroll to position [18, 0]
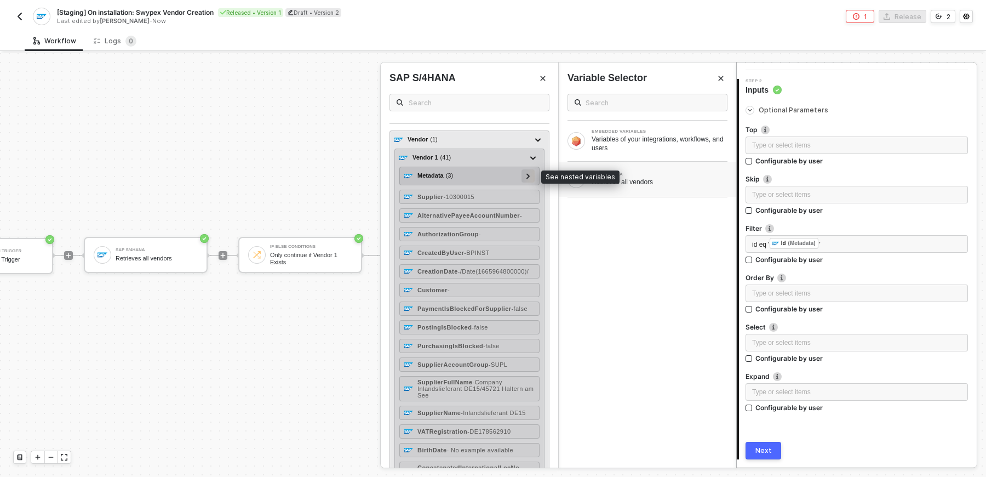
click at [528, 173] on icon at bounding box center [527, 175] width 3 height 5
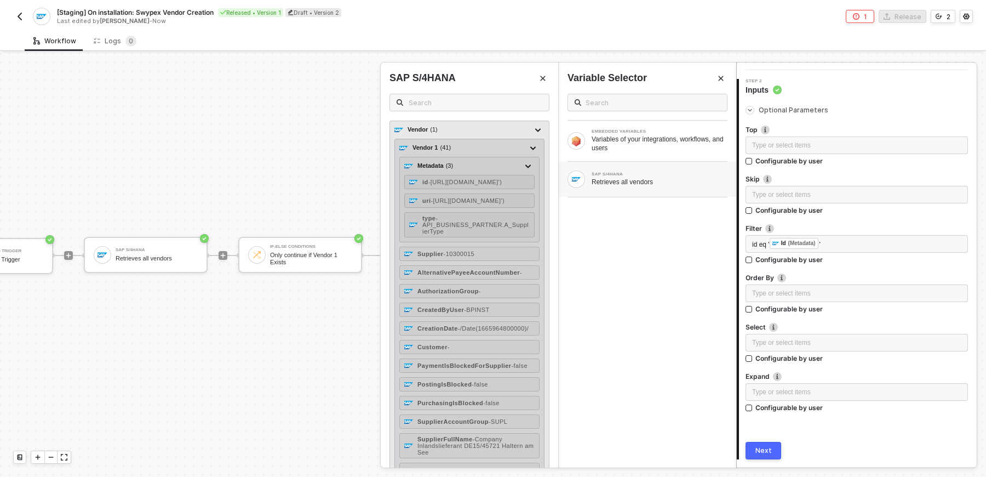
scroll to position [28, 0]
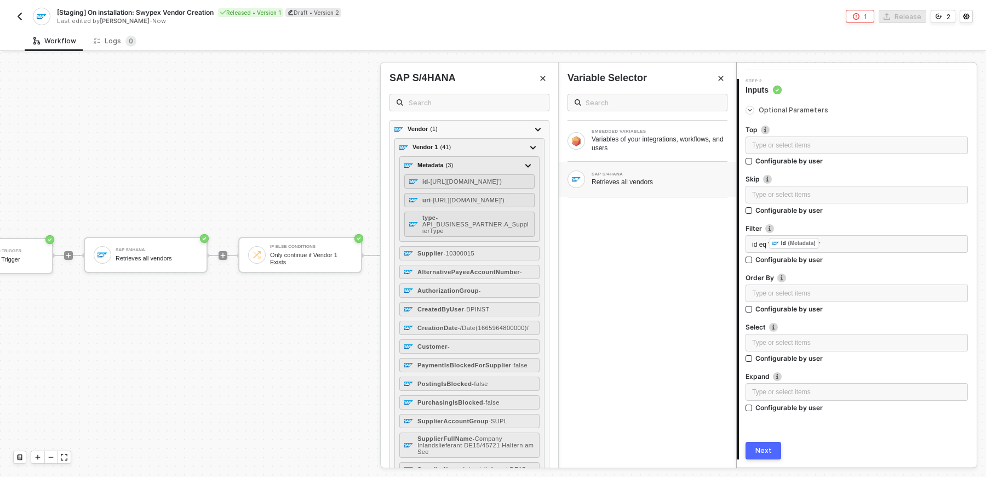
click at [639, 272] on div "EMBEDDED VARIABLES Variables of your integrations, workflows, and users SAP S/4…" at bounding box center [647, 276] width 177 height 382
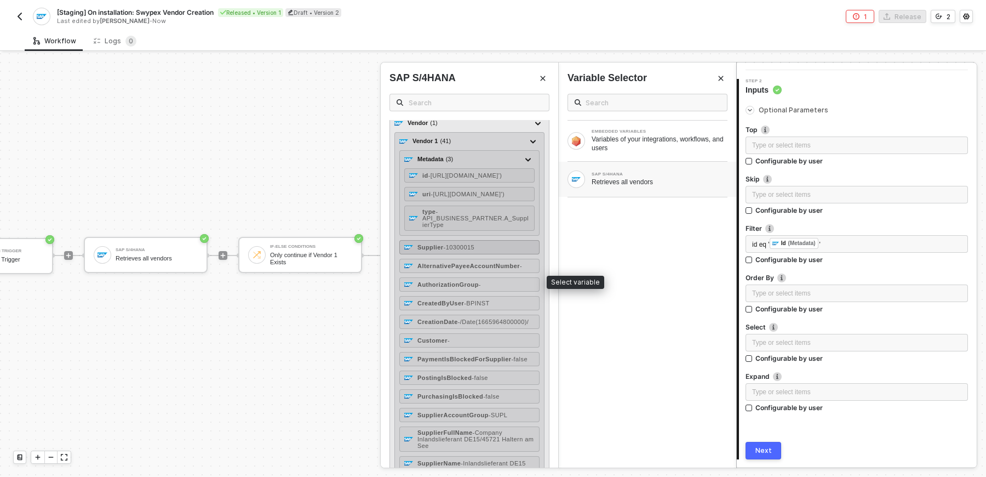
scroll to position [35, 0]
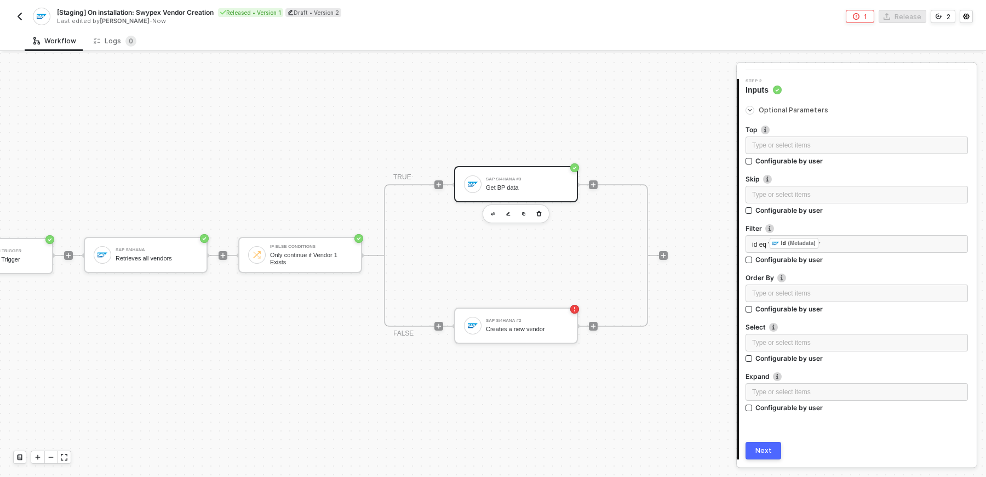
click at [762, 451] on div "Next" at bounding box center [763, 450] width 16 height 9
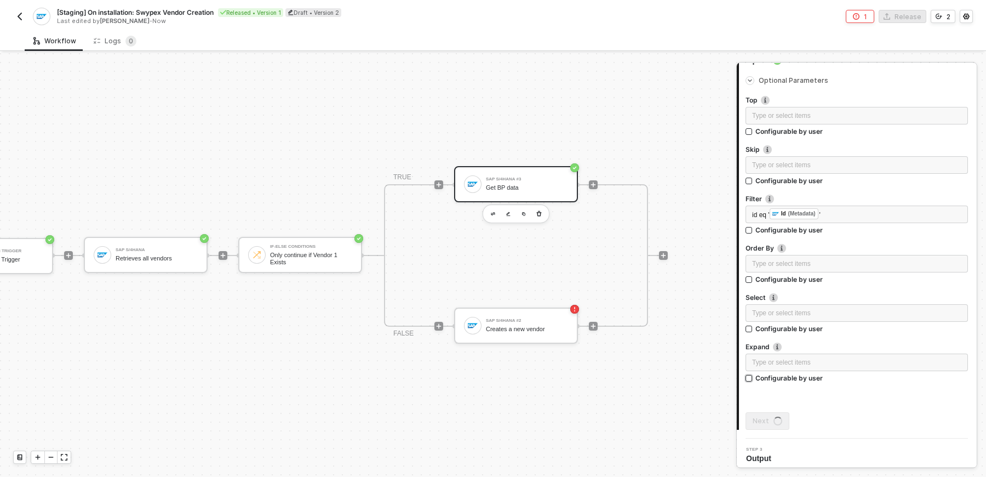
scroll to position [0, 0]
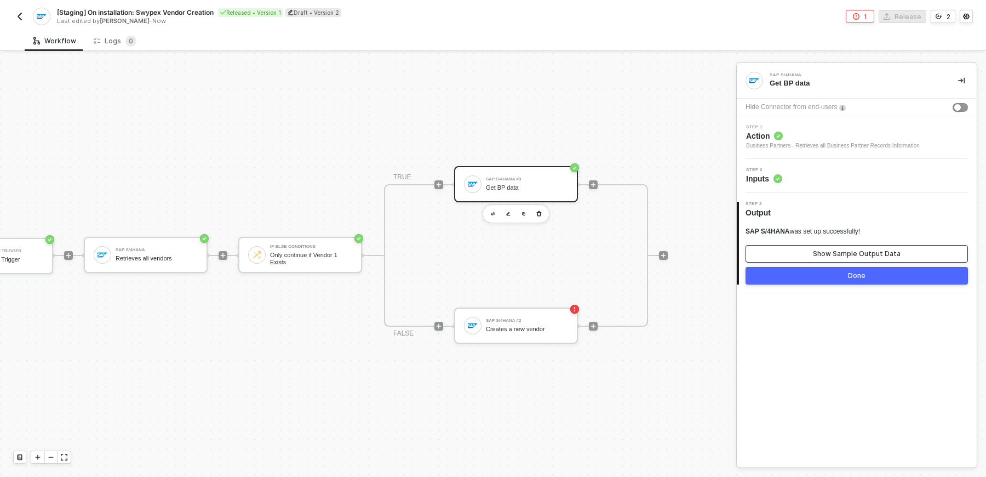
click at [851, 253] on div "Show Sample Output Data" at bounding box center [857, 253] width 88 height 9
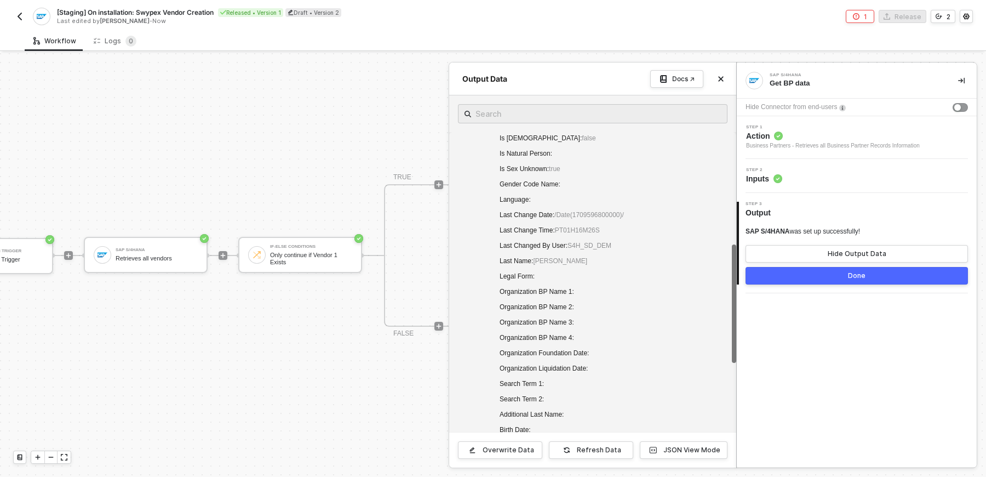
scroll to position [517, 0]
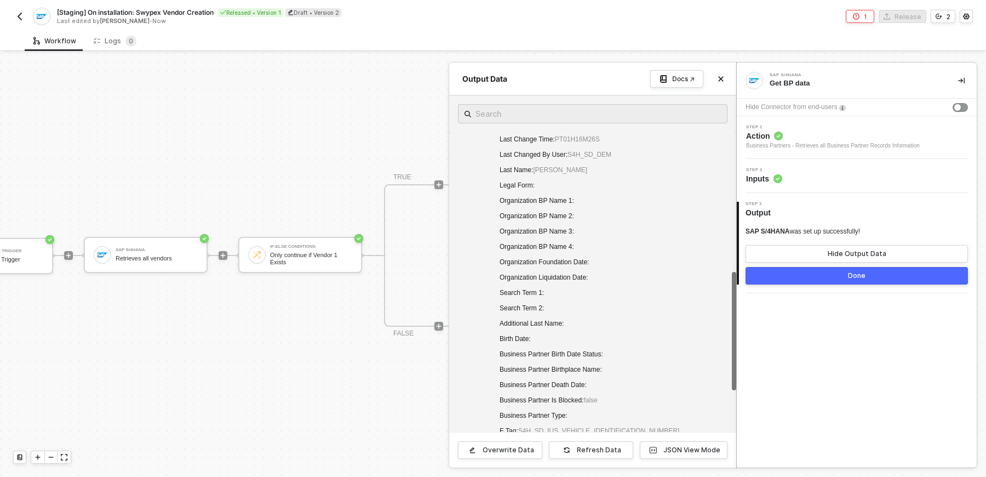
click at [819, 276] on button "Done" at bounding box center [856, 276] width 222 height 18
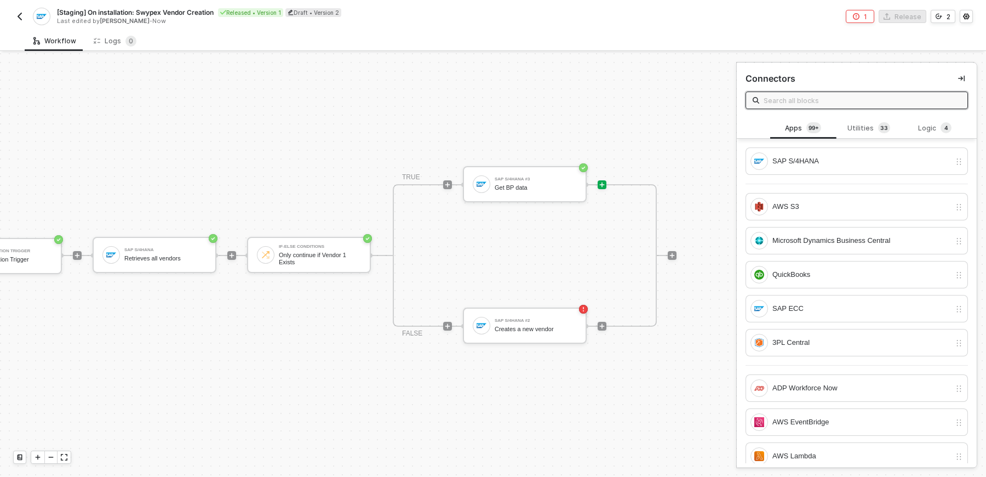
scroll to position [20, 84]
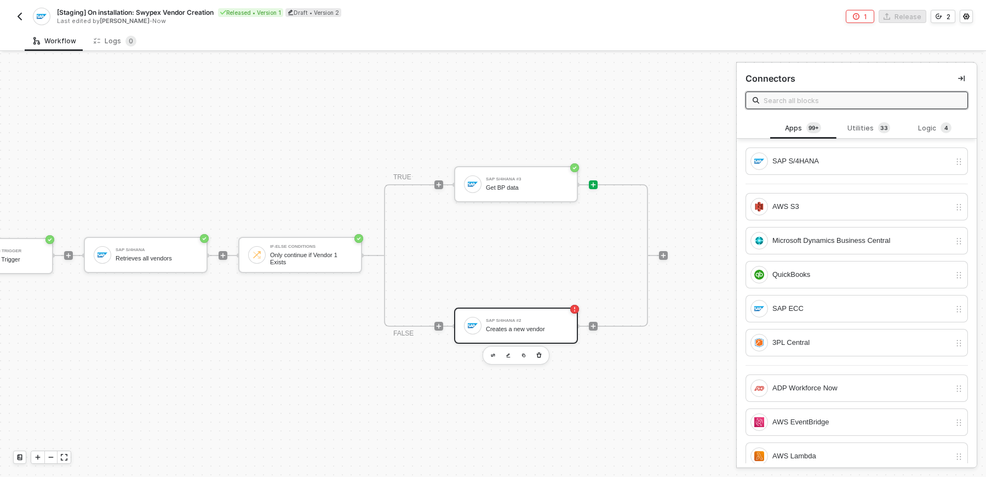
click at [523, 338] on div "SAP S/4HANA #2 Creates a new vendor" at bounding box center [516, 325] width 124 height 36
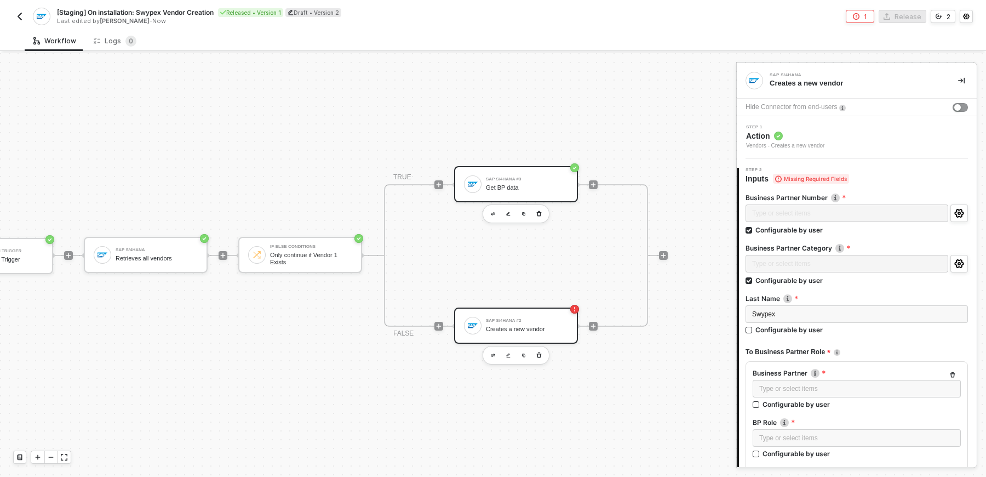
click at [547, 195] on div "SAP S/4HANA #3 Get BP data" at bounding box center [516, 184] width 124 height 36
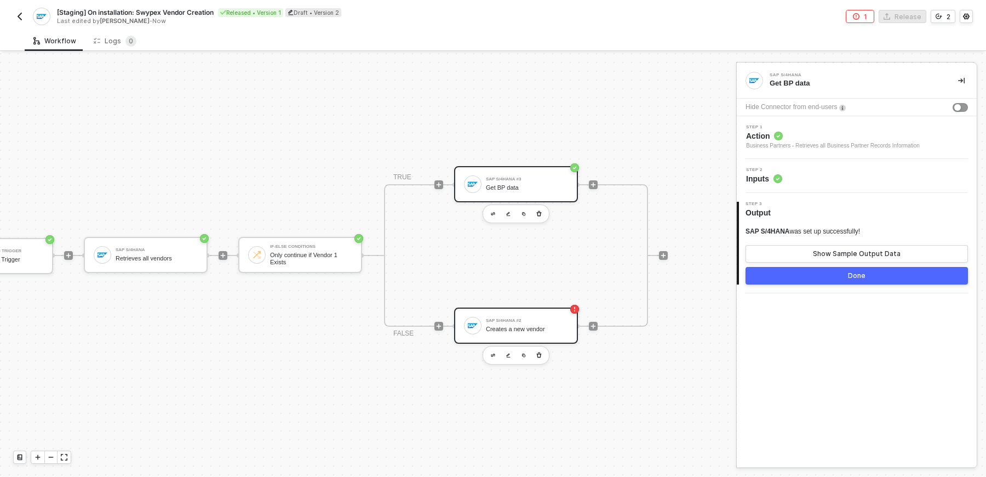
click at [516, 322] on div "SAP S/4HANA #2" at bounding box center [527, 320] width 82 height 4
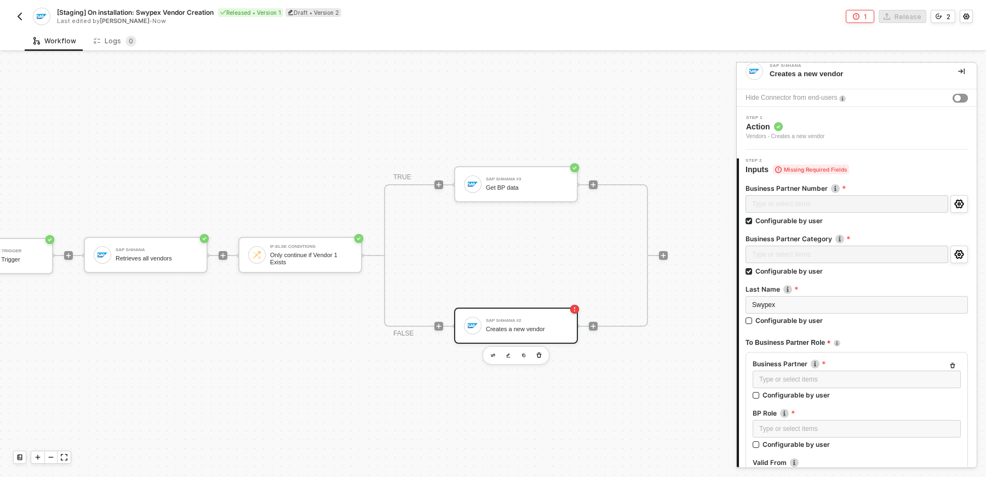
scroll to position [12, 0]
click at [748, 220] on input "Configurable by user" at bounding box center [749, 219] width 8 height 8
checkbox input "false"
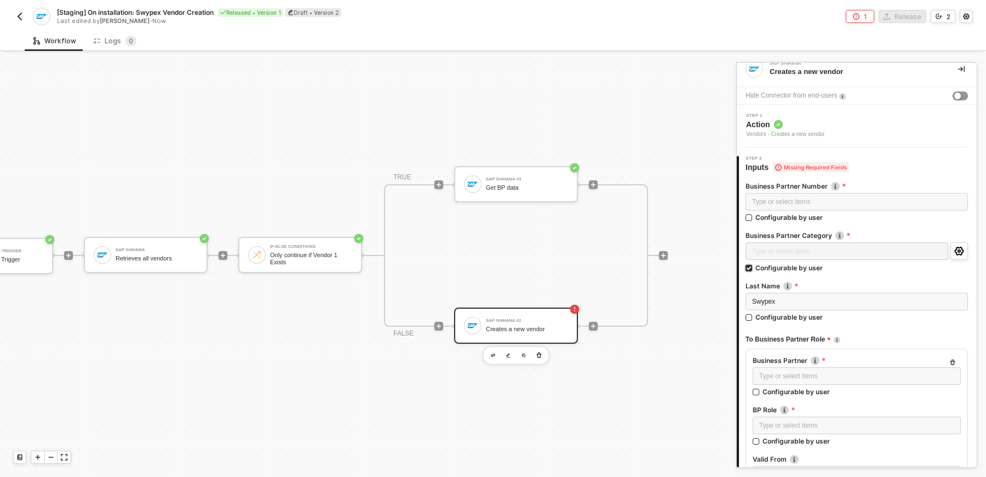
click at [749, 267] on input "Configurable by user" at bounding box center [749, 269] width 8 height 8
checkbox input "false"
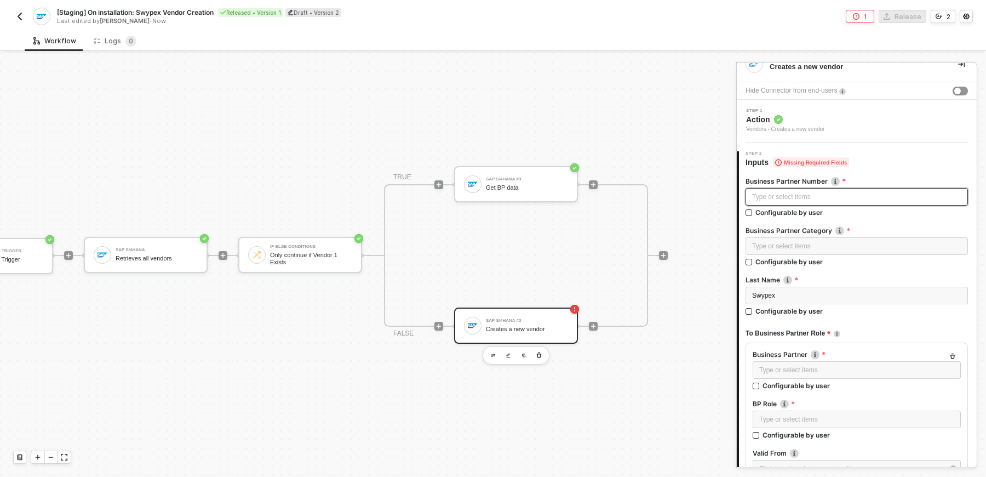
click at [876, 199] on div "Type or select items ﻿" at bounding box center [856, 197] width 209 height 10
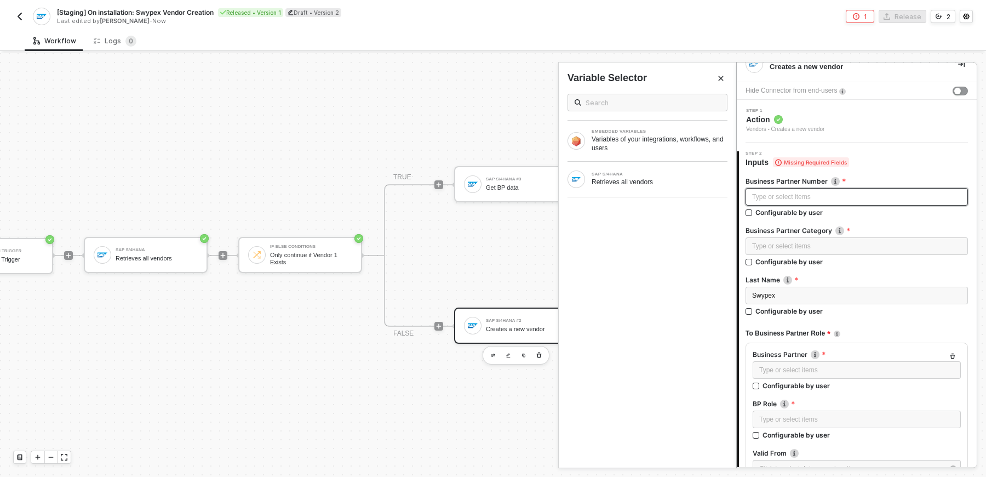
click at [876, 199] on div "Type or select items ﻿" at bounding box center [856, 197] width 209 height 10
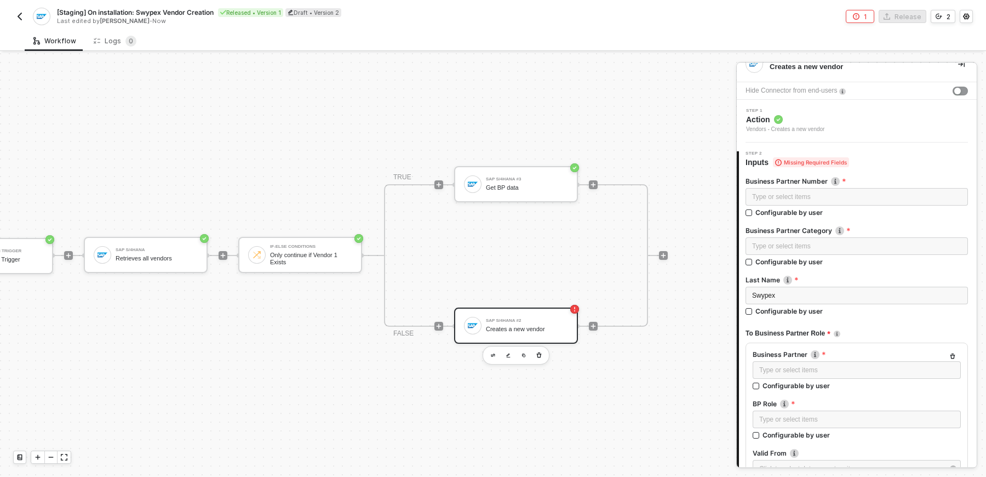
click at [868, 182] on label "Business Partner Number Business Partner Number" at bounding box center [856, 180] width 222 height 9
click at [862, 244] on div "Type or select items ﻿" at bounding box center [856, 246] width 209 height 10
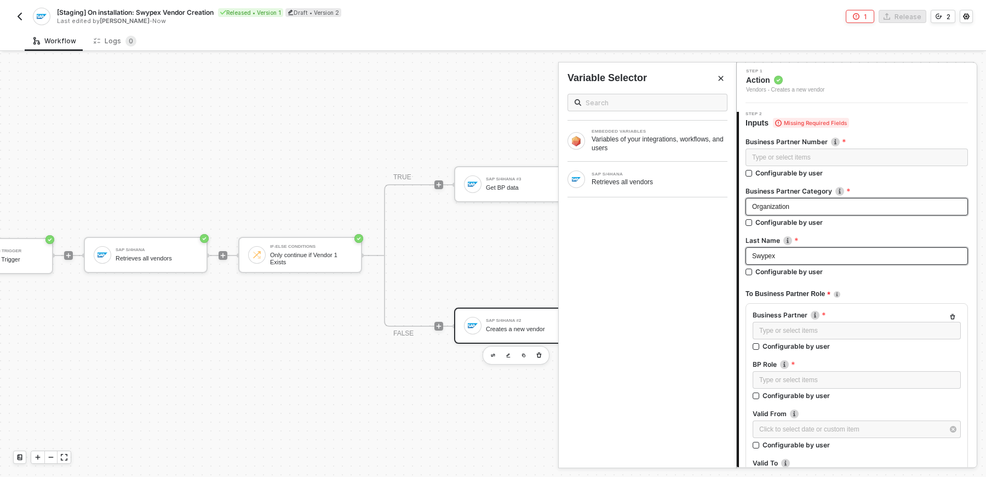
scroll to position [58, 0]
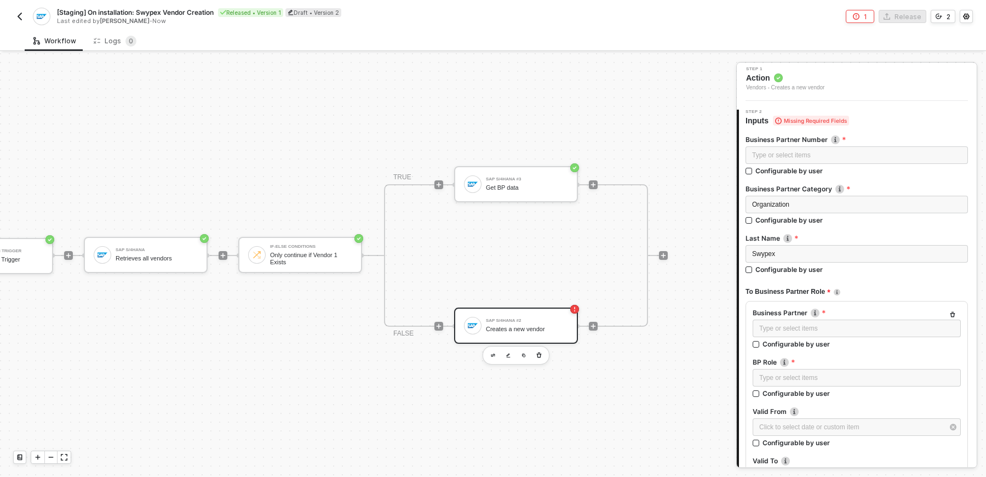
click at [815, 143] on label "Business Partner Number Business Partner Number" at bounding box center [856, 139] width 222 height 9
click at [815, 153] on div "Type or select items ﻿" at bounding box center [856, 155] width 209 height 10
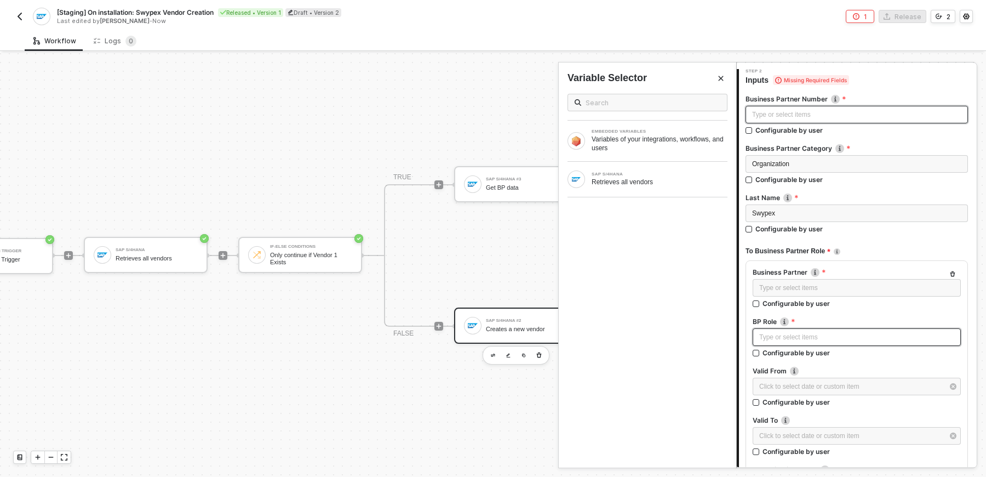
scroll to position [110, 0]
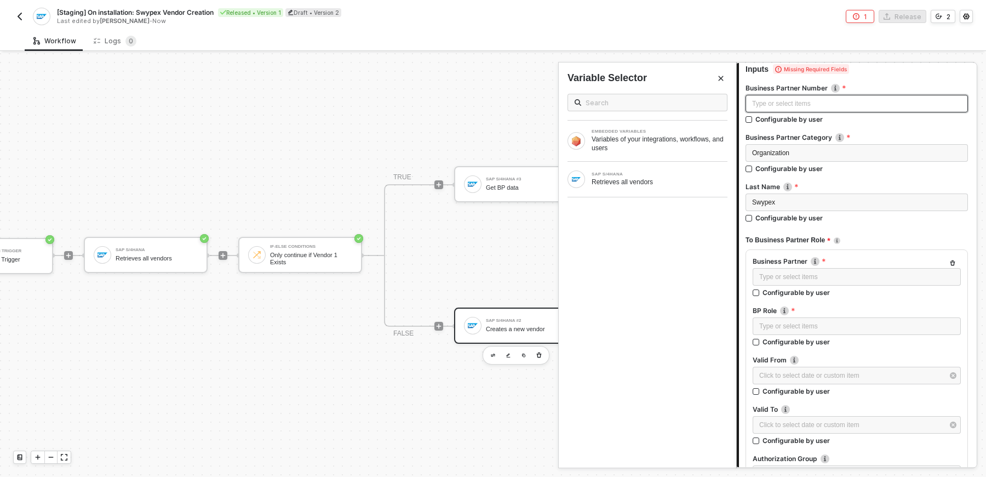
click at [815, 102] on div "Type or select items ﻿" at bounding box center [856, 104] width 209 height 10
click at [880, 127] on div "FLVN00 Configurable by user" at bounding box center [856, 111] width 222 height 33
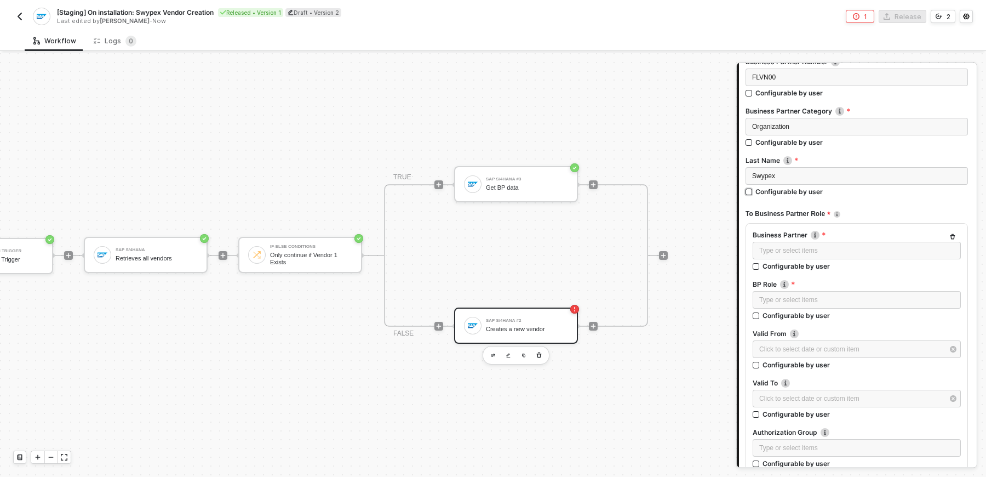
scroll to position [113, 0]
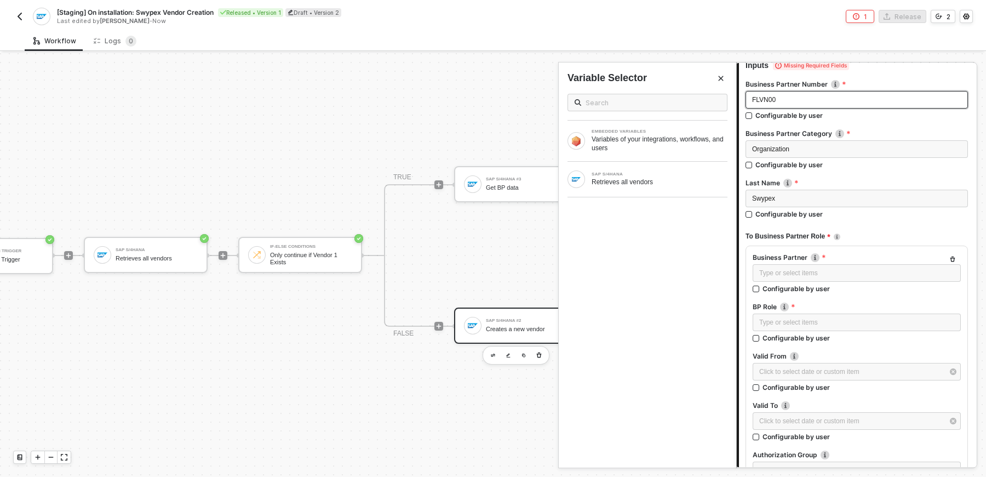
click at [839, 101] on div "FLVN00" at bounding box center [856, 100] width 209 height 10
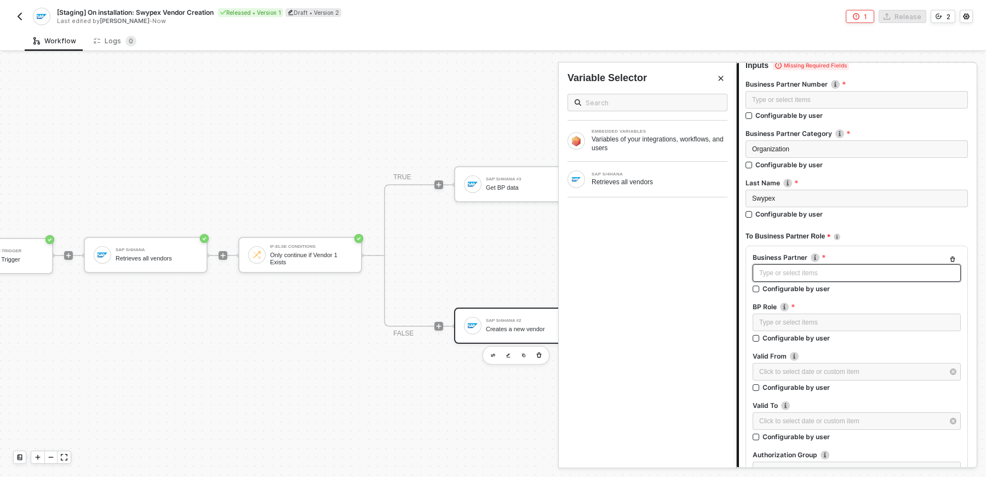
click at [810, 268] on div "Type or select items ﻿" at bounding box center [856, 273] width 195 height 10
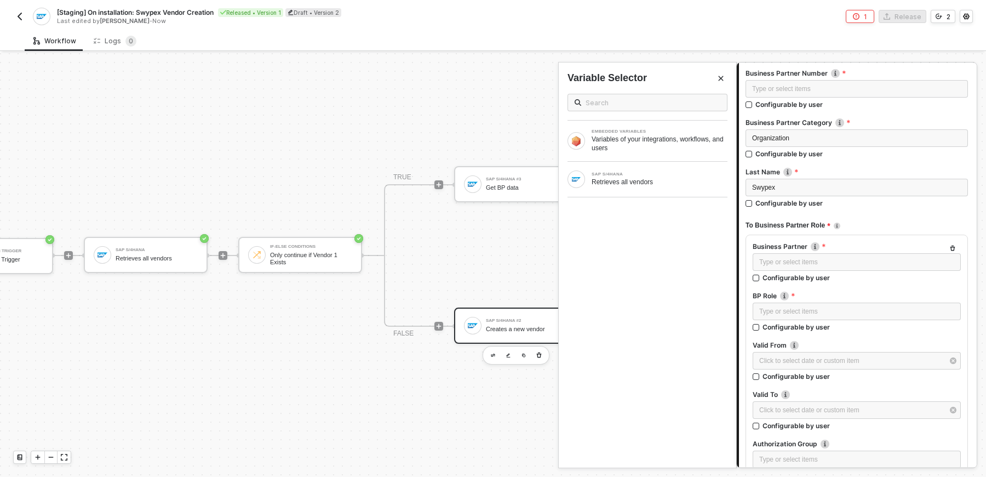
click at [819, 311] on div "Type or select items ﻿" at bounding box center [856, 311] width 195 height 10
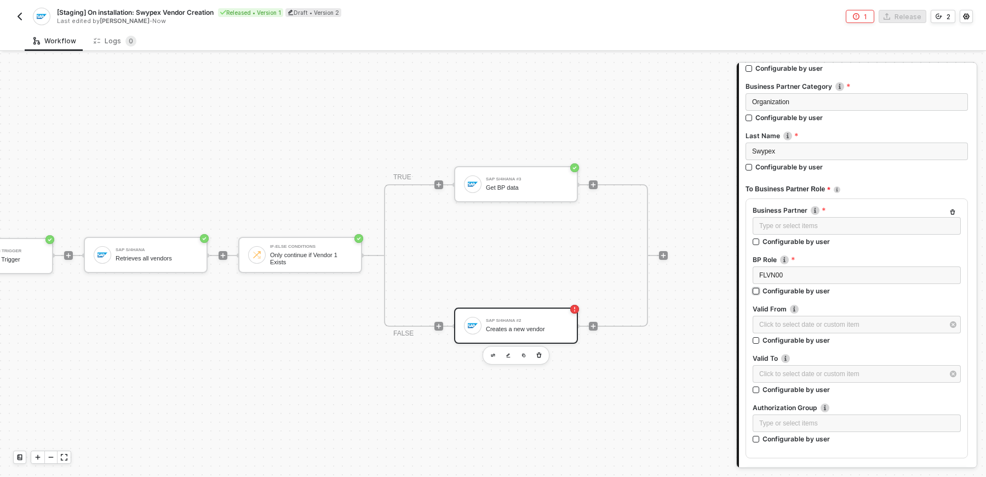
click at [886, 286] on label "Configurable by user" at bounding box center [857, 290] width 208 height 9
click at [760, 288] on input "Configurable by user" at bounding box center [757, 292] width 8 height 8
click at [886, 287] on label "Configurable by user" at bounding box center [857, 291] width 208 height 9
click at [760, 289] on input "Configurable by user" at bounding box center [757, 293] width 8 height 8
checkbox input "false"
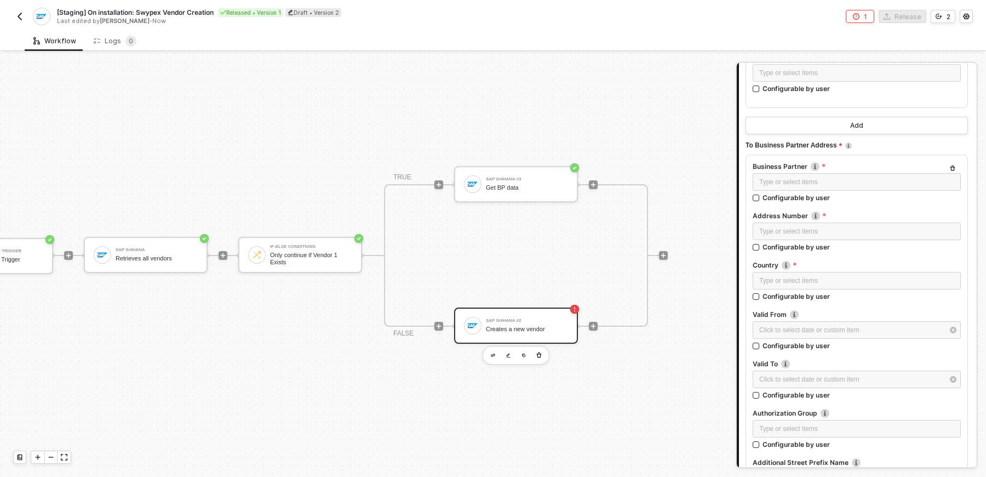
scroll to position [527, 0]
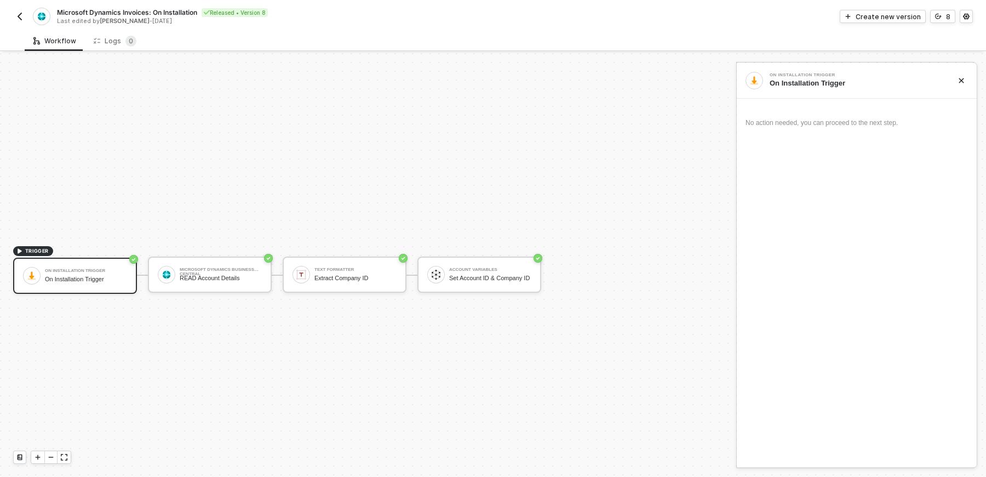
scroll to position [20, 0]
